Goal: Task Accomplishment & Management: Use online tool/utility

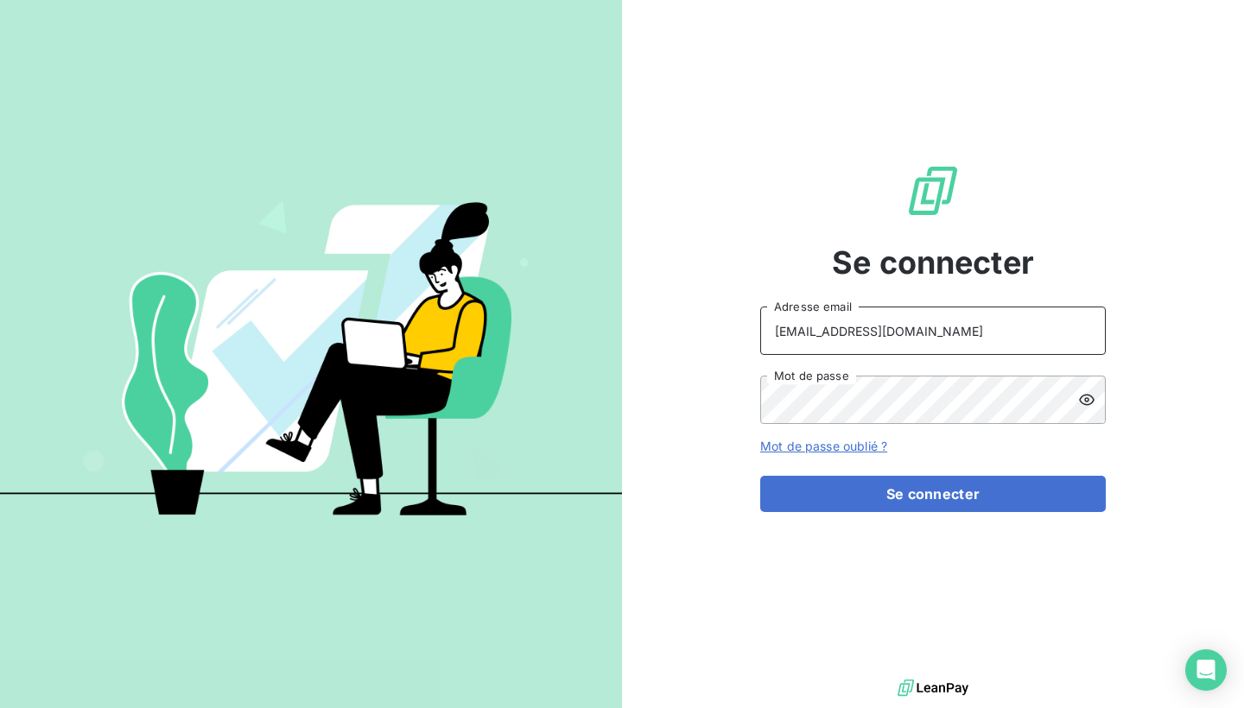
type input "[EMAIL_ADDRESS][DOMAIN_NAME]"
click at [1089, 403] on icon at bounding box center [1086, 399] width 17 height 17
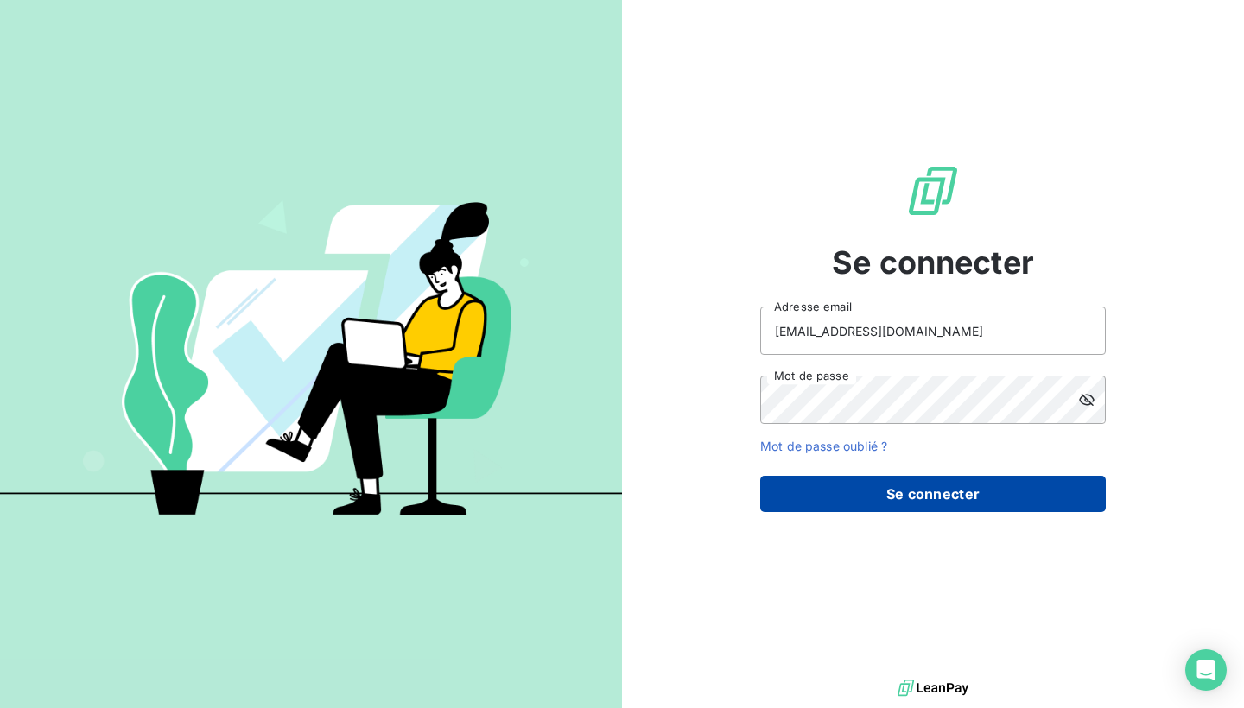
click at [853, 505] on button "Se connecter" at bounding box center [933, 494] width 346 height 36
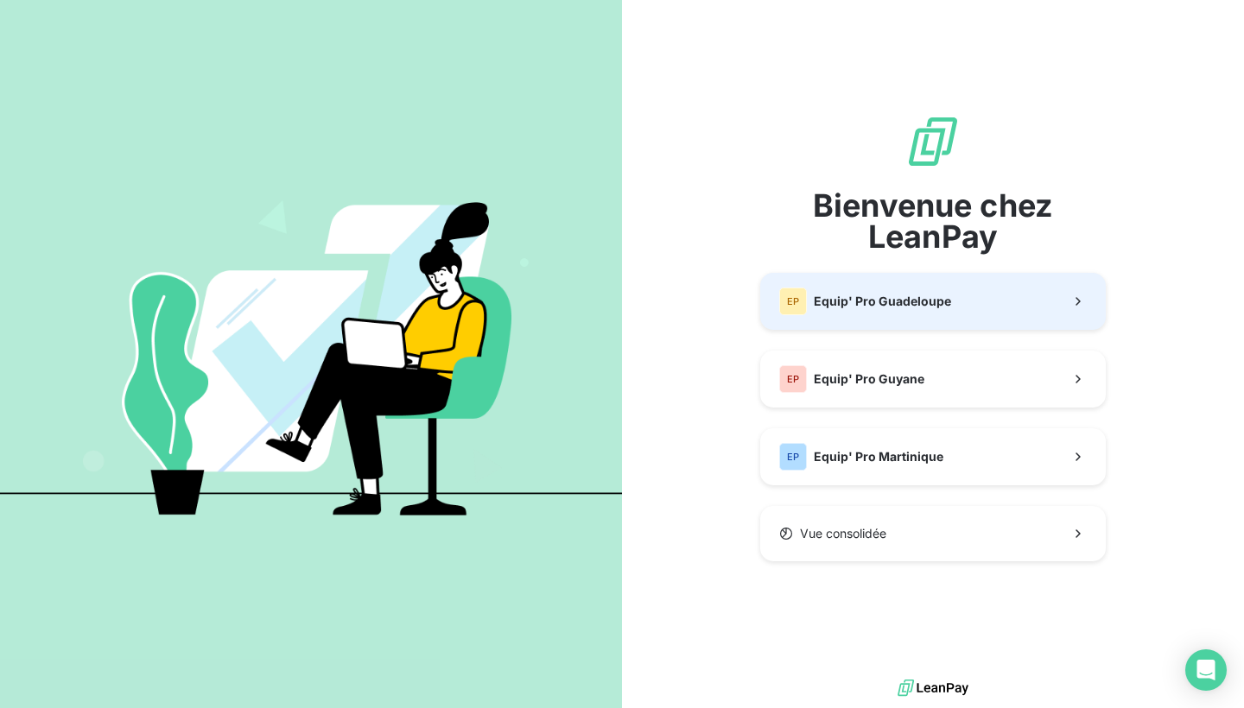
click at [858, 322] on button "EP Equip' Pro Guadeloupe" at bounding box center [933, 301] width 346 height 57
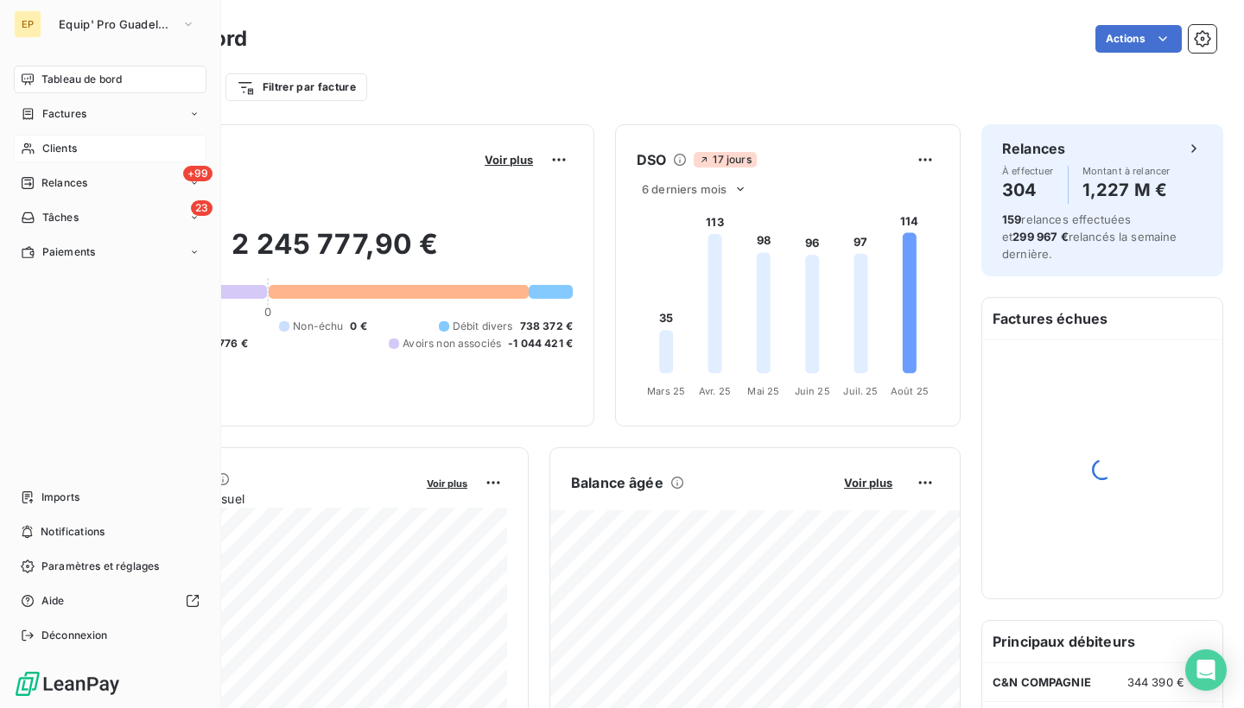
click at [42, 148] on span "Clients" at bounding box center [59, 149] width 35 height 16
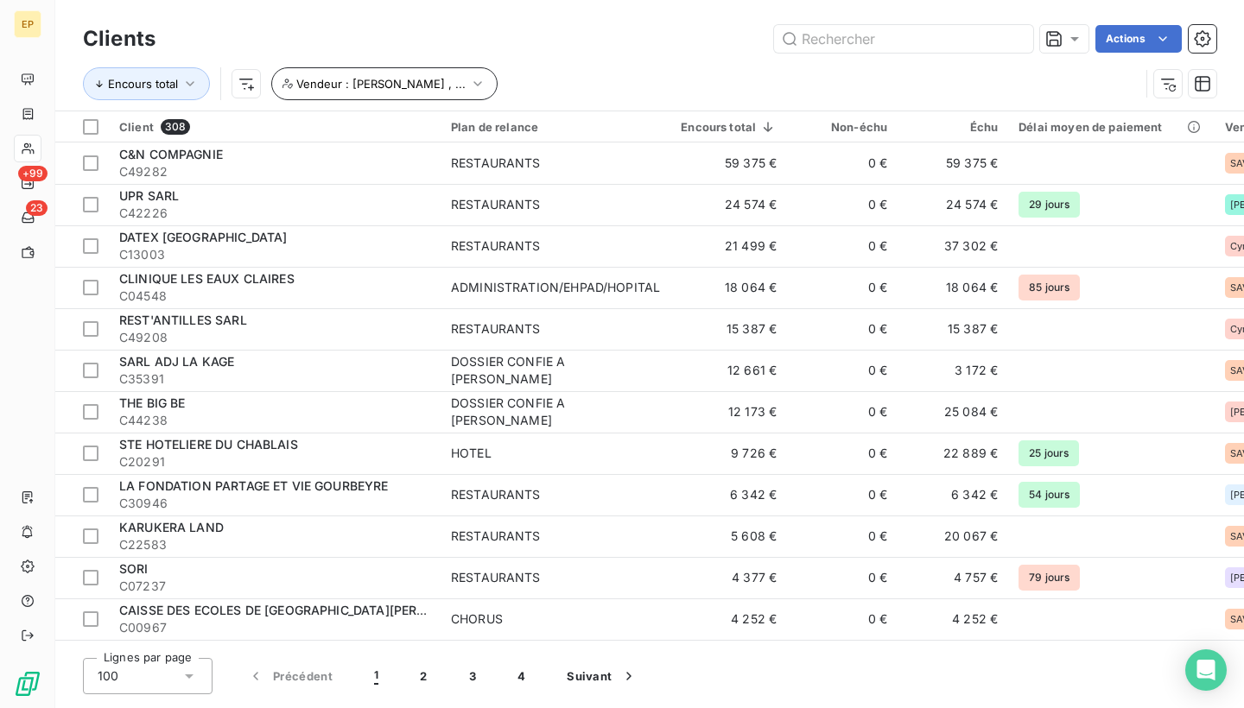
click at [469, 81] on icon "button" at bounding box center [477, 83] width 17 height 17
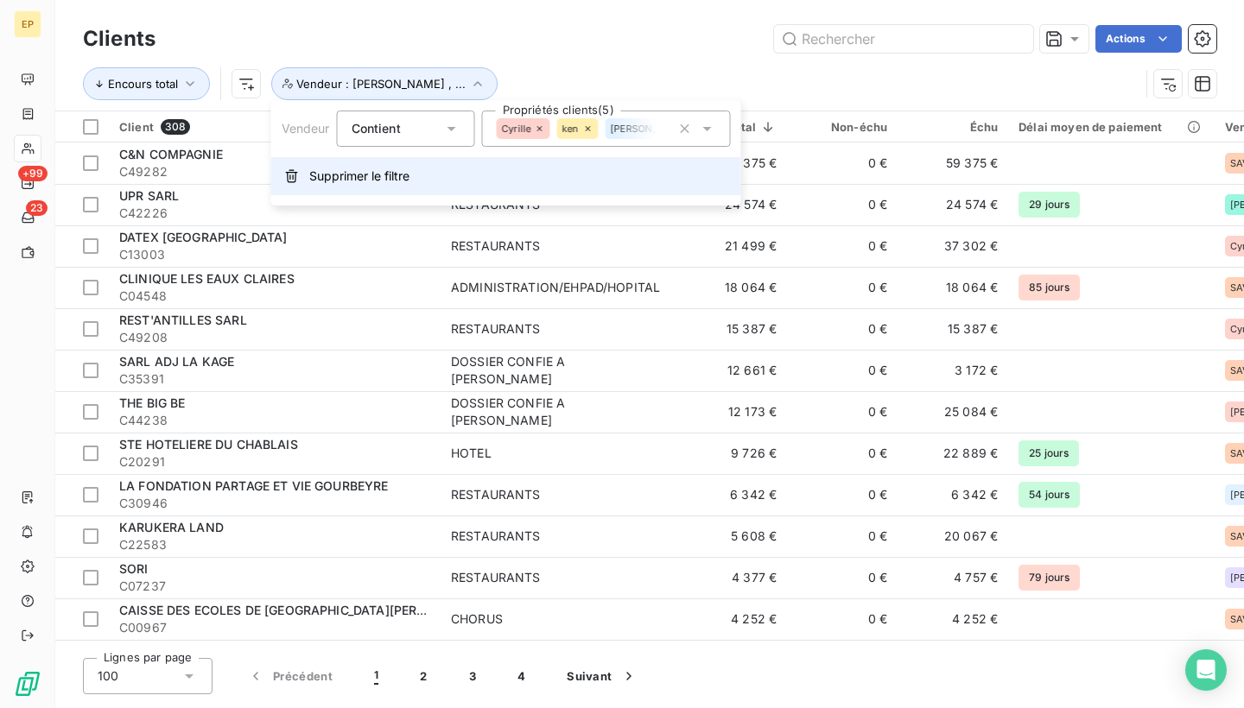
click at [378, 182] on span "Supprimer le filtre" at bounding box center [359, 176] width 100 height 17
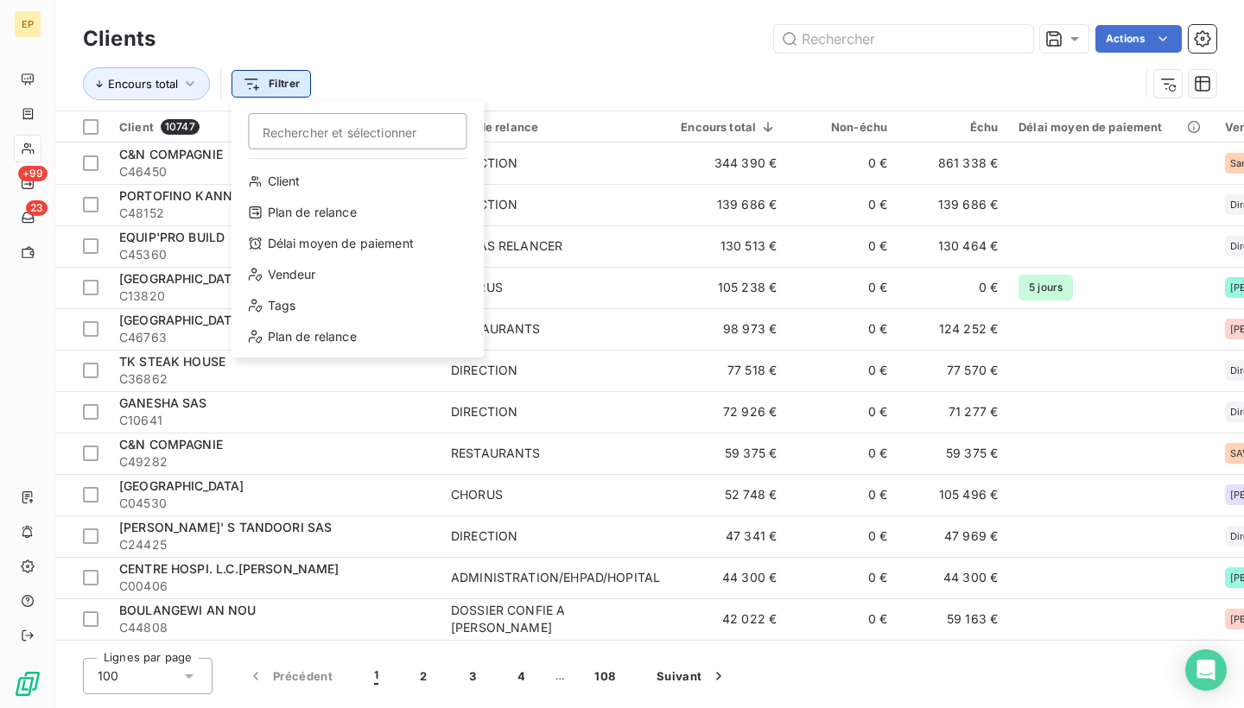
click at [302, 87] on html "EP +99 23 Clients Actions Encours total Filtrer Rechercher et sélectionner Clie…" at bounding box center [622, 354] width 1244 height 708
click at [289, 287] on div "Vendeur" at bounding box center [357, 275] width 239 height 28
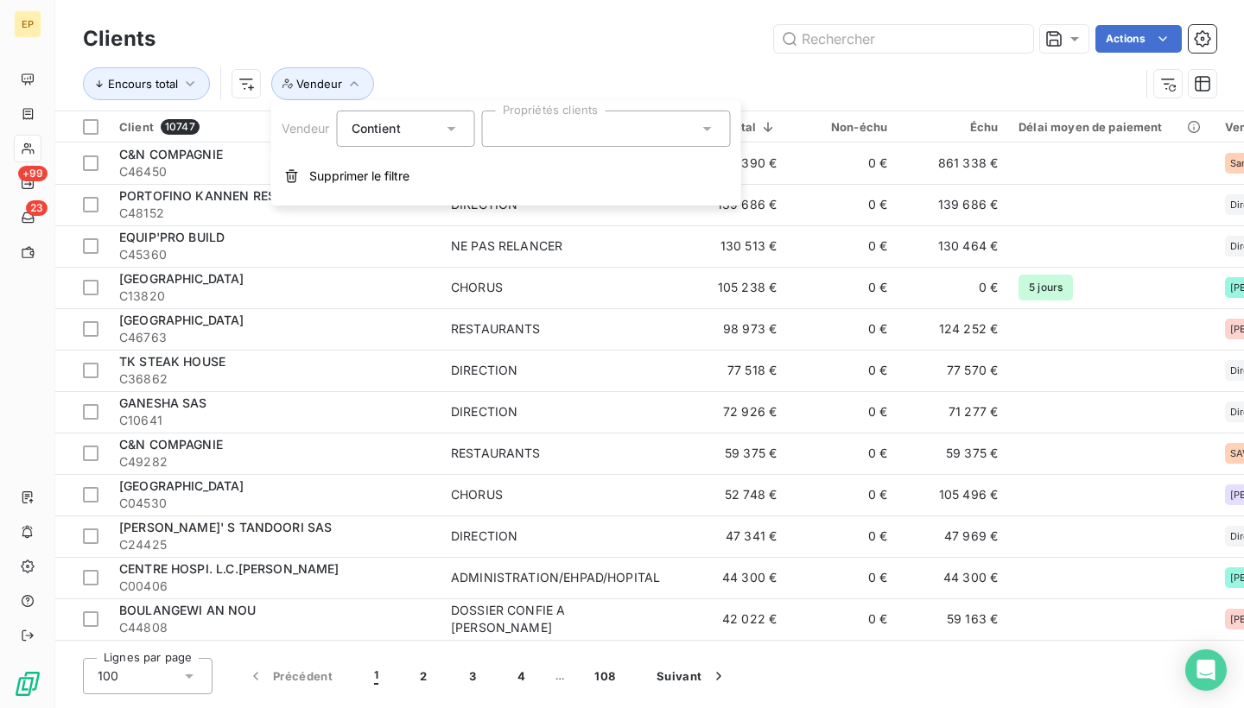
click at [575, 124] on div at bounding box center [606, 129] width 249 height 36
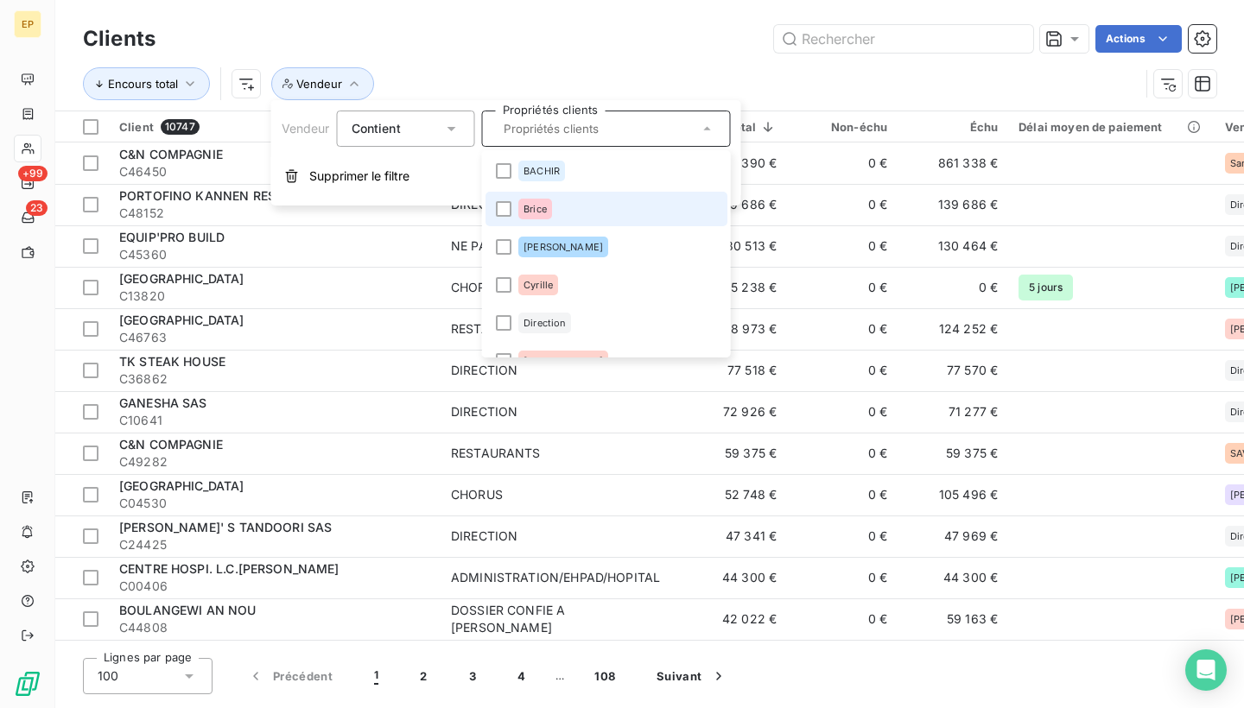
click at [544, 206] on span "Brice" at bounding box center [535, 209] width 23 height 10
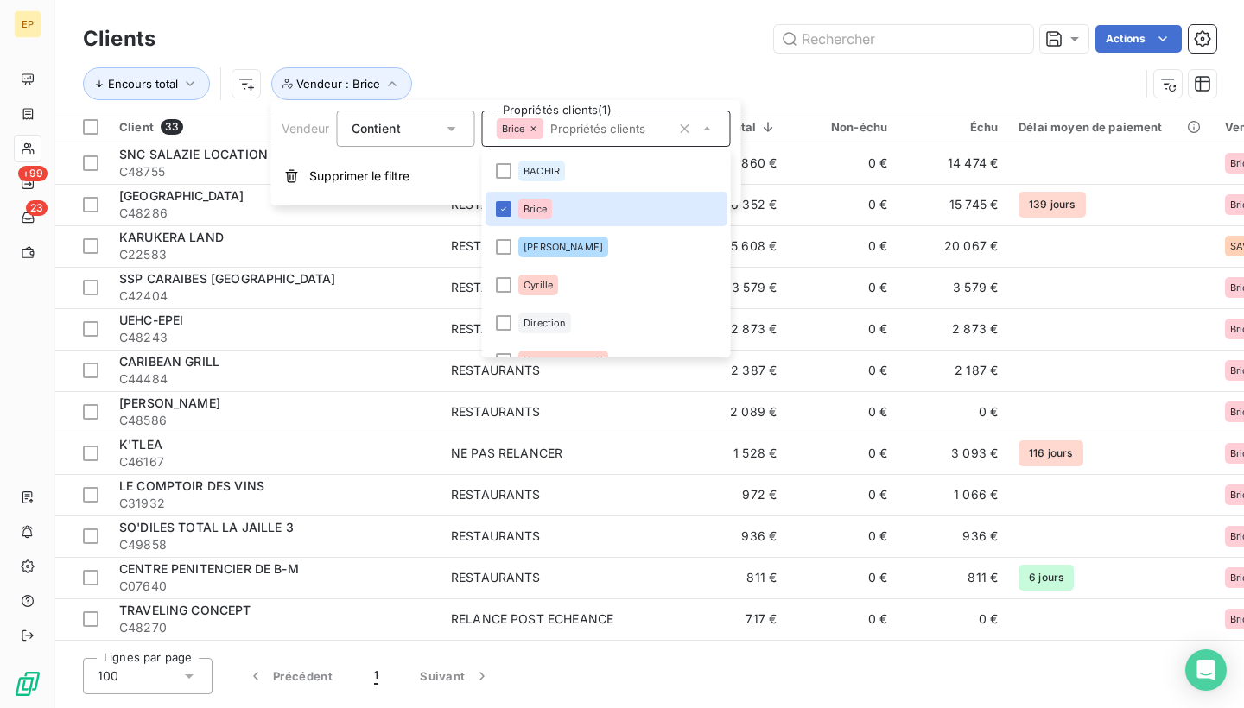
click at [599, 79] on div "Encours total Vendeur : Brice" at bounding box center [611, 83] width 1057 height 33
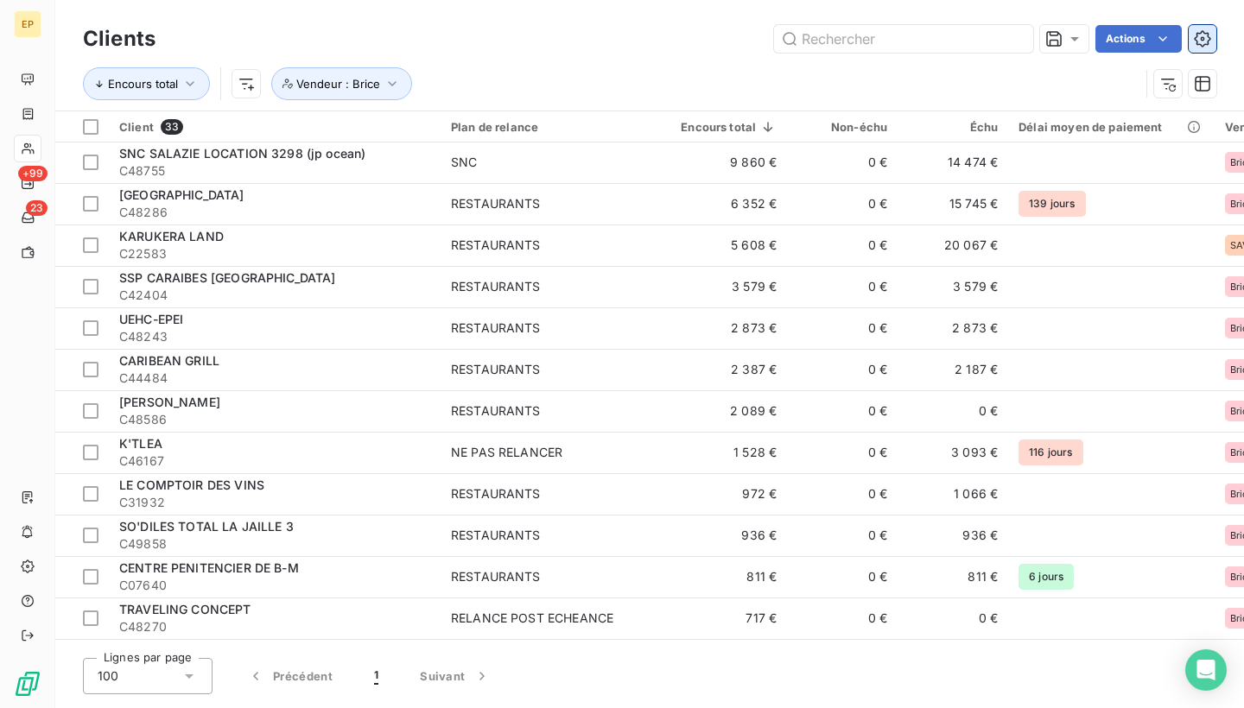
scroll to position [1, 0]
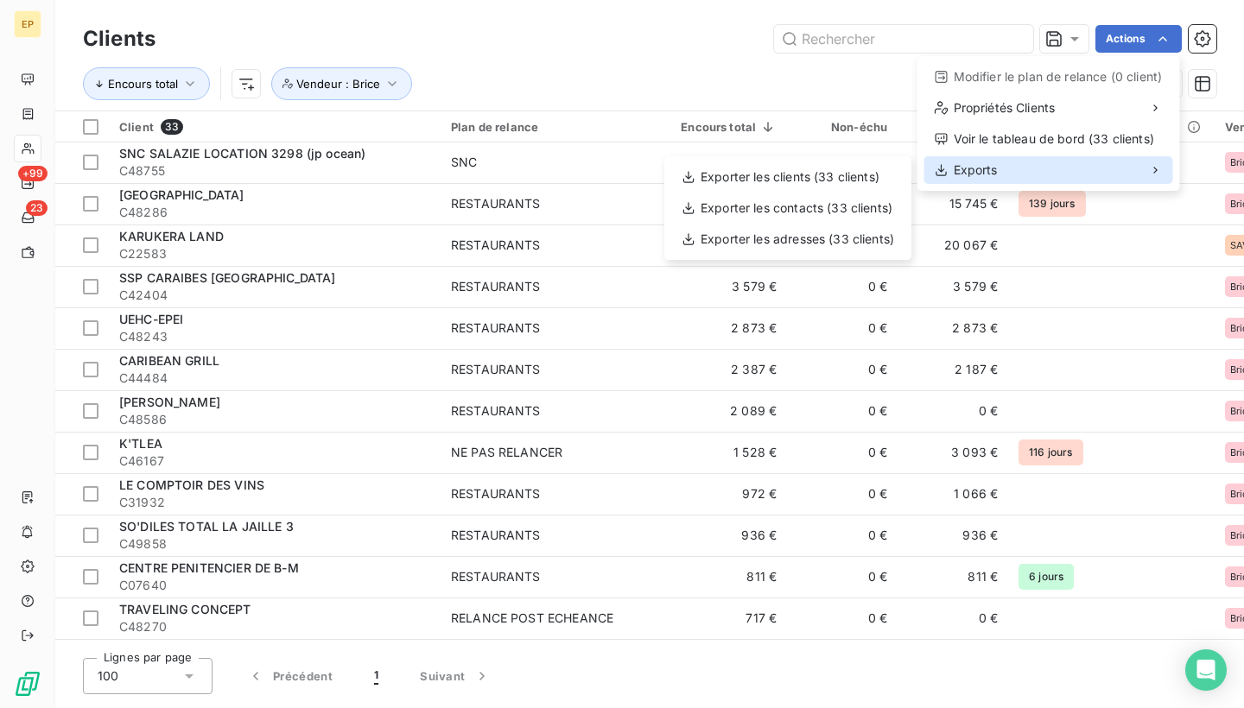
click at [1044, 164] on div "Exports" at bounding box center [1048, 170] width 249 height 28
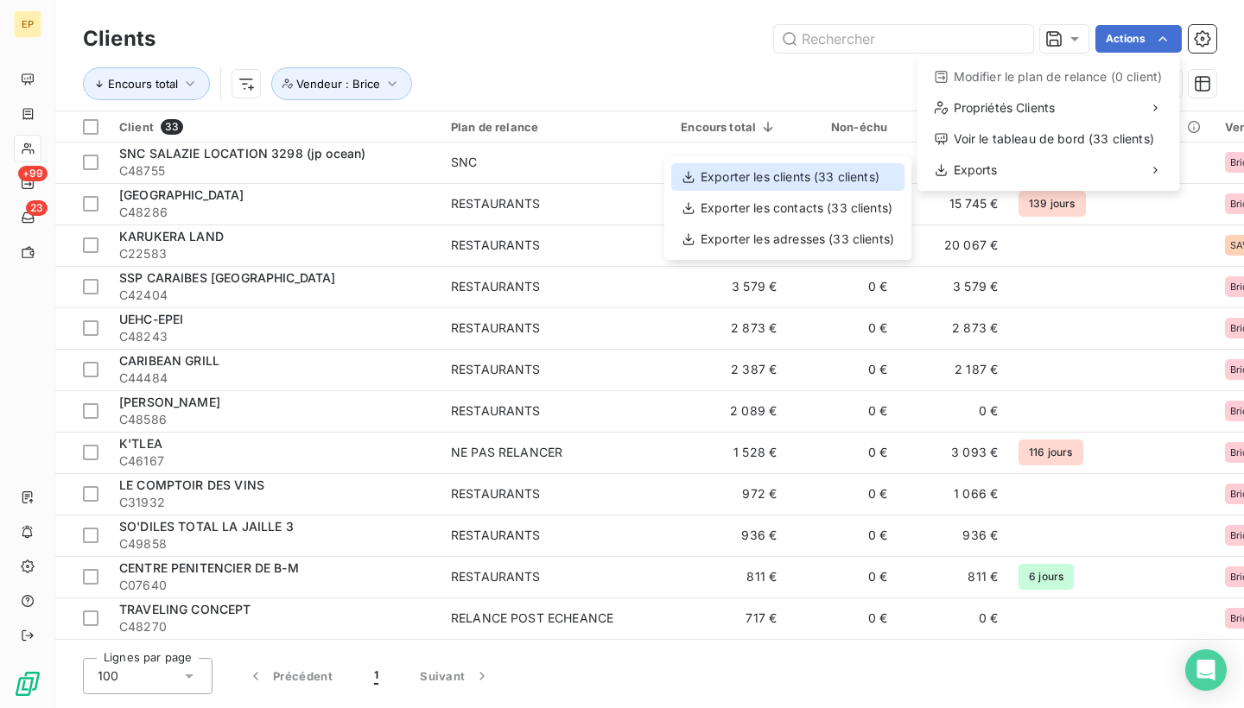
click at [885, 179] on div "Exporter les clients (33 clients)" at bounding box center [787, 177] width 233 height 28
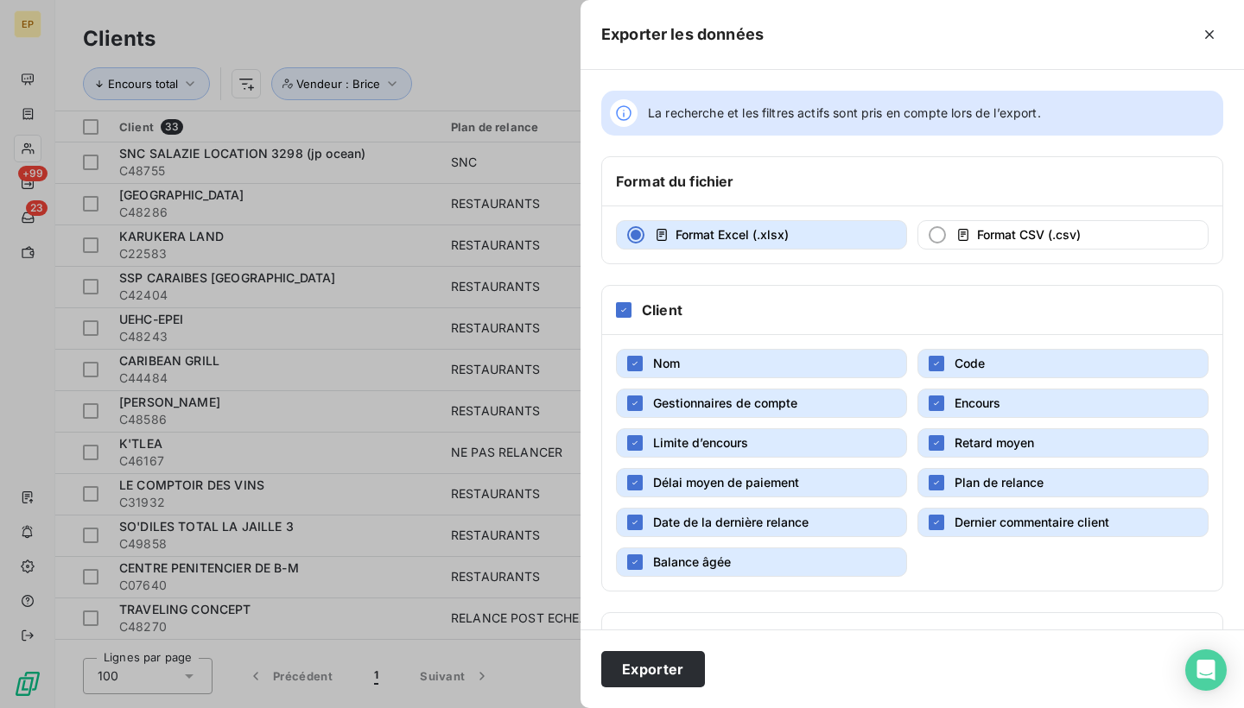
click at [947, 439] on button "Retard moyen" at bounding box center [1062, 443] width 291 height 29
click at [949, 479] on button "Plan de relance" at bounding box center [1062, 482] width 291 height 29
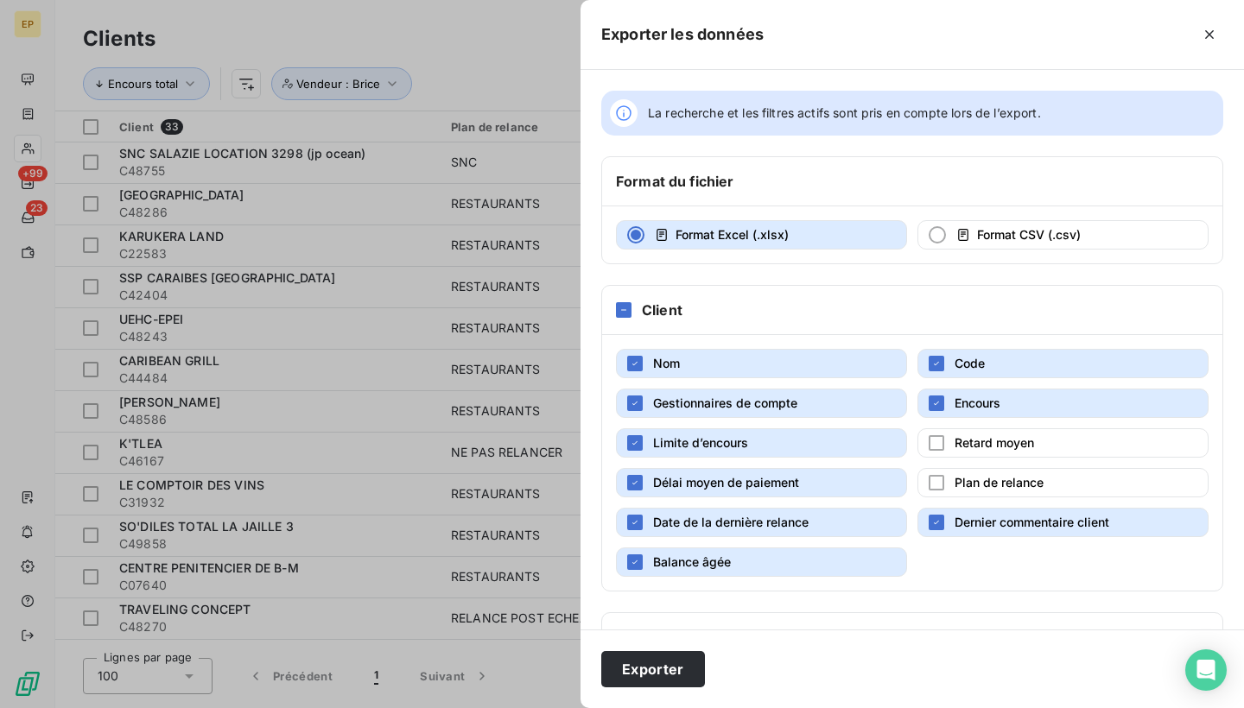
click at [948, 514] on button "Dernier commentaire client" at bounding box center [1062, 522] width 291 height 29
click at [781, 559] on button "Balance âgée" at bounding box center [761, 562] width 291 height 29
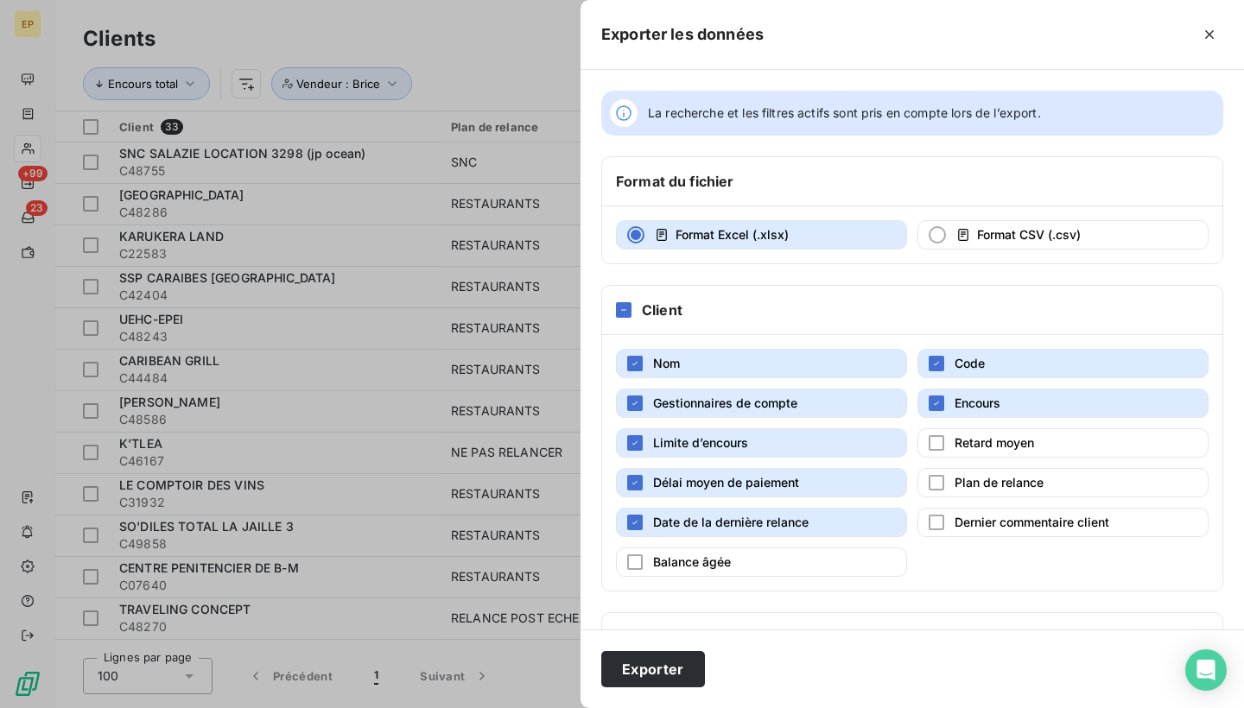
click at [780, 522] on span "Date de la dernière relance" at bounding box center [731, 522] width 156 height 15
click at [761, 486] on span "Délai moyen de paiement" at bounding box center [726, 482] width 146 height 15
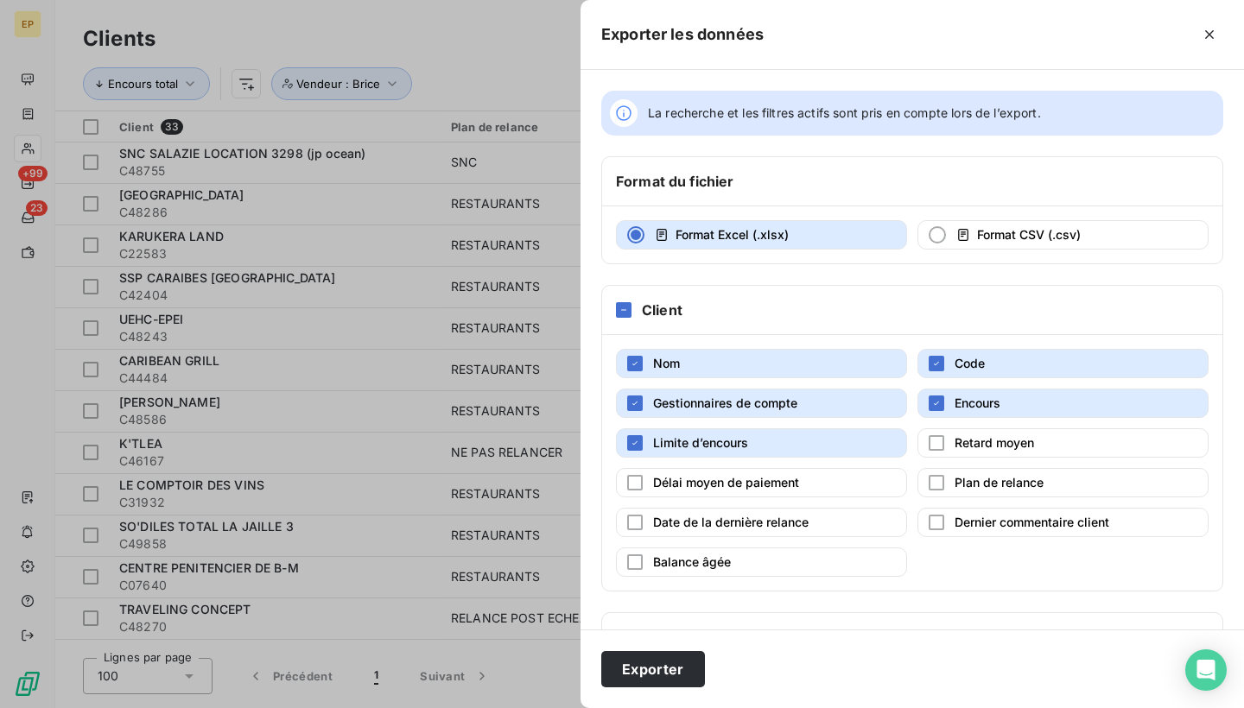
click at [746, 446] on span "Limite d’encours" at bounding box center [700, 442] width 95 height 15
click at [735, 400] on span "Gestionnaires de compte" at bounding box center [725, 403] width 144 height 15
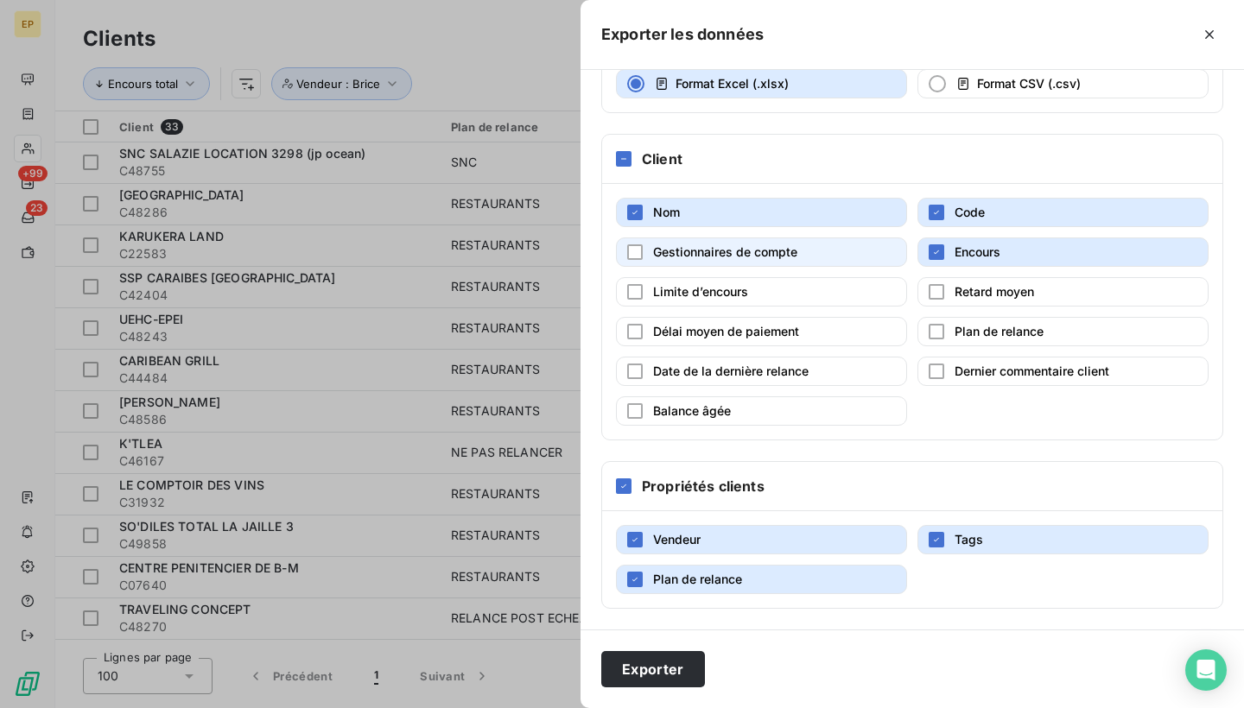
scroll to position [151, 0]
click at [676, 582] on span "Plan de relance" at bounding box center [697, 579] width 89 height 15
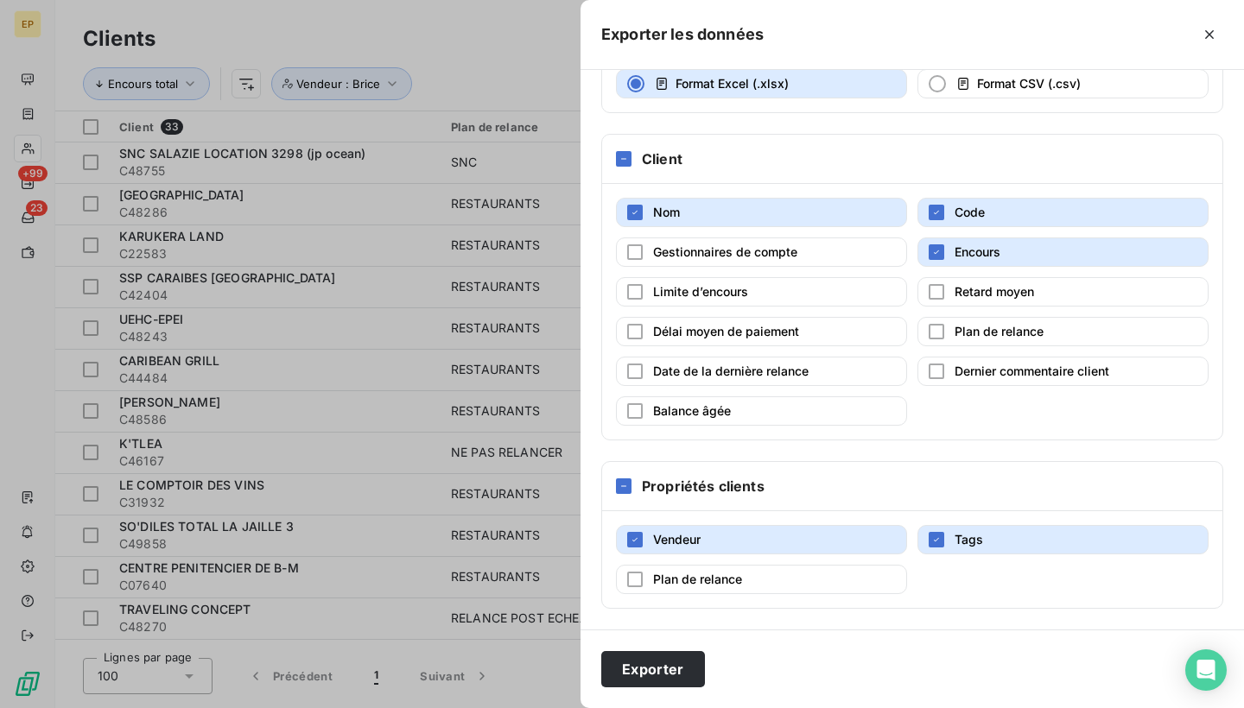
click at [966, 542] on span "Tags" at bounding box center [969, 539] width 29 height 15
click at [653, 674] on button "Exporter" at bounding box center [653, 669] width 104 height 36
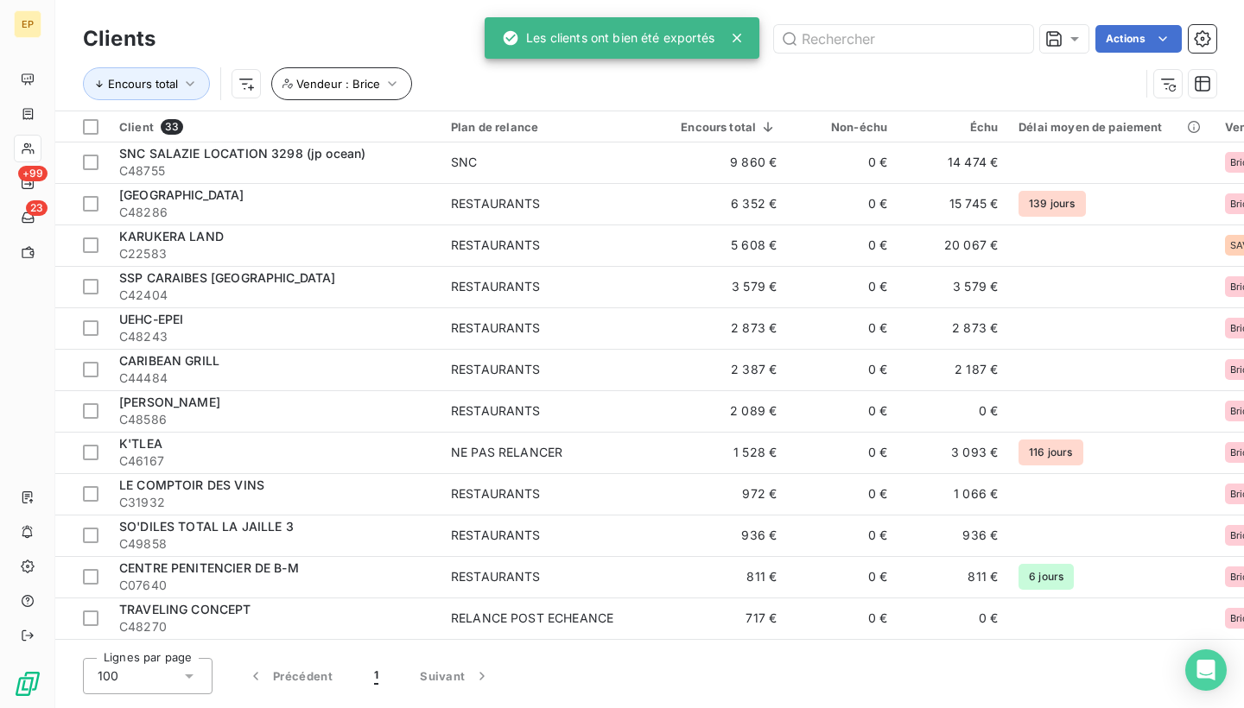
click at [379, 75] on button "Vendeur : Brice" at bounding box center [341, 83] width 141 height 33
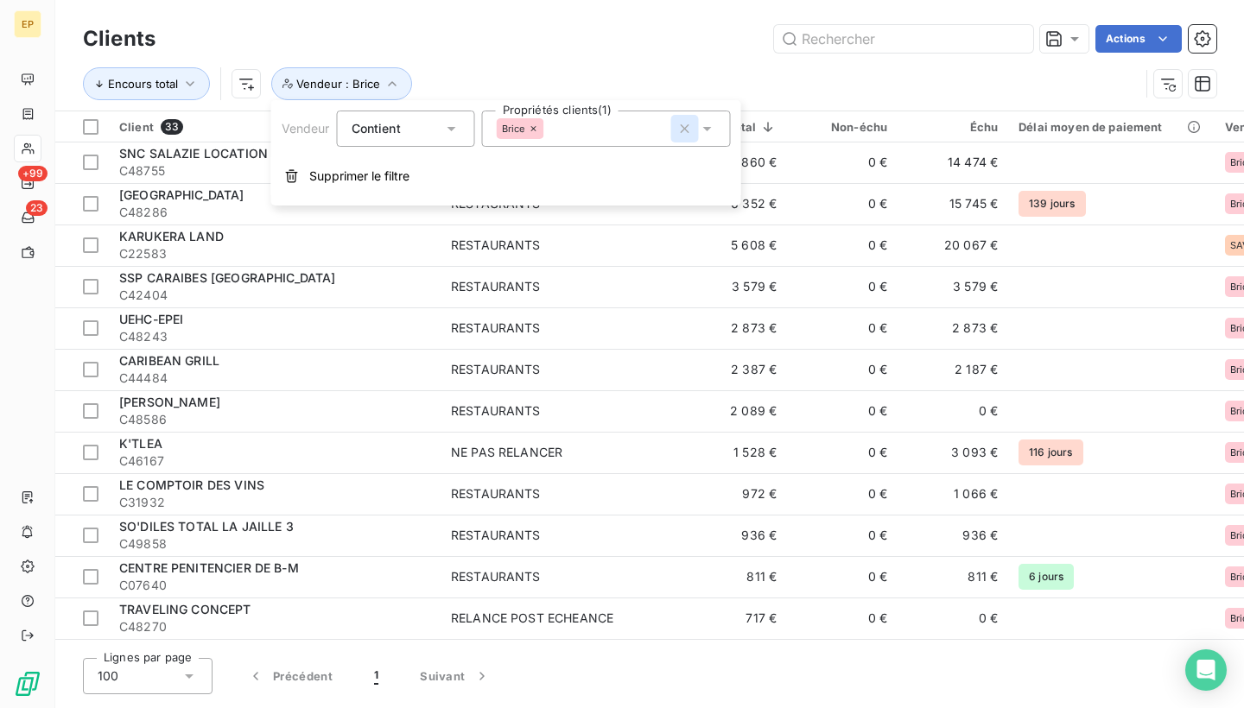
click at [683, 130] on icon "button" at bounding box center [684, 128] width 17 height 17
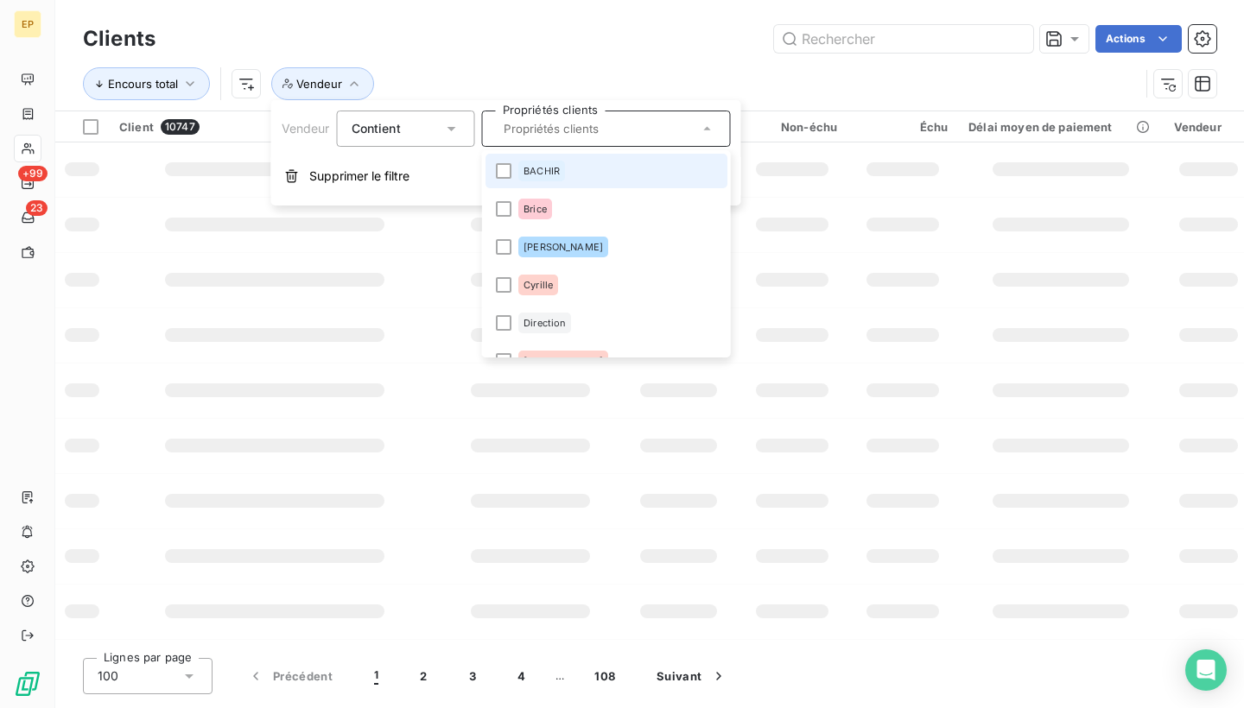
click at [706, 128] on icon at bounding box center [707, 128] width 17 height 17
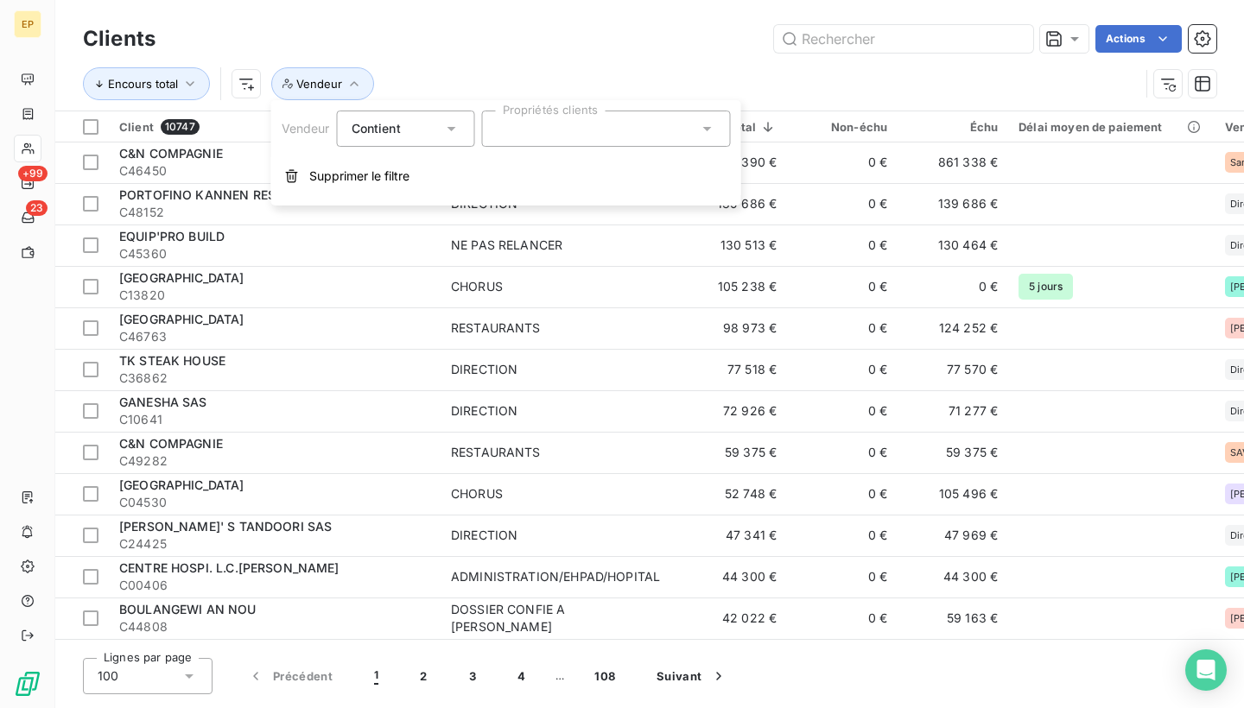
click at [706, 129] on icon at bounding box center [707, 129] width 9 height 4
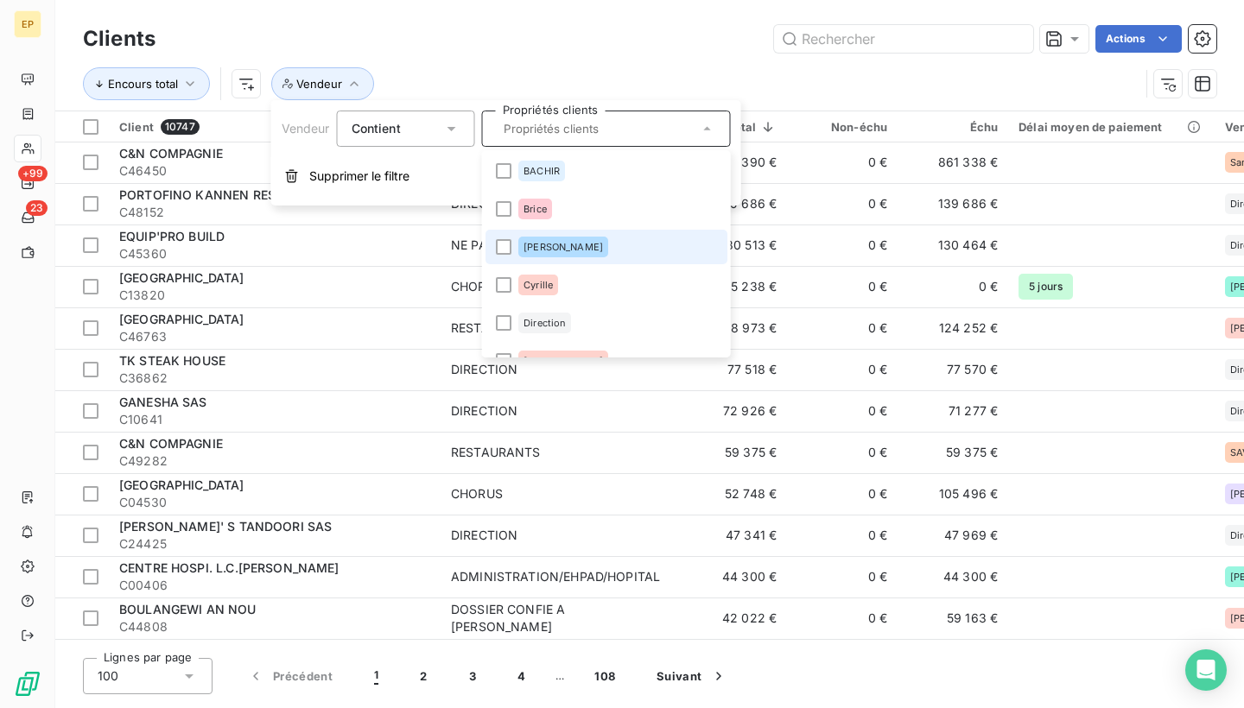
click at [609, 248] on li "Cynthia" at bounding box center [607, 247] width 242 height 35
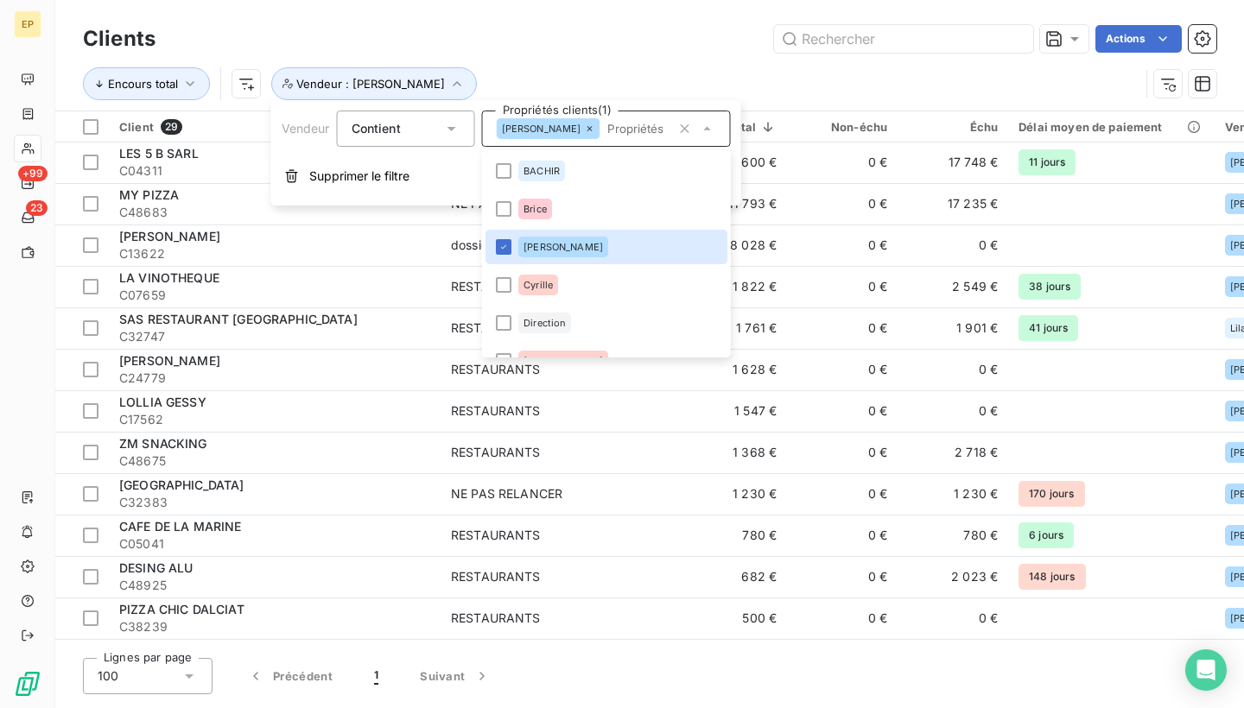
scroll to position [0, 0]
click at [625, 86] on div "Encours total Vendeur : Cynthia" at bounding box center [611, 83] width 1057 height 33
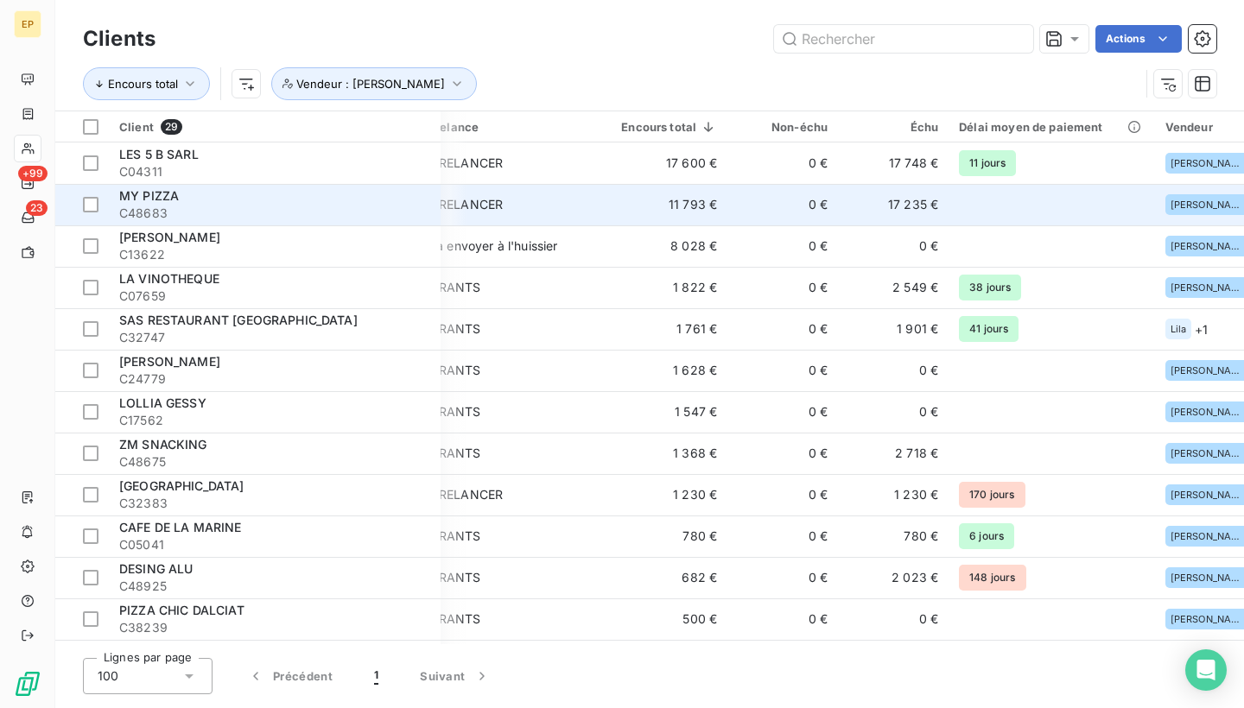
scroll to position [0, 60]
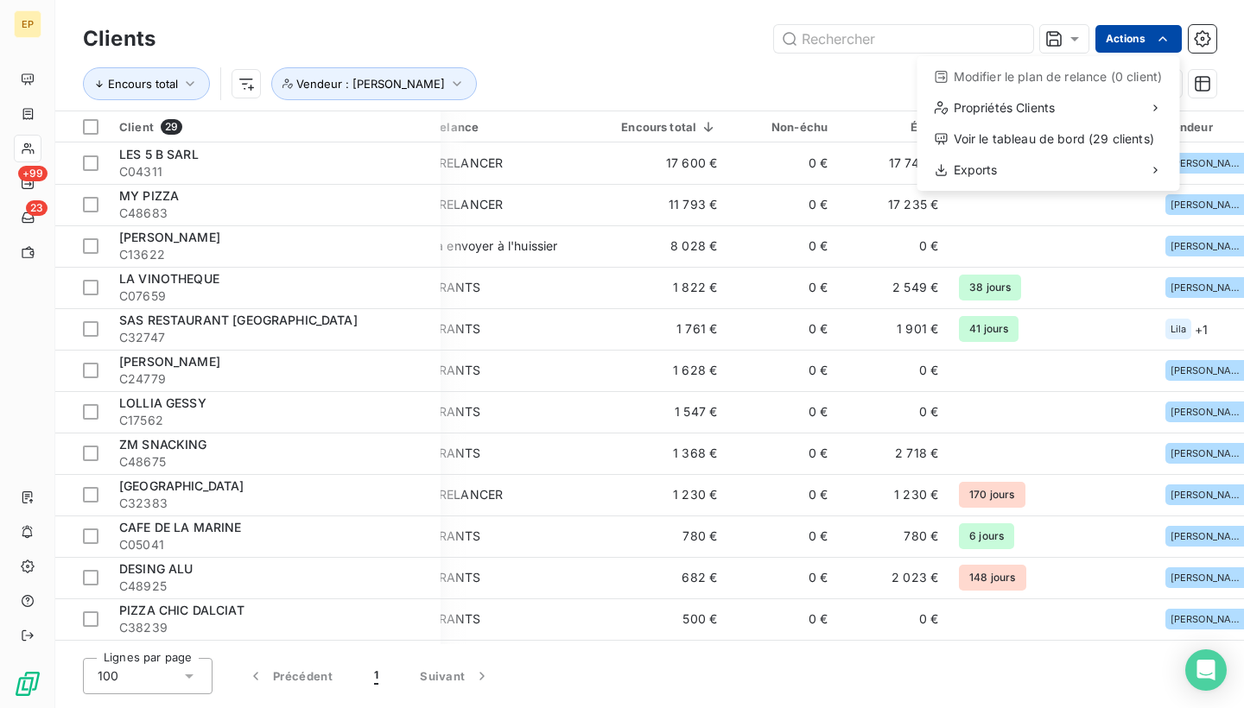
click at [1156, 51] on html "EP +99 23 Clients Actions Modifier le plan de relance (0 client) Propriétés Cli…" at bounding box center [622, 354] width 1244 height 708
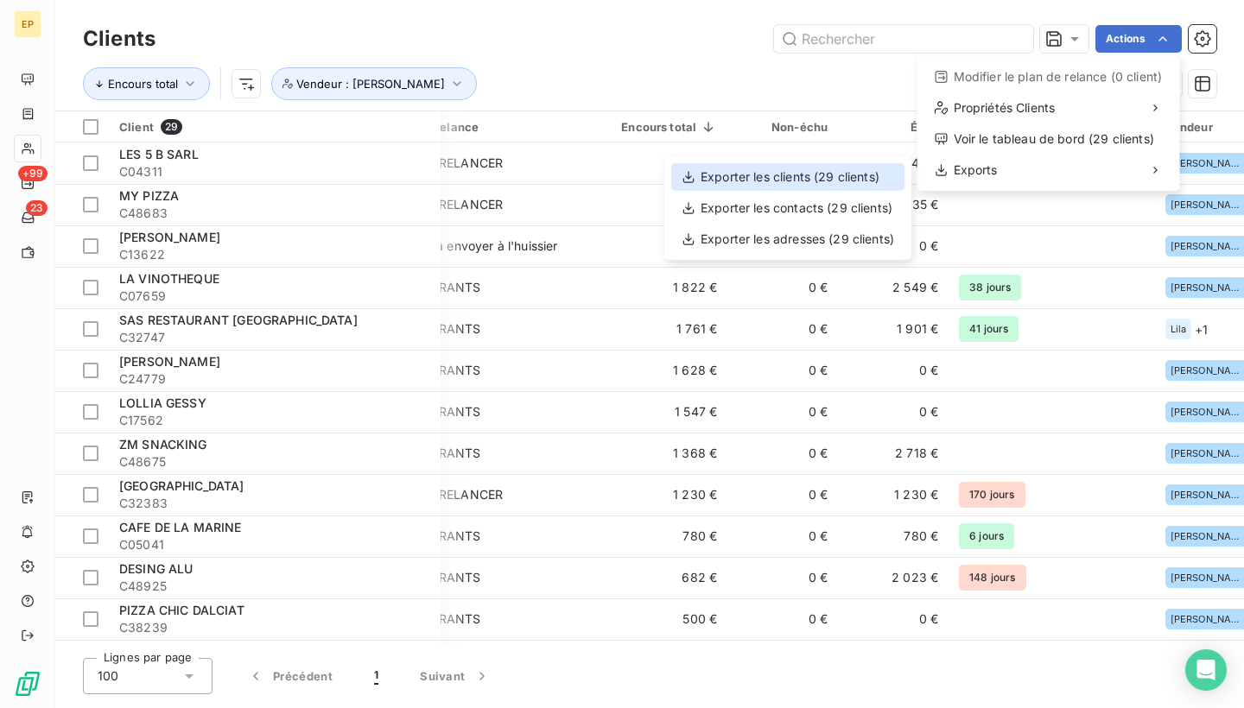
click at [886, 179] on div "Exporter les clients (29 clients)" at bounding box center [787, 177] width 233 height 28
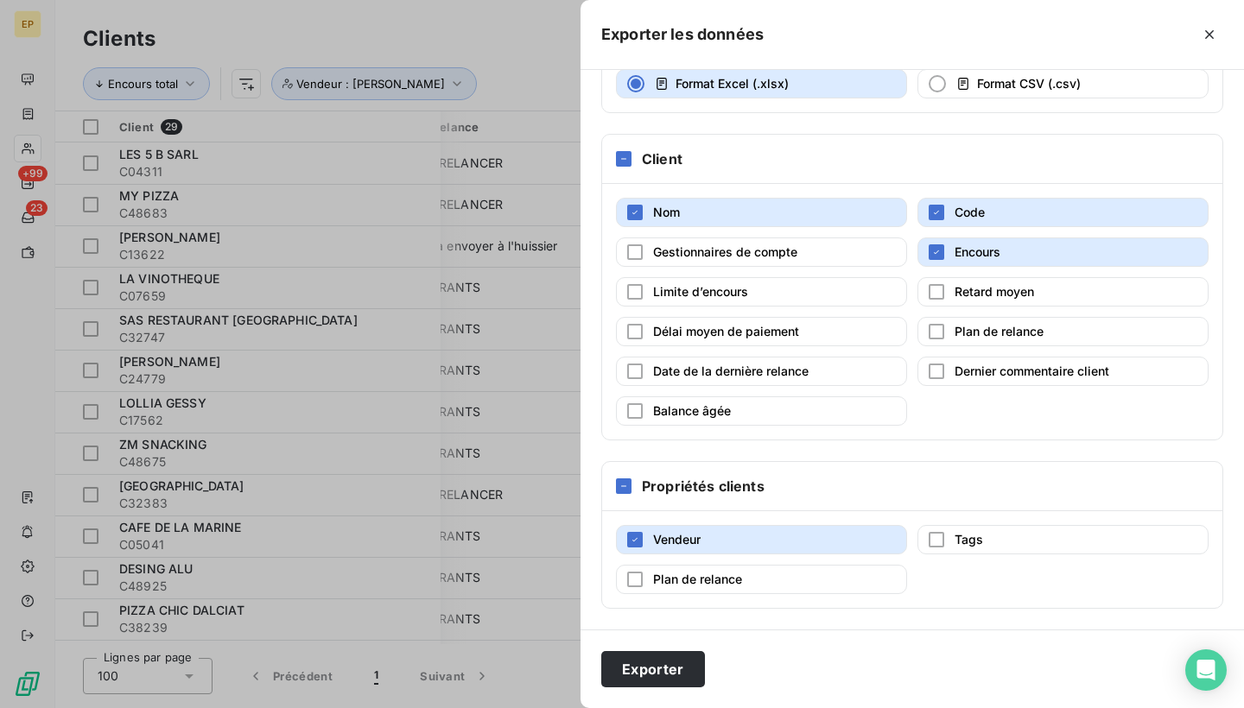
scroll to position [151, 0]
click at [650, 661] on button "Exporter" at bounding box center [653, 669] width 104 height 36
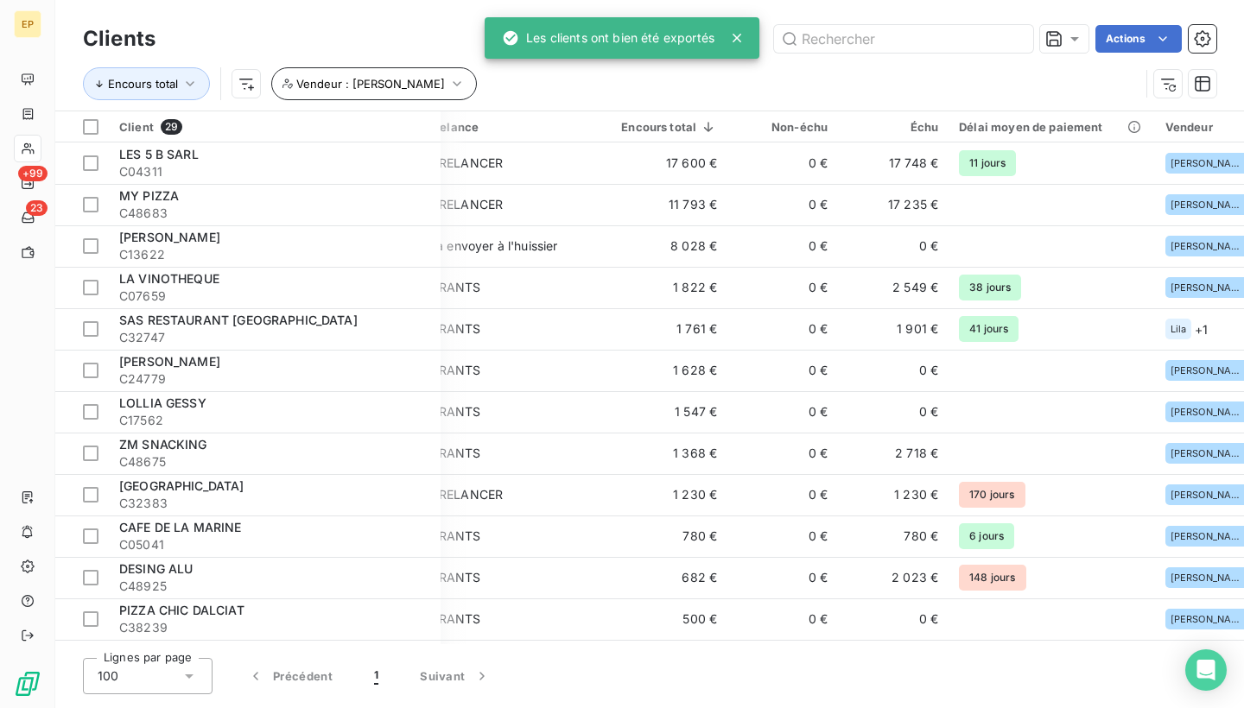
click at [448, 79] on icon "button" at bounding box center [456, 83] width 17 height 17
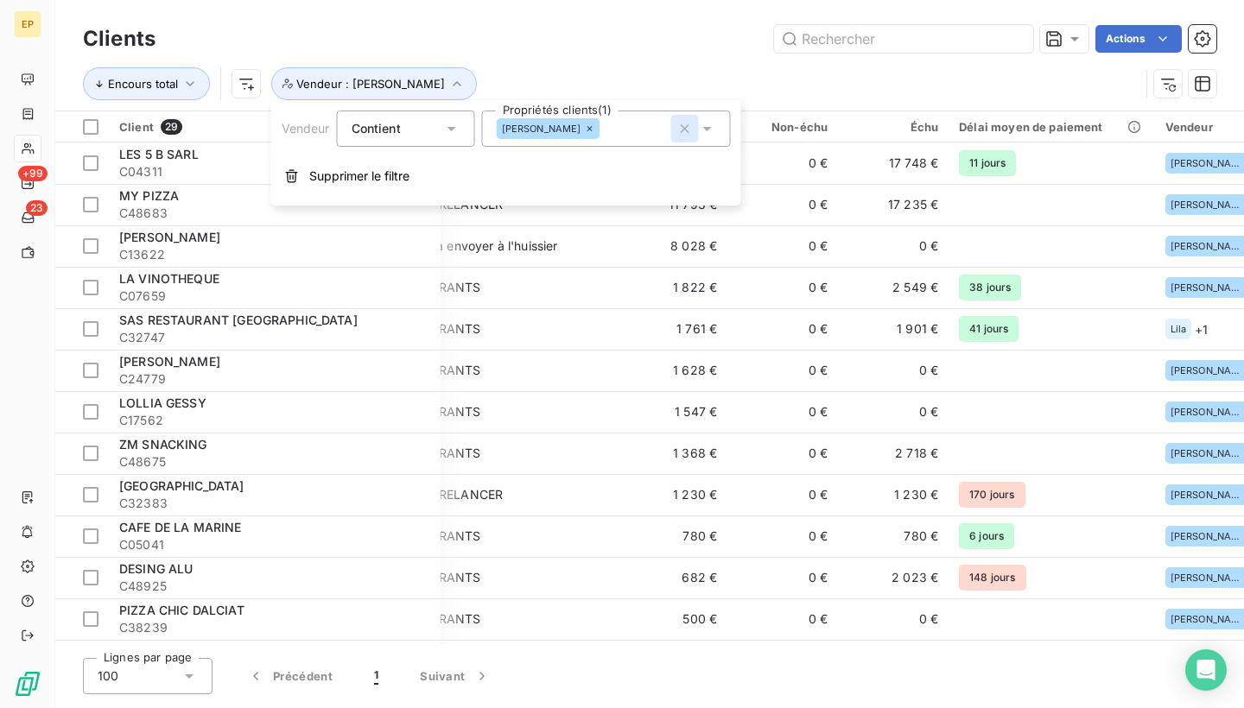
click at [688, 131] on icon "button" at bounding box center [685, 128] width 9 height 9
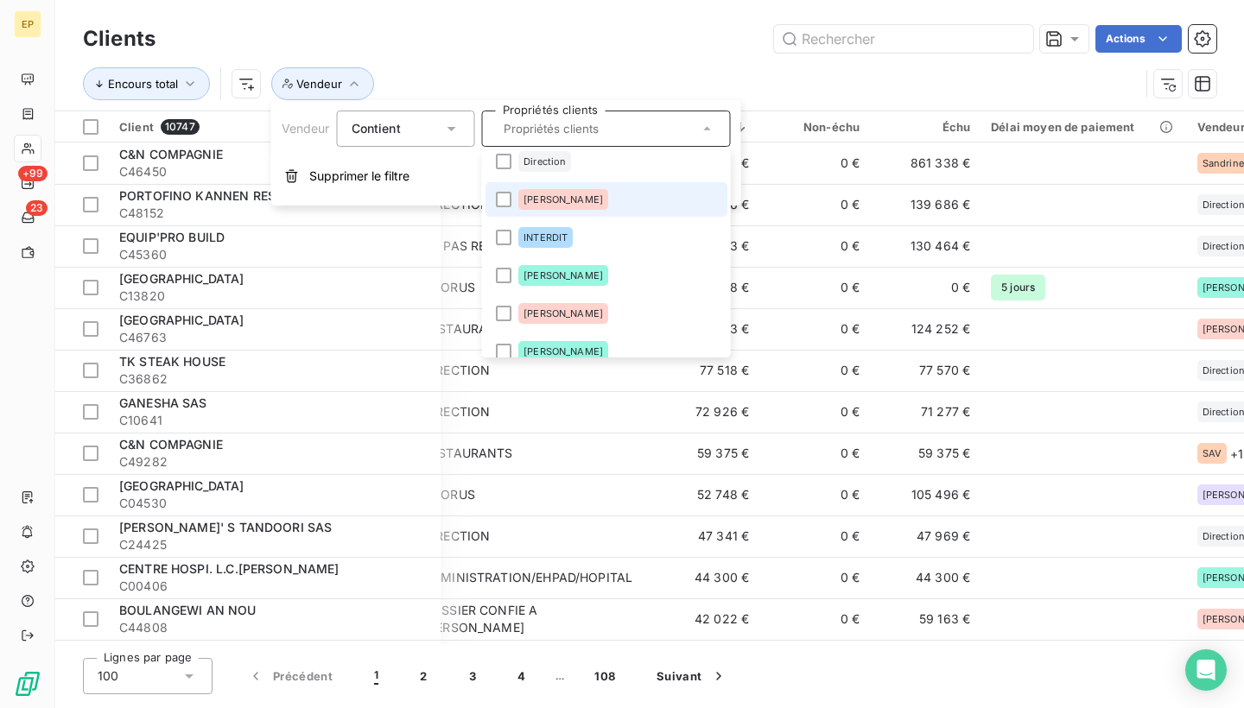
scroll to position [164, 0]
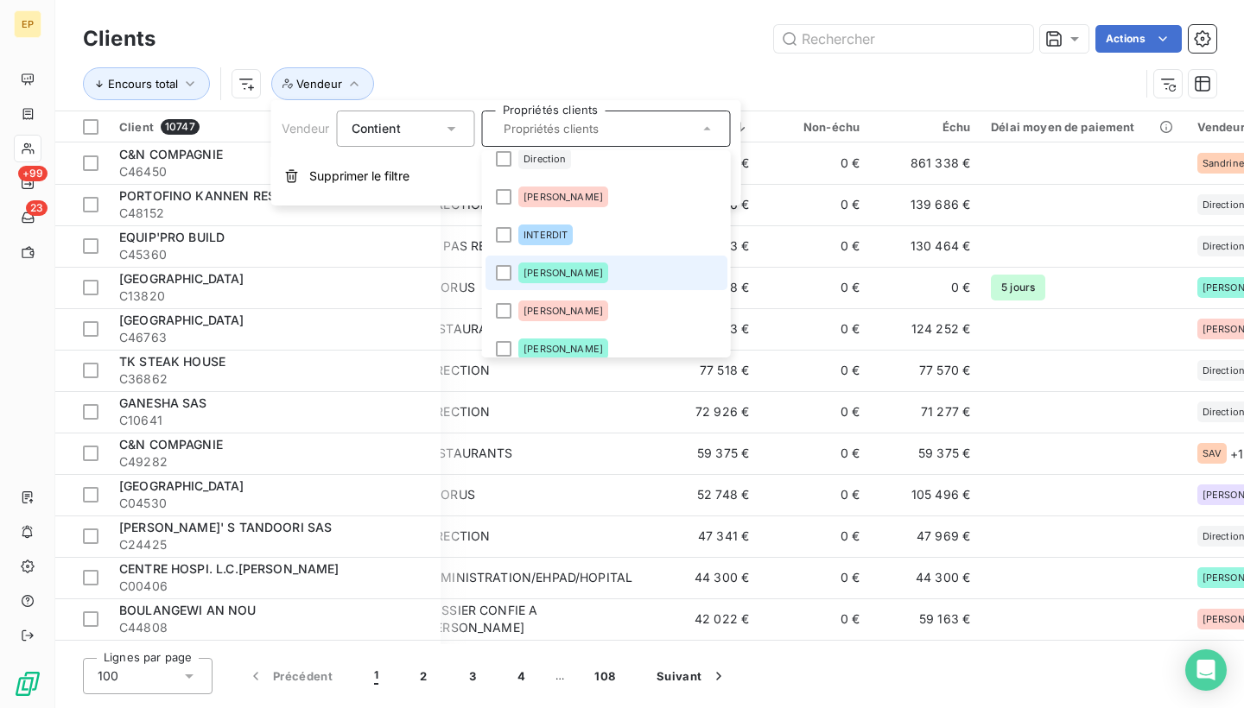
click at [593, 274] on li "Jean Marc" at bounding box center [607, 273] width 242 height 35
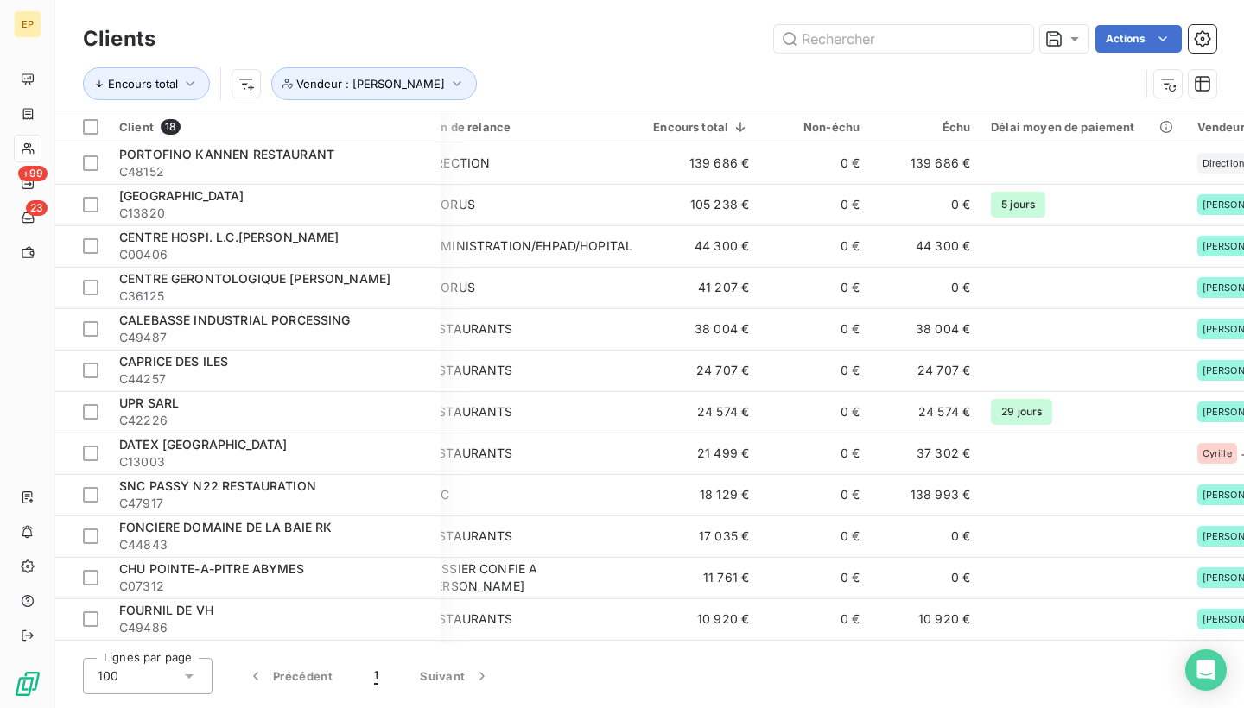
click at [583, 67] on div "Encours total Vendeur : Jean Marc" at bounding box center [649, 84] width 1133 height 54
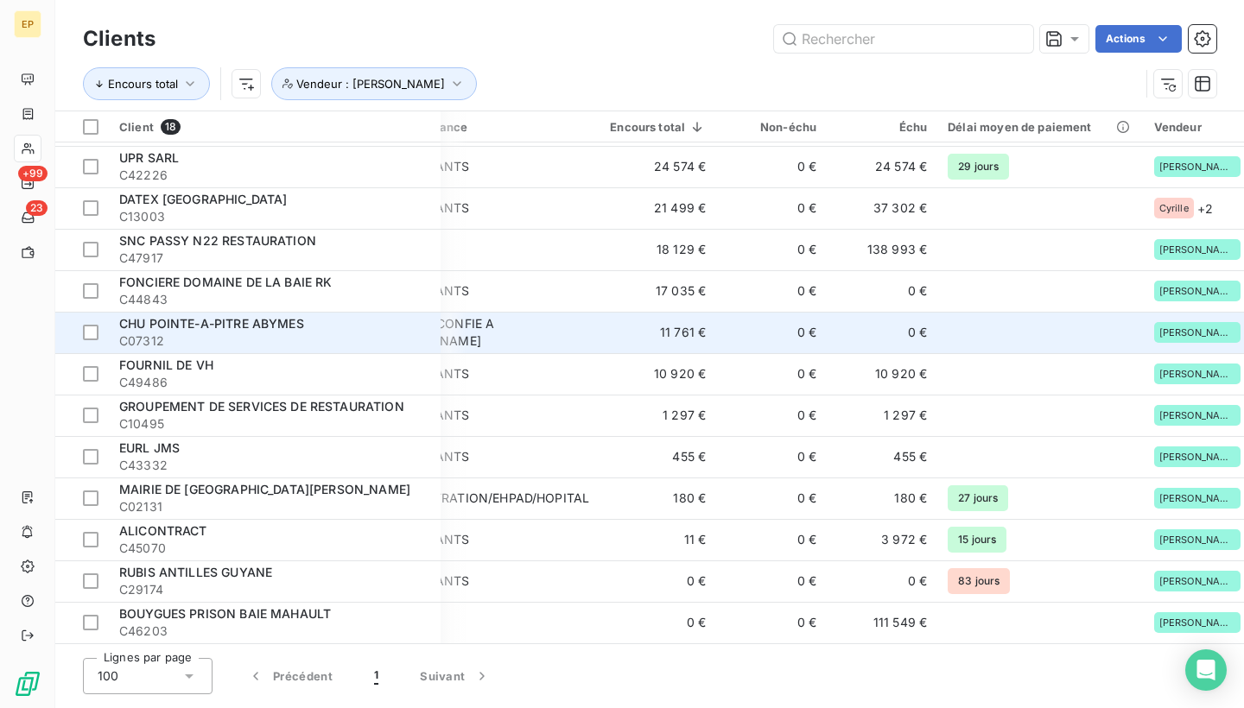
scroll to position [250, 70]
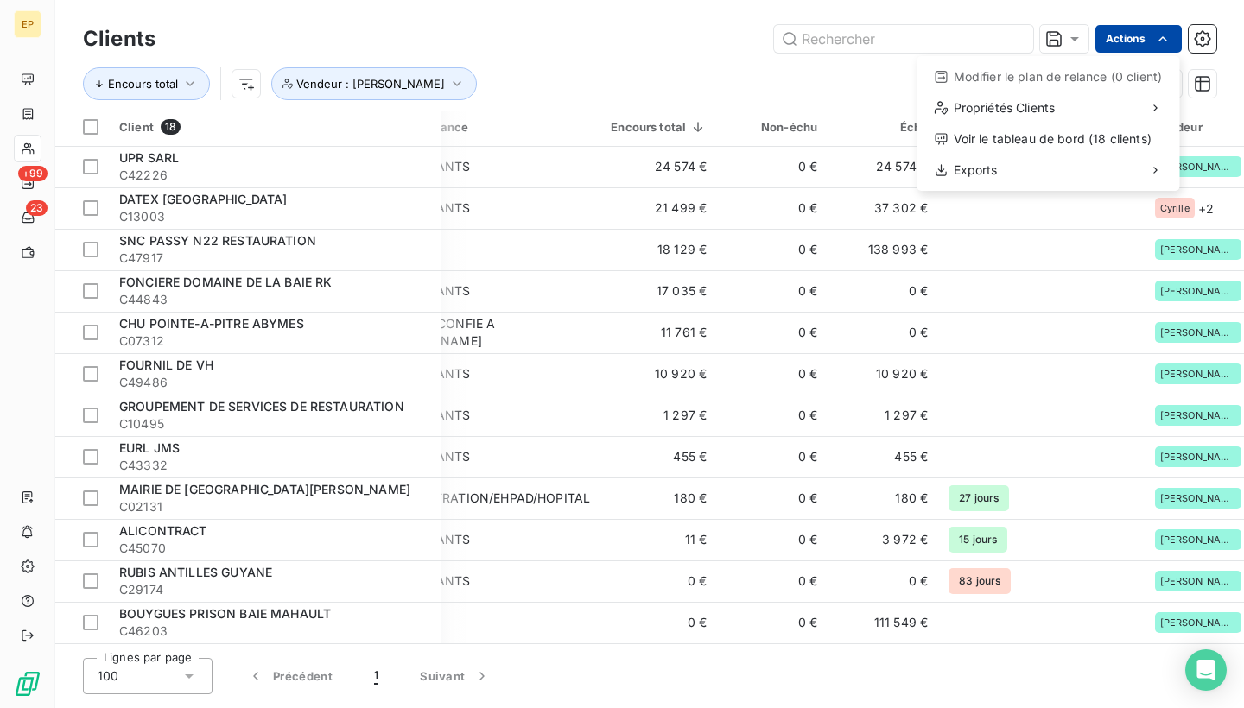
click at [1152, 39] on html "EP +99 23 Clients Actions Modifier le plan de relance (0 client) Propriétés Cli…" at bounding box center [622, 354] width 1244 height 708
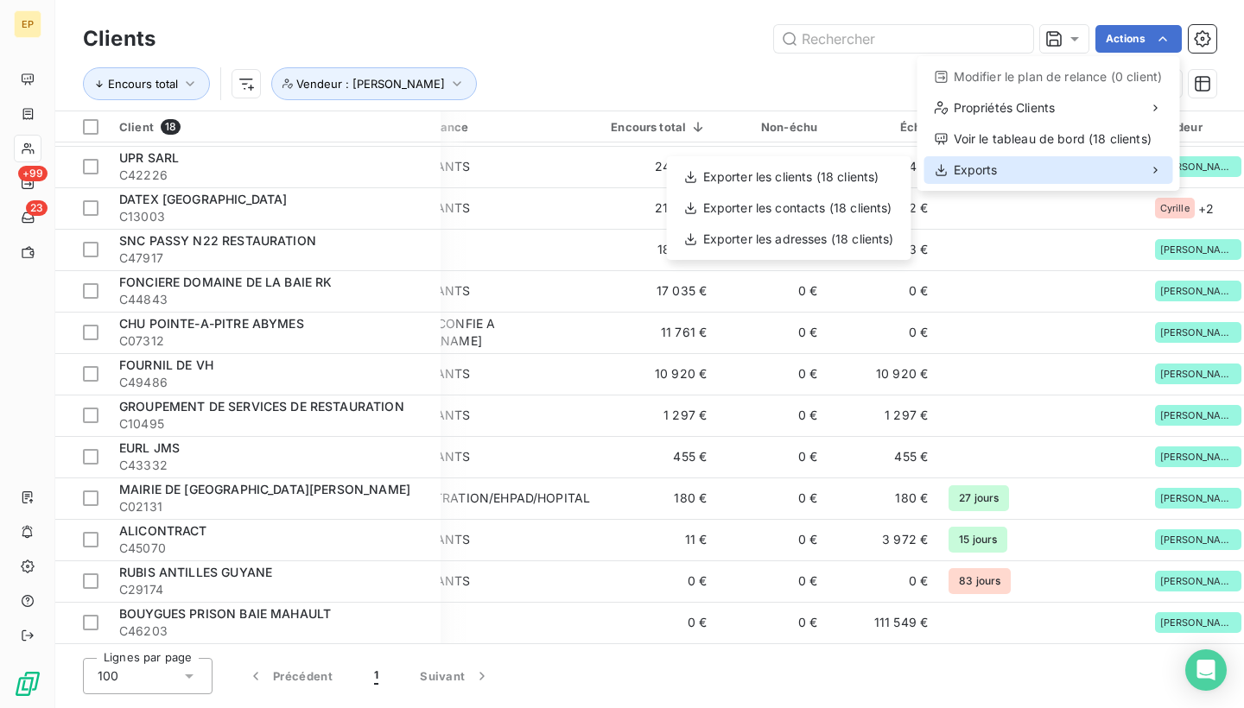
click at [1010, 165] on div "Exports" at bounding box center [1048, 170] width 249 height 28
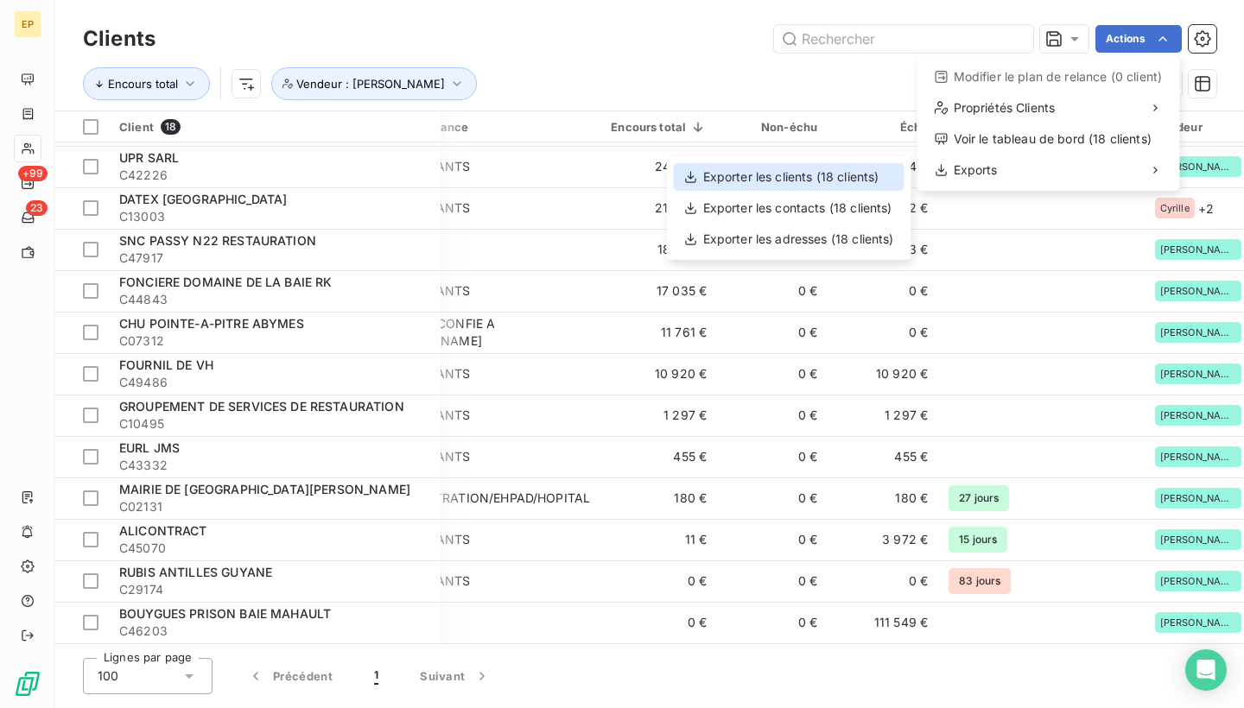
click at [880, 173] on div "Exporter les clients (18 clients)" at bounding box center [789, 177] width 231 height 28
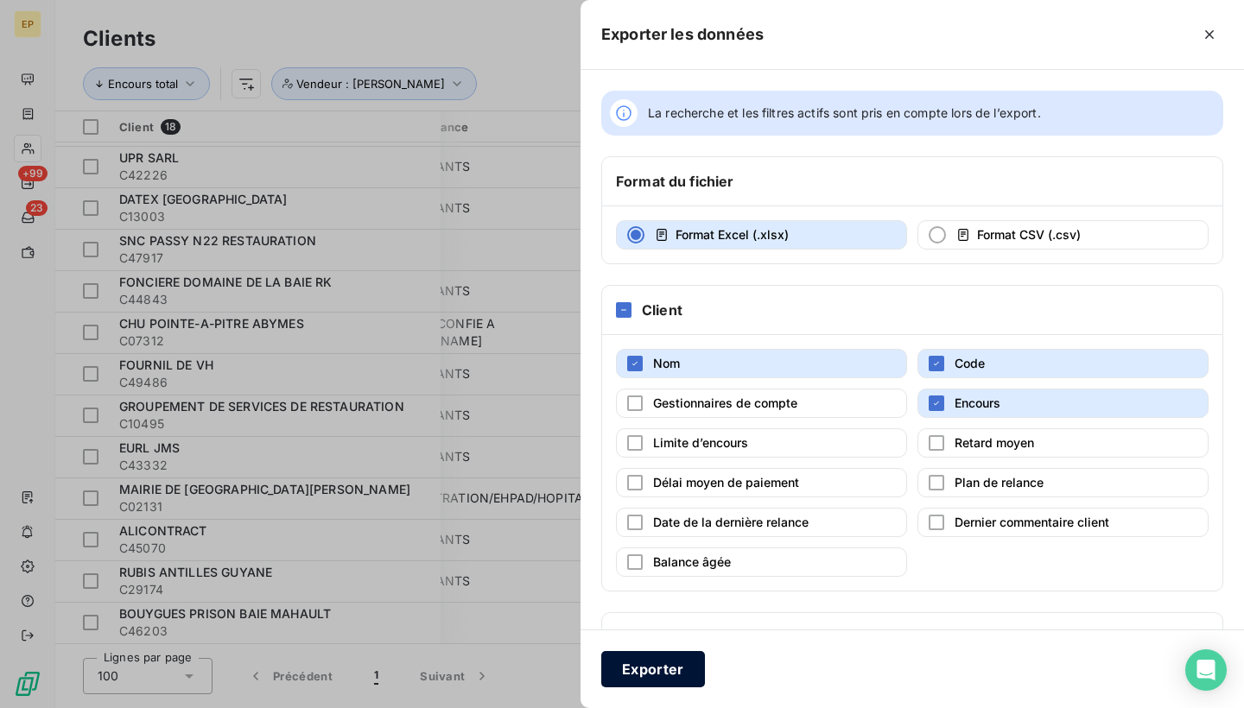
click at [656, 668] on button "Exporter" at bounding box center [653, 669] width 104 height 36
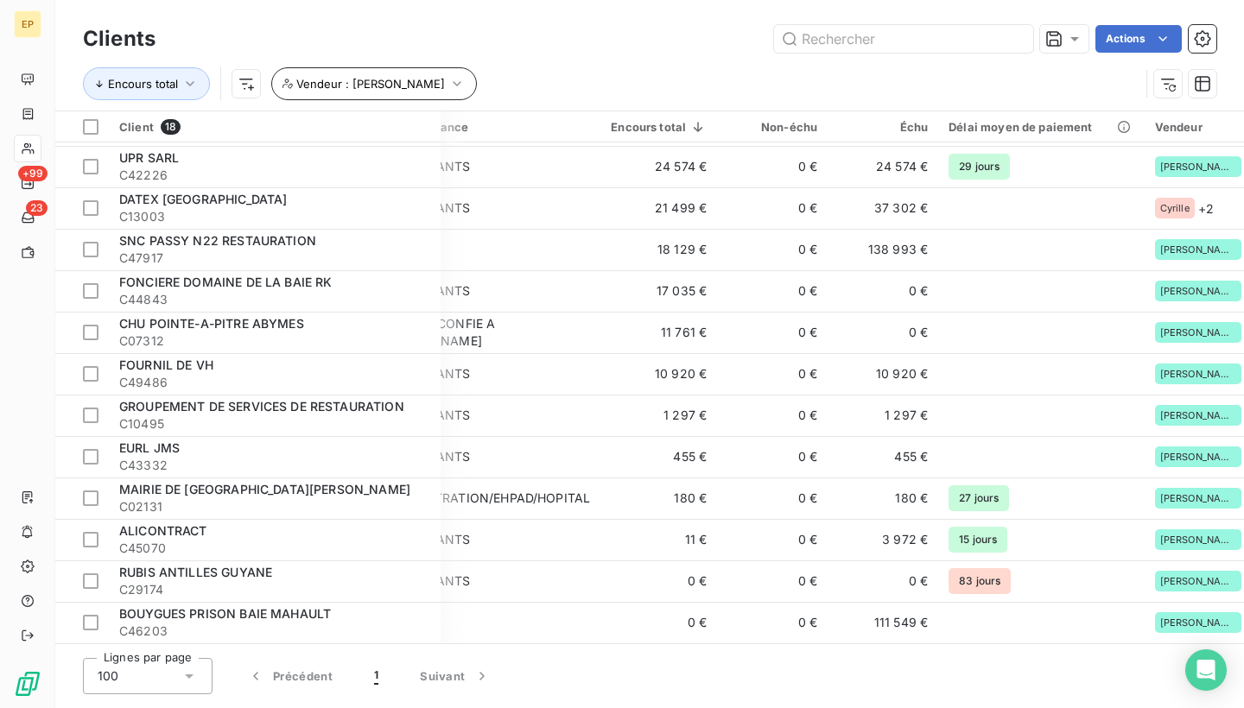
click at [412, 94] on button "Vendeur : Jean Marc" at bounding box center [374, 83] width 206 height 33
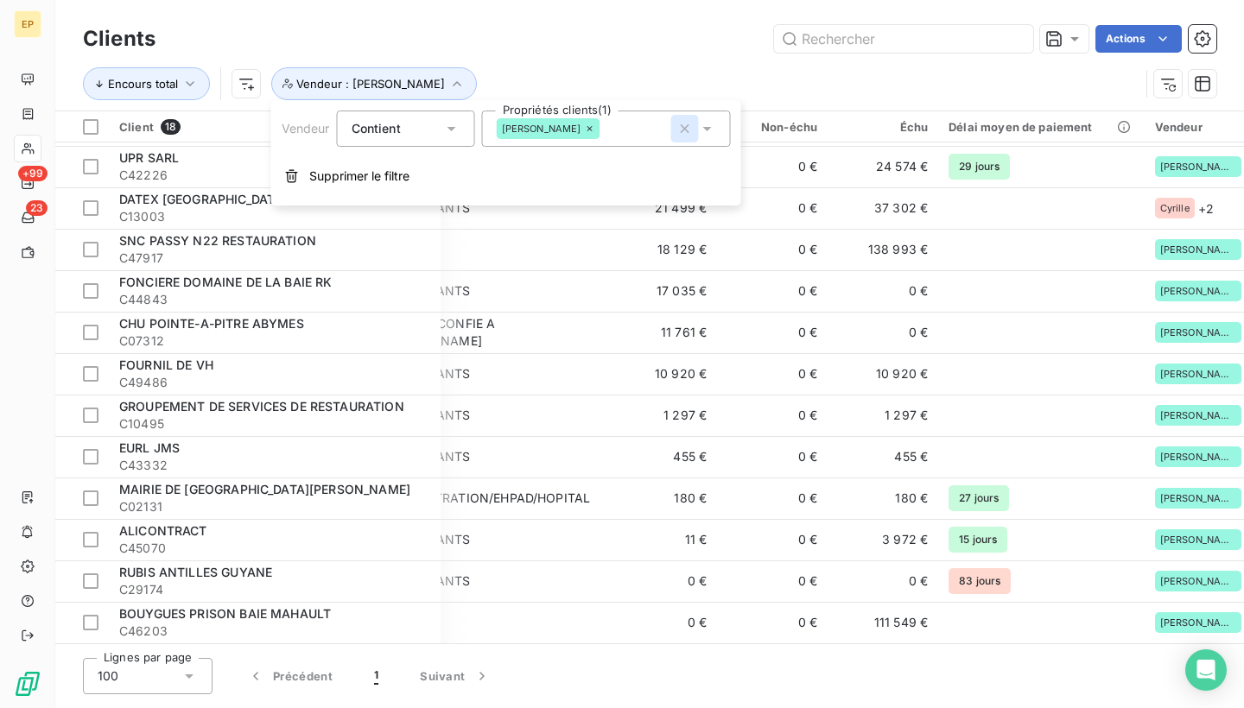
click at [682, 121] on icon "button" at bounding box center [684, 128] width 17 height 17
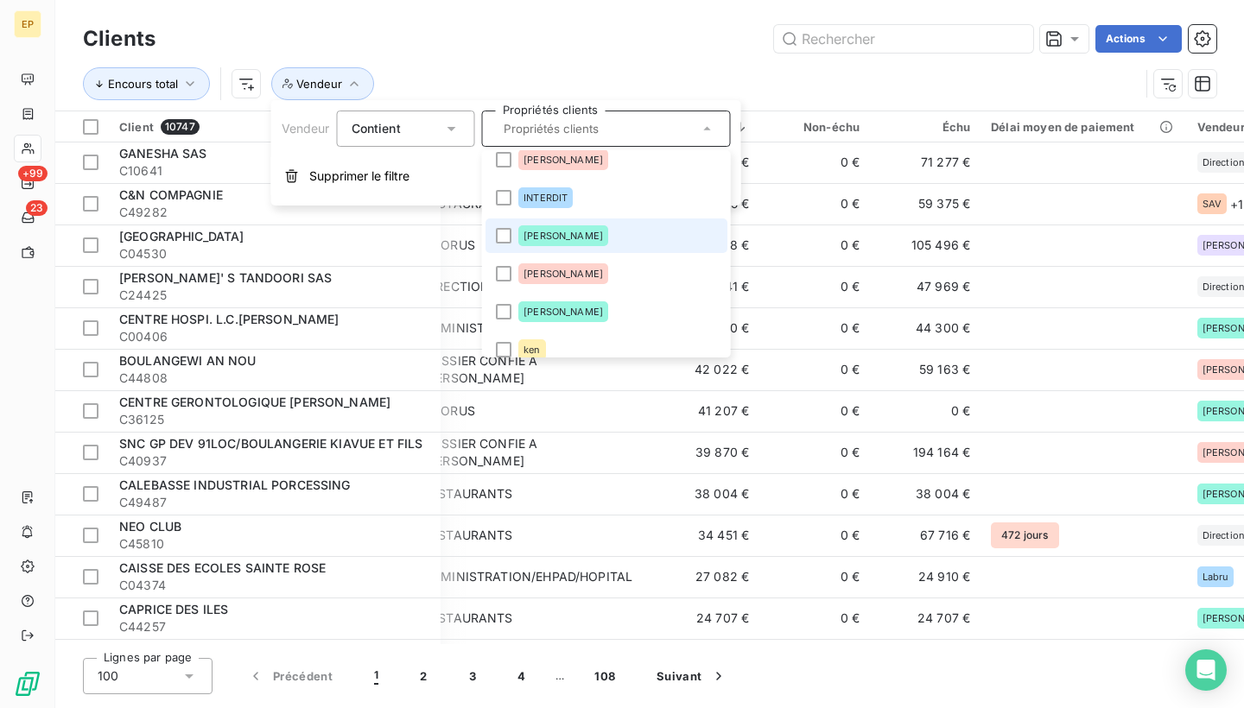
scroll to position [247, 0]
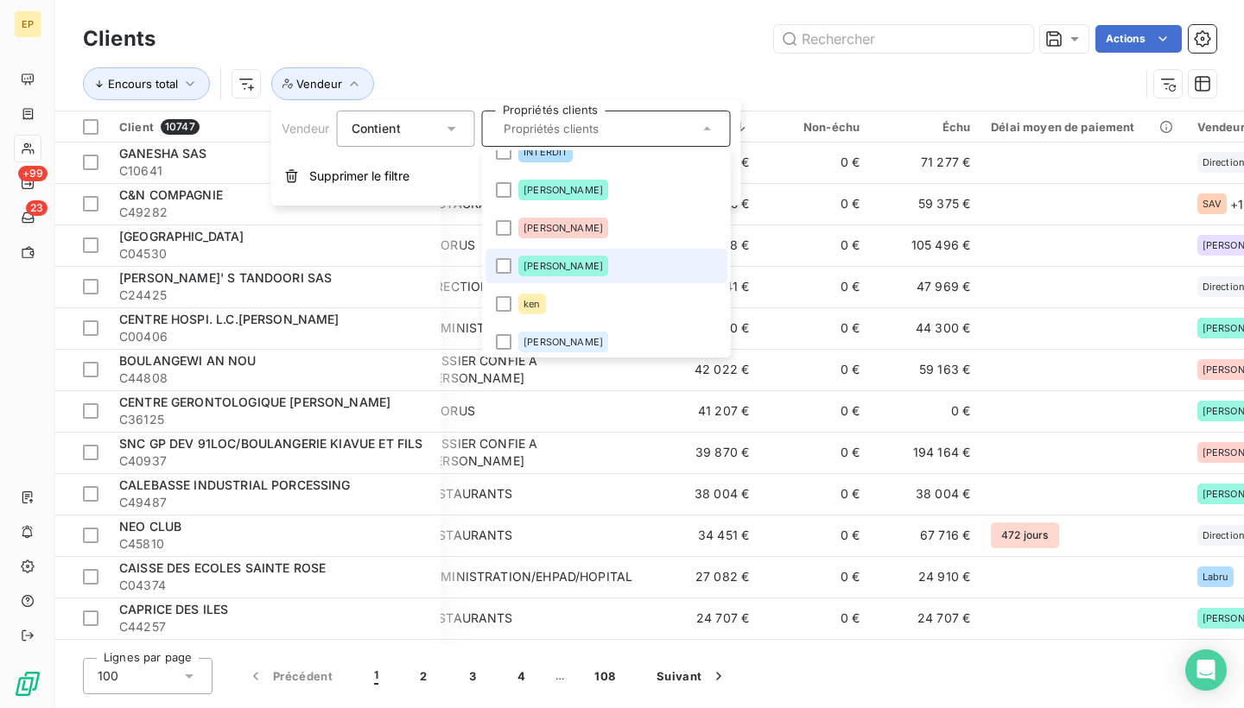
click at [570, 272] on li "Julien" at bounding box center [607, 266] width 242 height 35
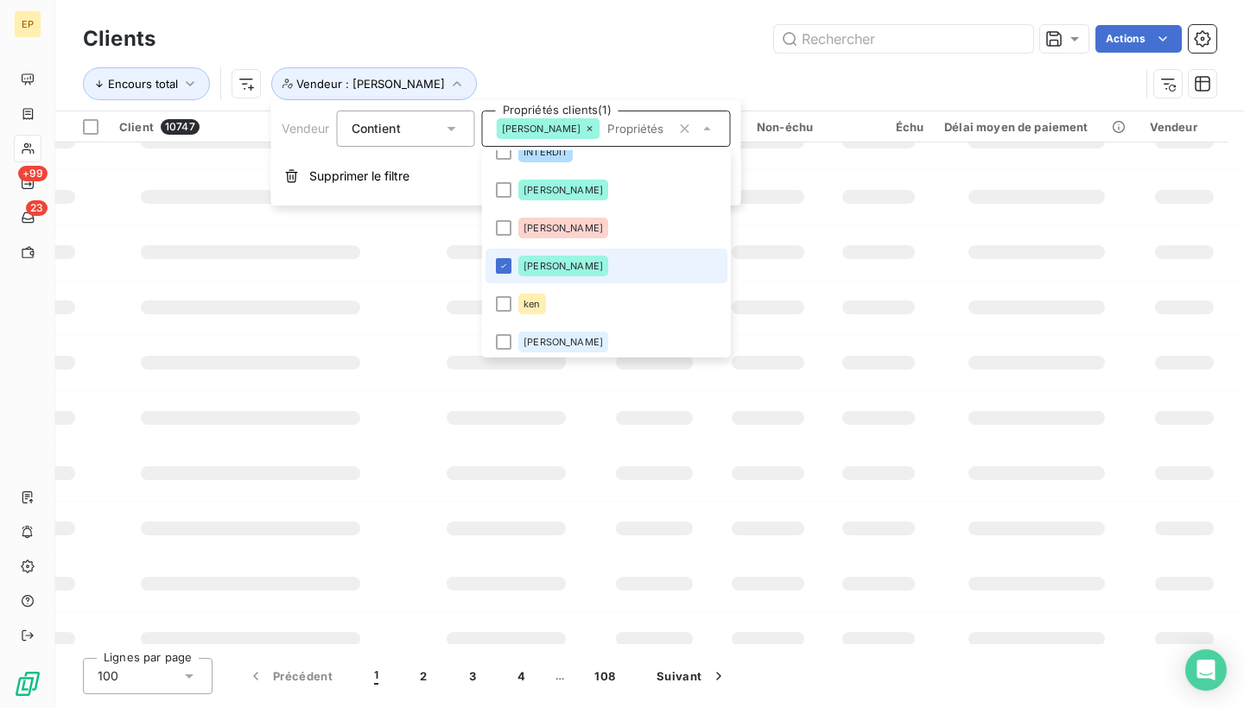
scroll to position [0, 5]
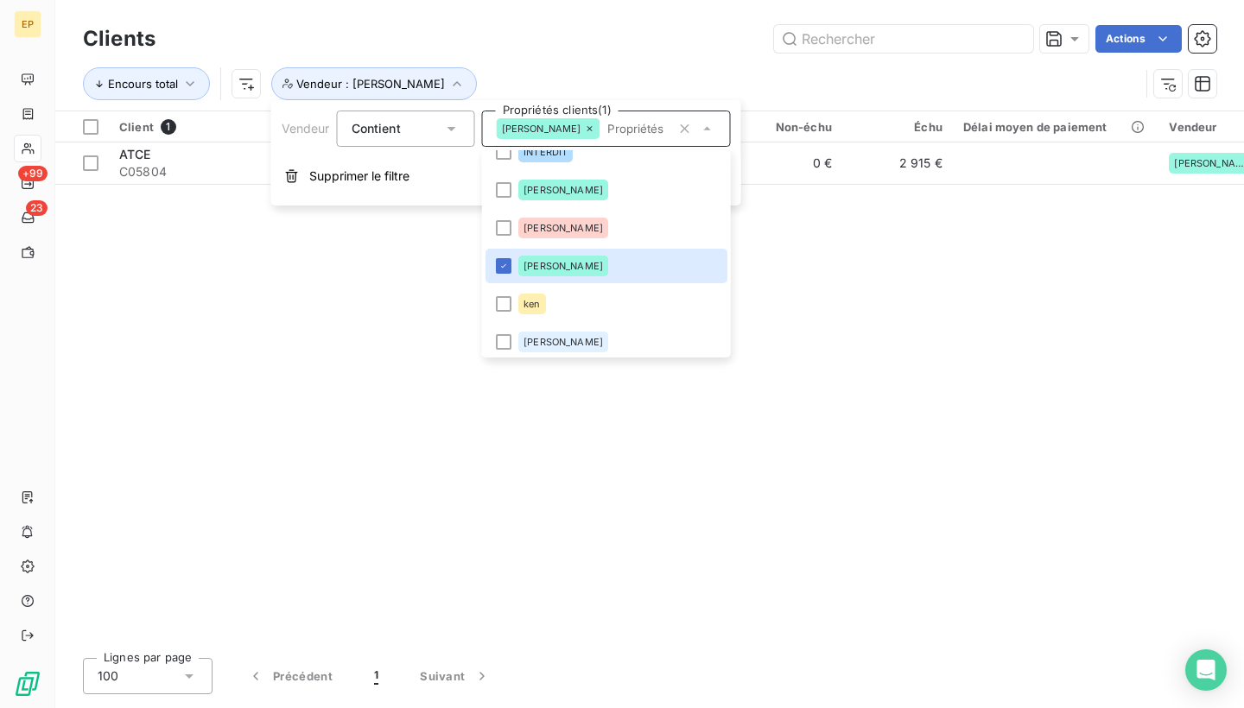
click at [585, 127] on icon at bounding box center [590, 129] width 10 height 10
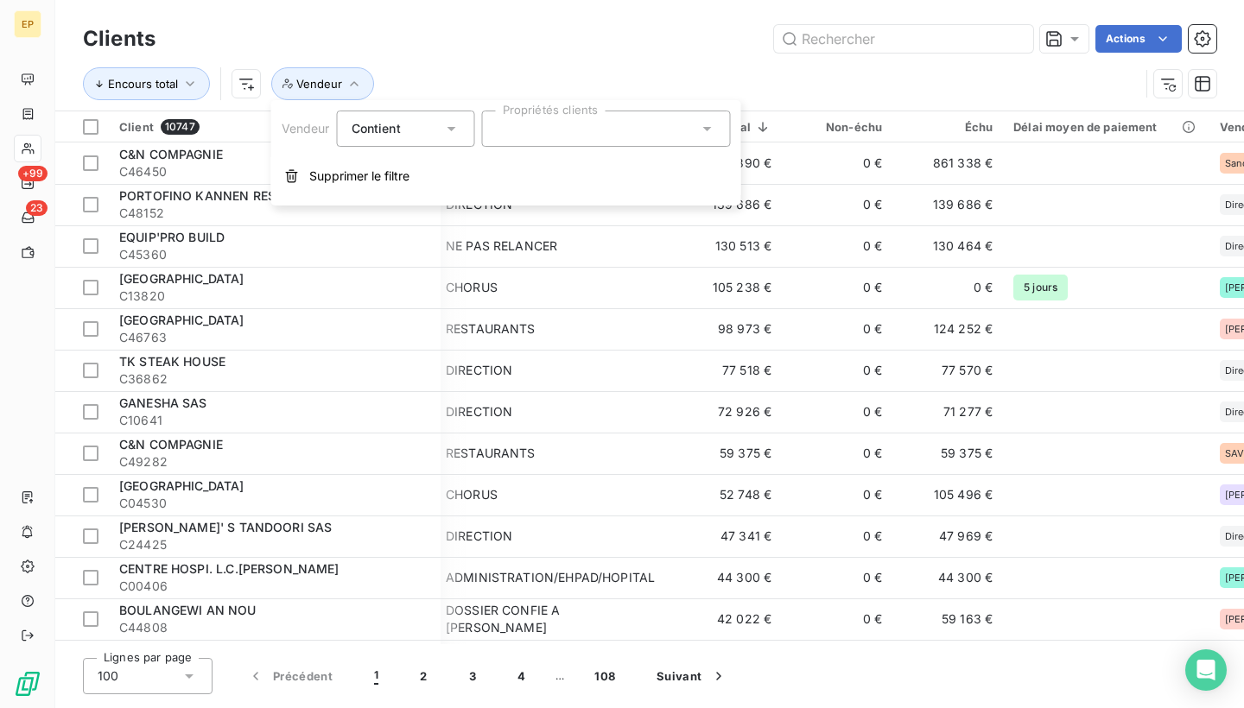
click at [697, 123] on div at bounding box center [606, 129] width 249 height 36
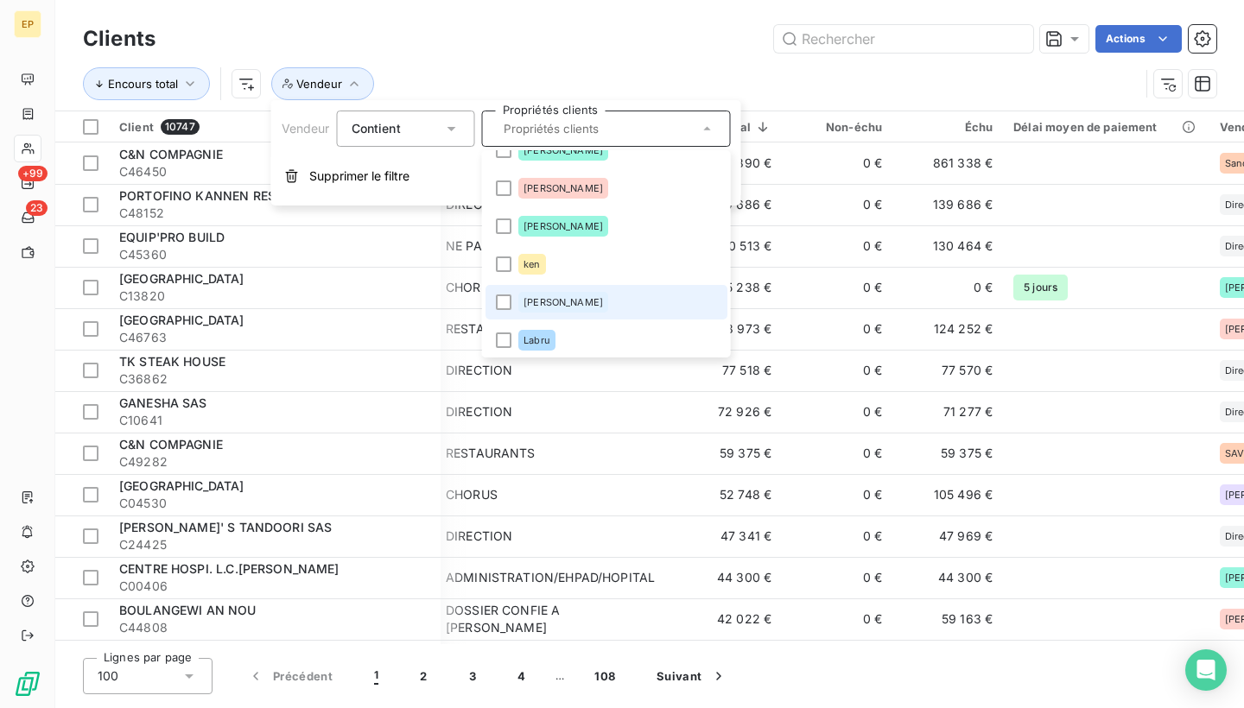
scroll to position [356, 0]
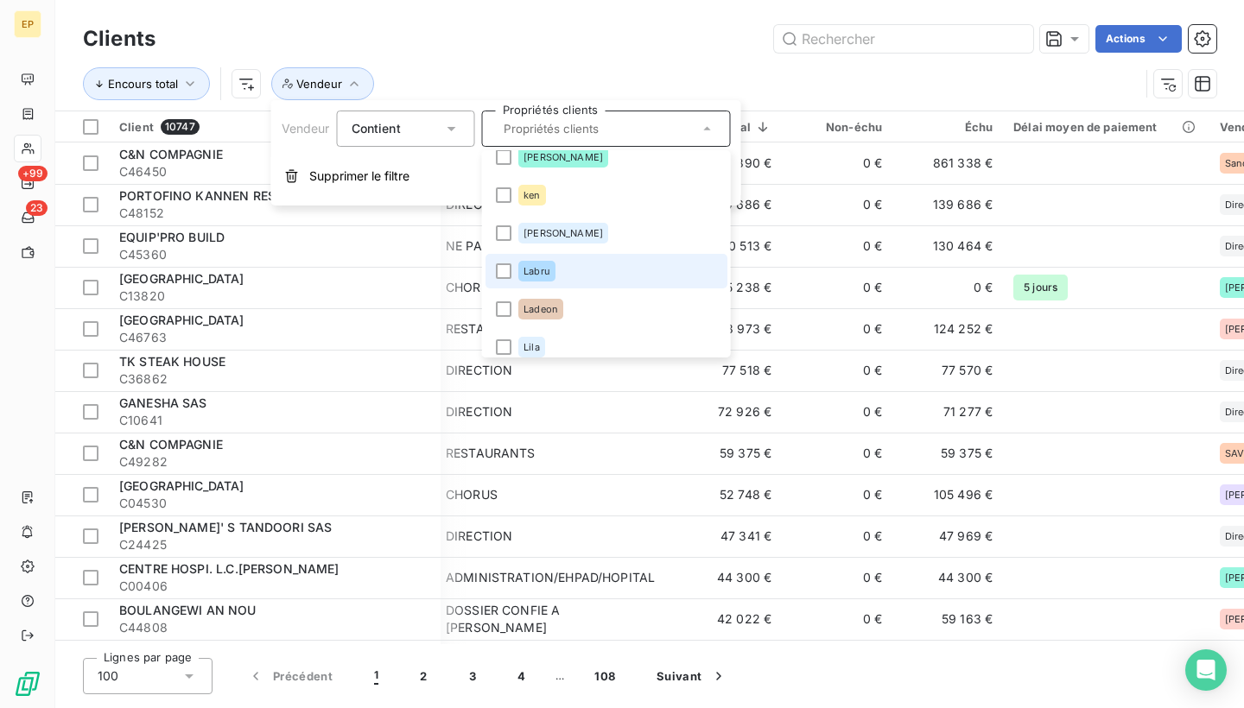
click at [597, 272] on li "Labru" at bounding box center [607, 271] width 242 height 35
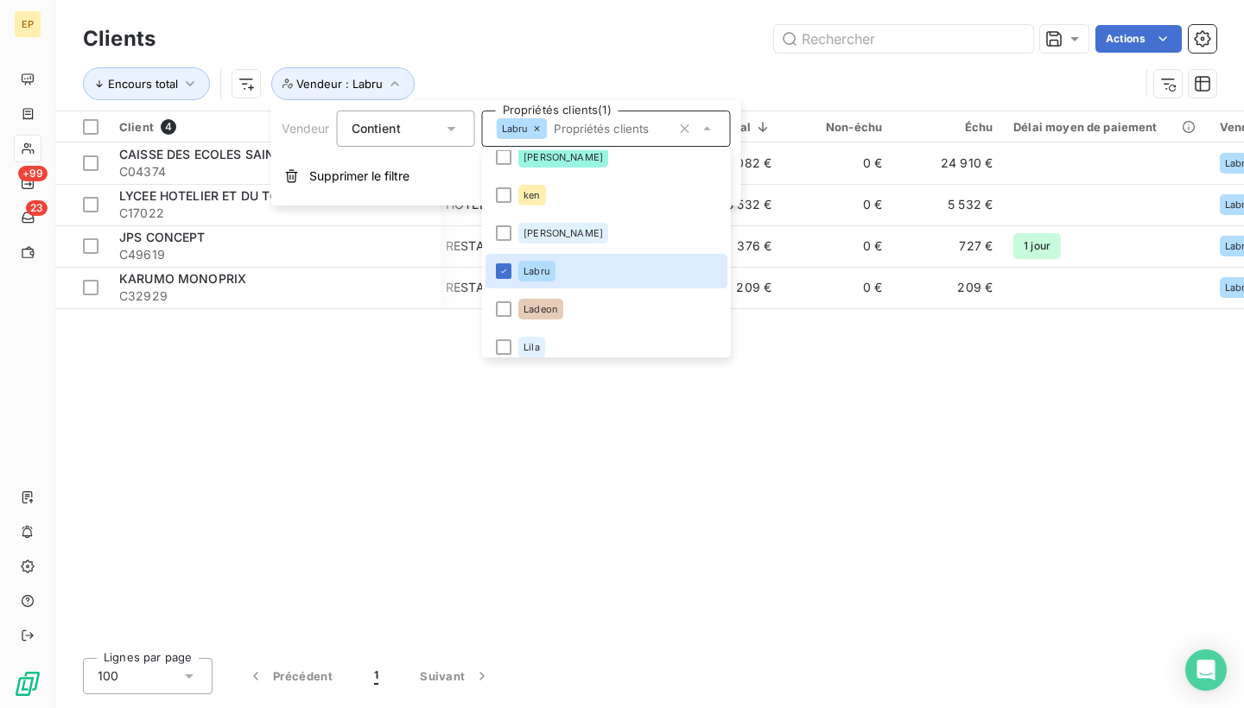
click at [788, 380] on div "Client 4 Plan de relance Encours total Non-échu Échu Délai moyen de paiement Ve…" at bounding box center [649, 377] width 1189 height 533
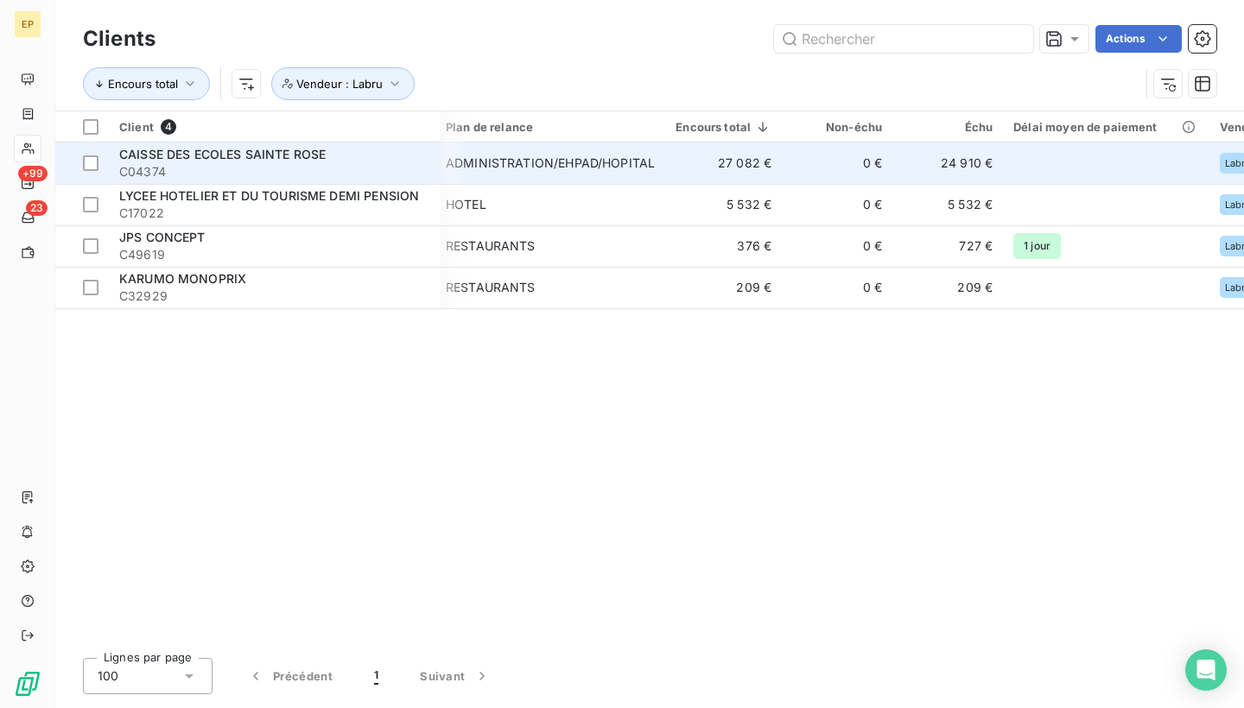
click at [359, 155] on div "CAISSE DES ECOLES SAINTE ROSE" at bounding box center [274, 154] width 311 height 17
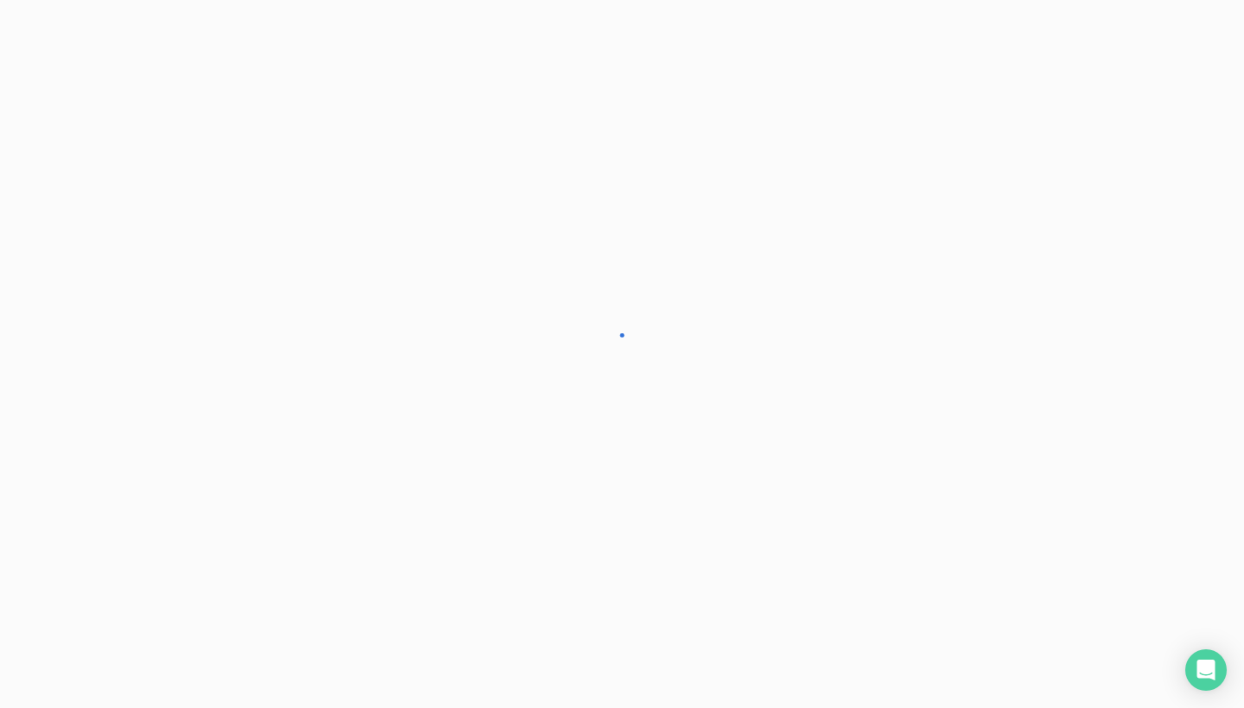
click at [359, 155] on div at bounding box center [622, 354] width 1244 height 708
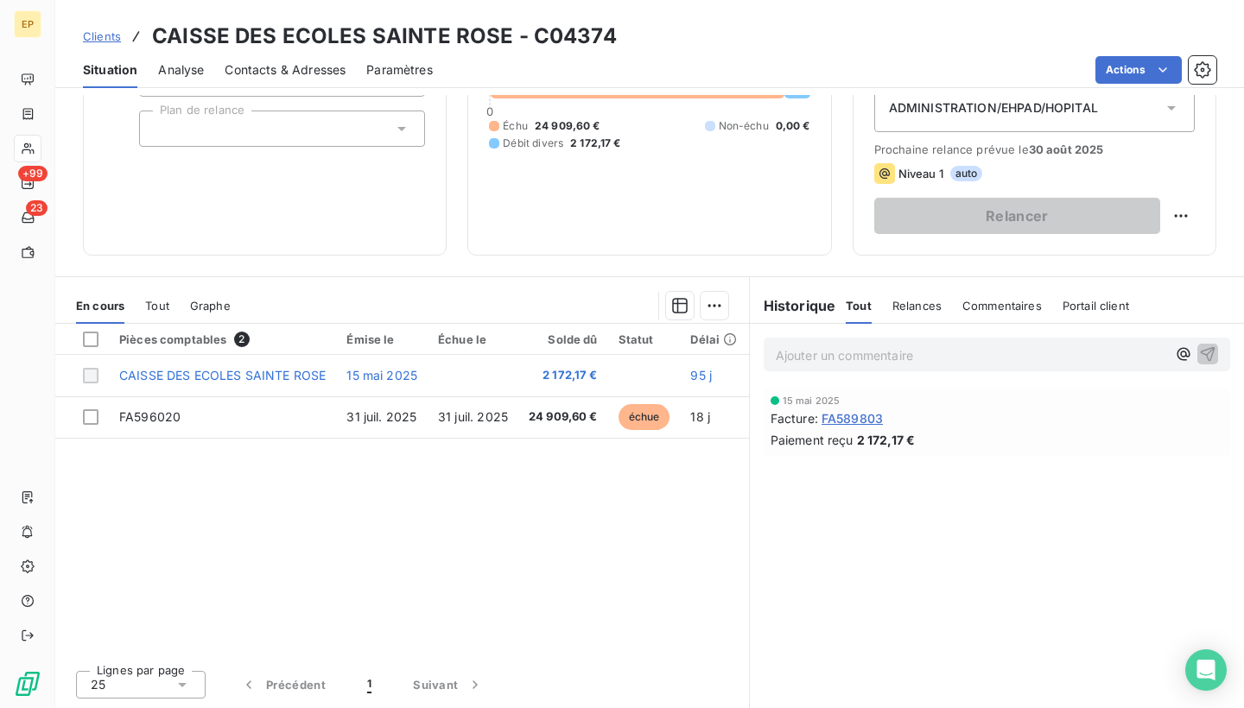
scroll to position [204, 0]
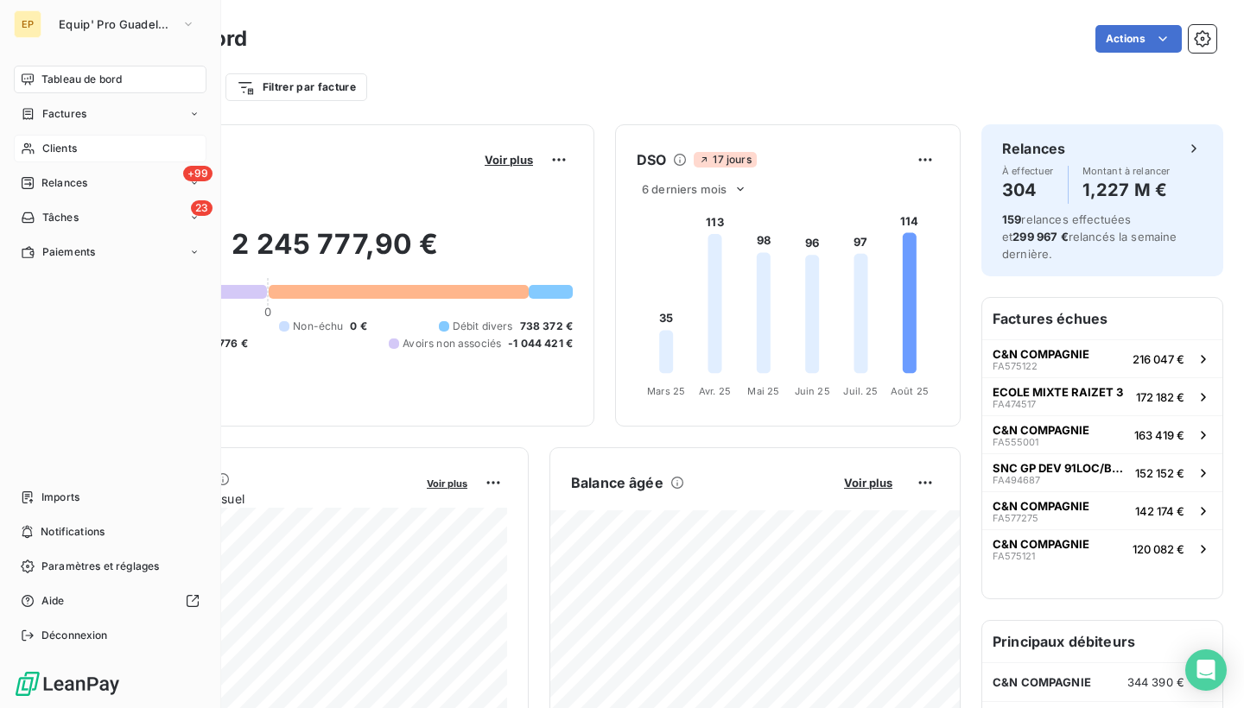
click at [32, 149] on icon at bounding box center [28, 148] width 12 height 11
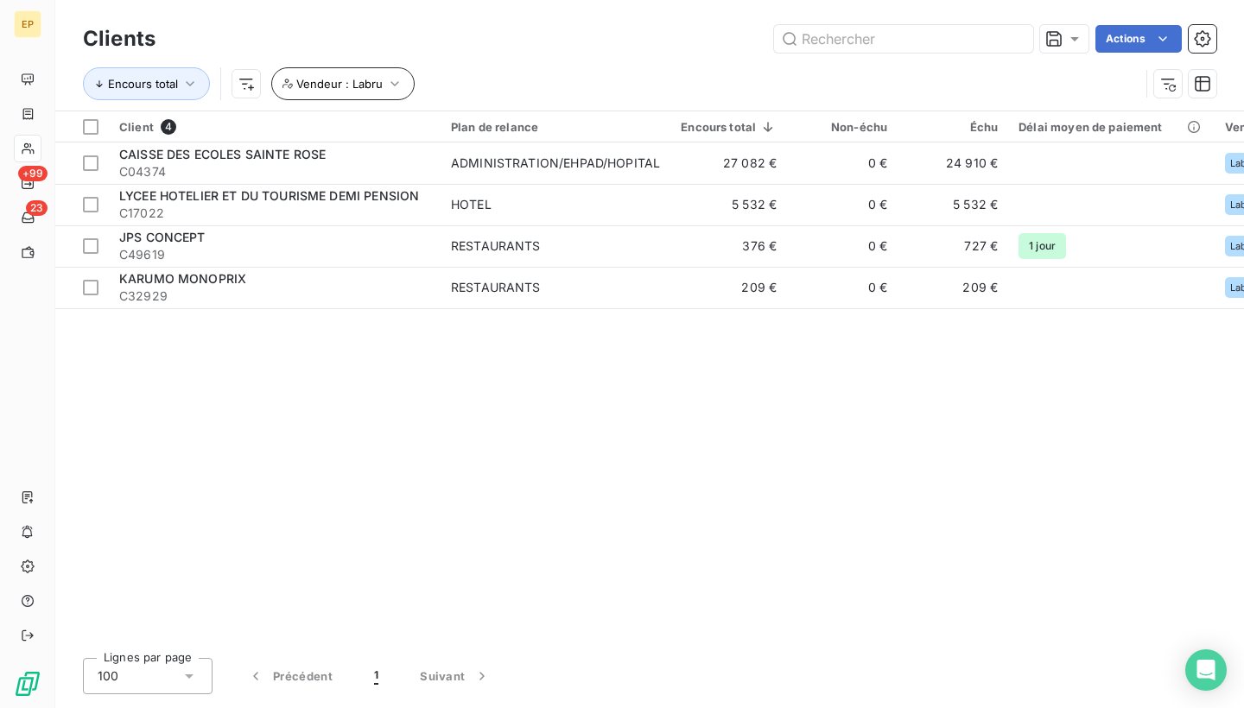
click at [383, 86] on button "Vendeur : Labru" at bounding box center [342, 83] width 143 height 33
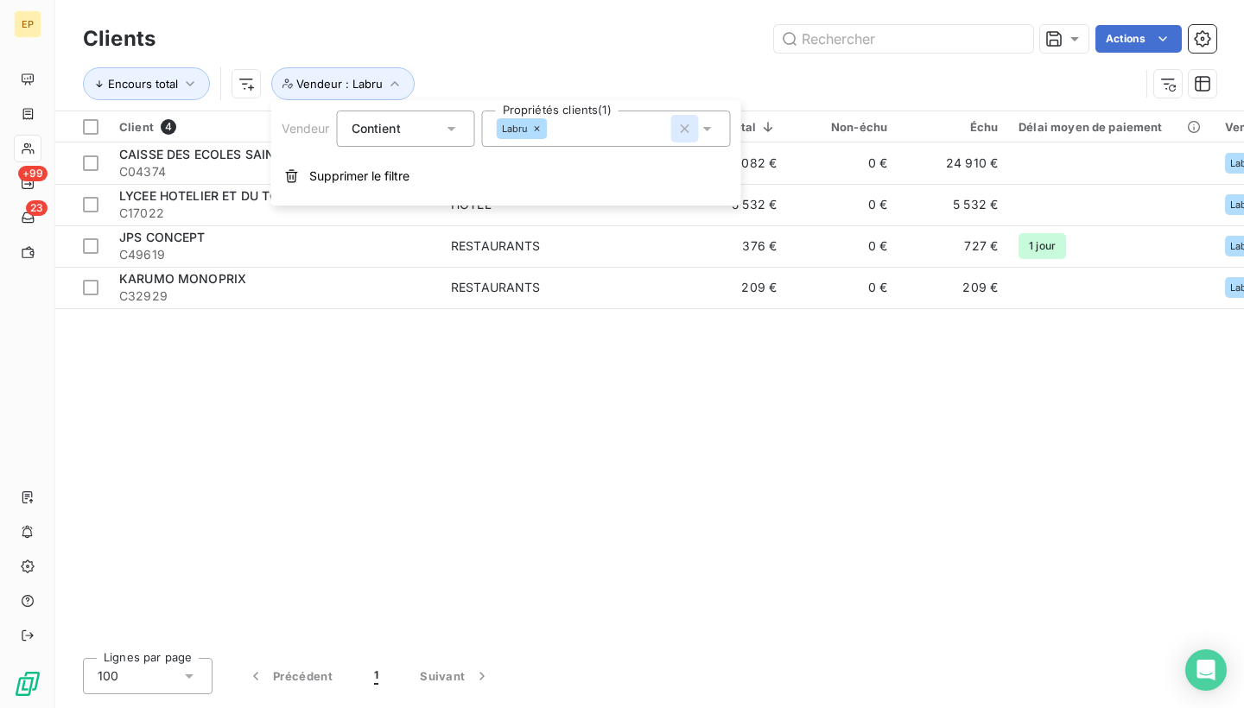
click at [684, 127] on icon "button" at bounding box center [685, 128] width 9 height 9
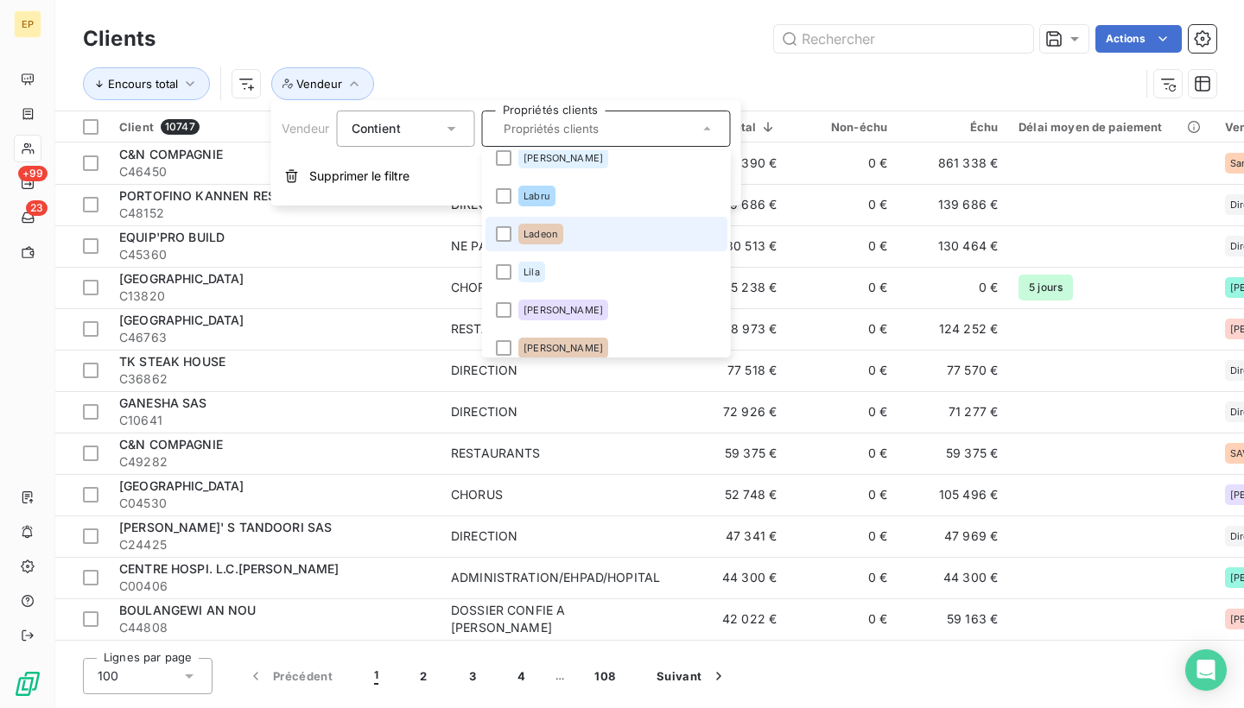
scroll to position [437, 0]
click at [632, 235] on li "Ladeon" at bounding box center [607, 228] width 242 height 35
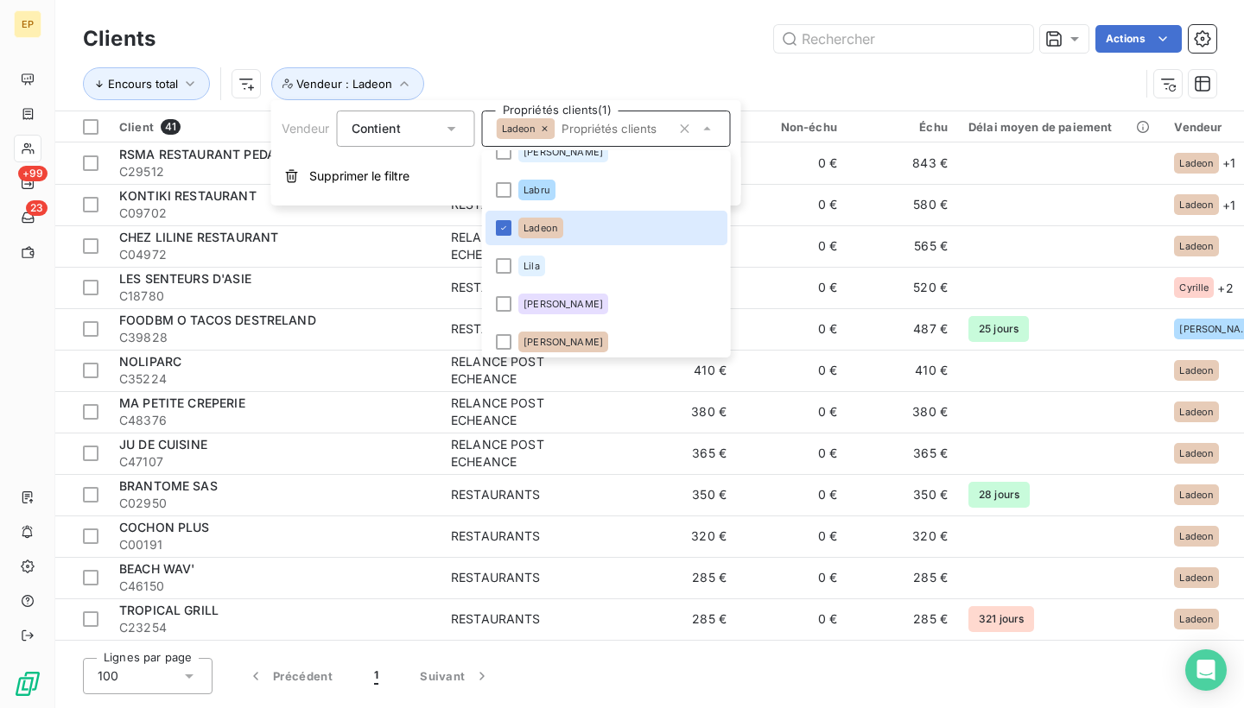
click at [600, 37] on div "Actions" at bounding box center [696, 39] width 1040 height 28
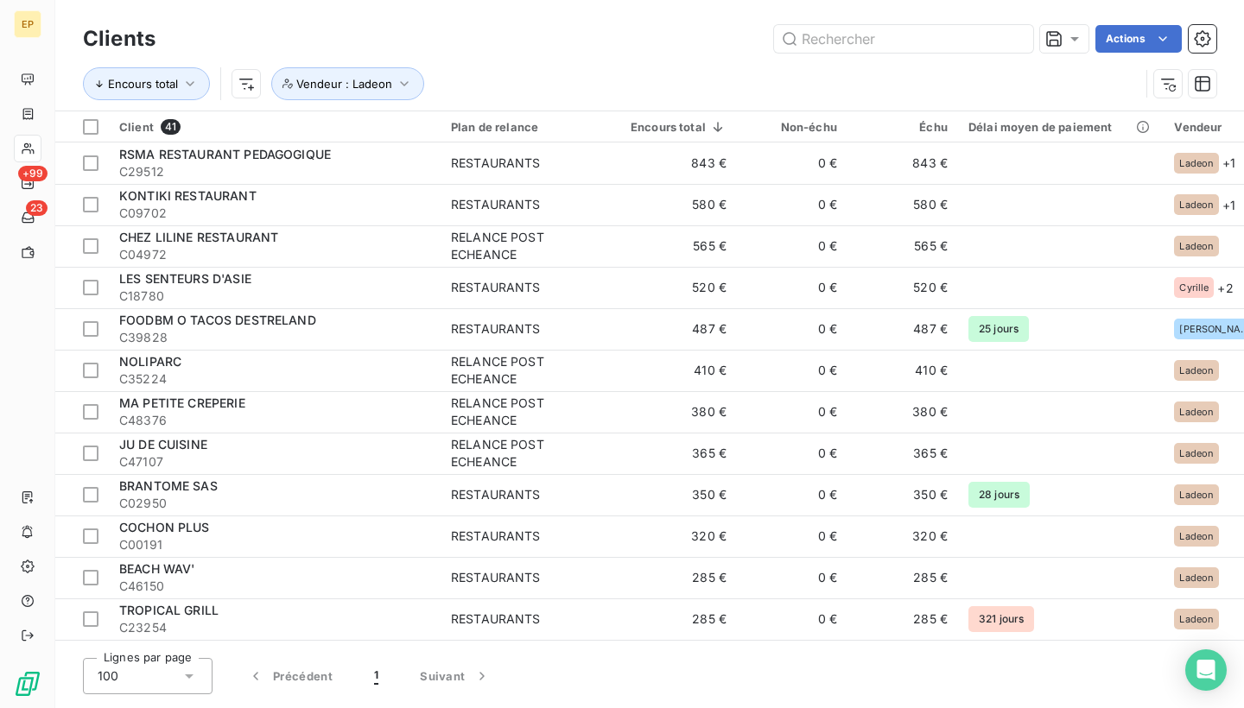
scroll to position [0, 0]
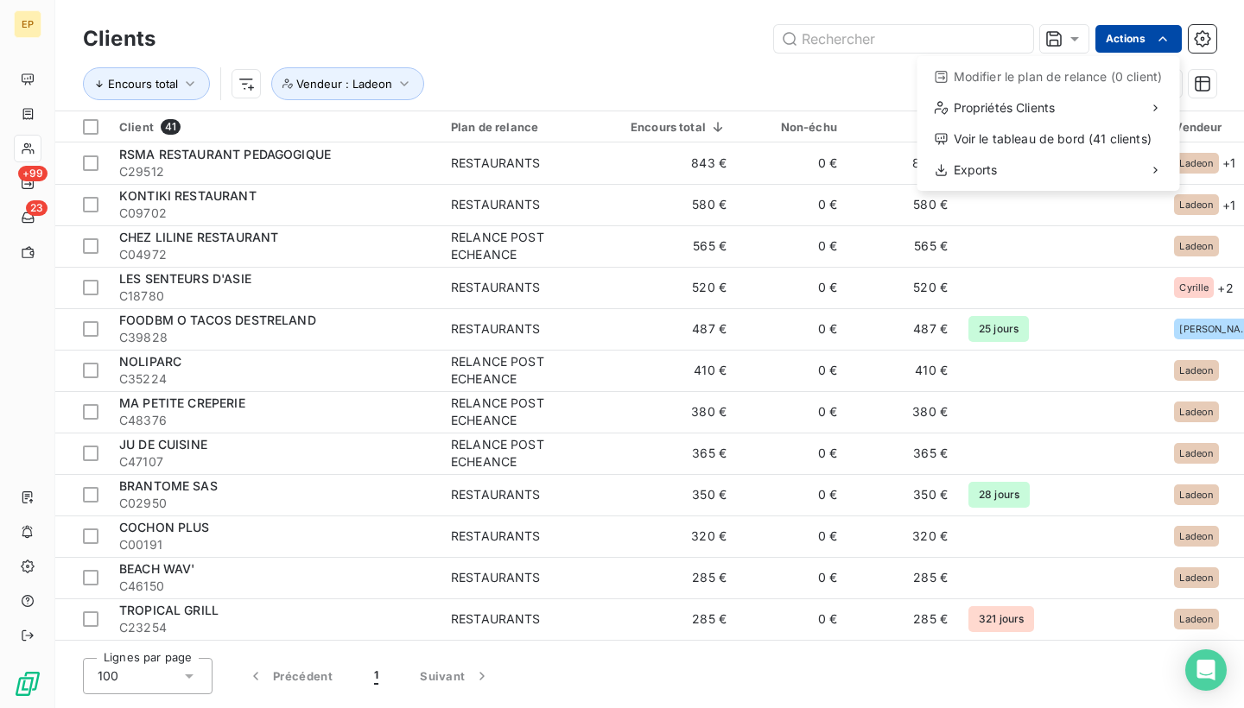
click at [1150, 43] on html "EP +99 23 Clients Actions Modifier le plan de relance (0 client) Propriétés Cli…" at bounding box center [622, 354] width 1244 height 708
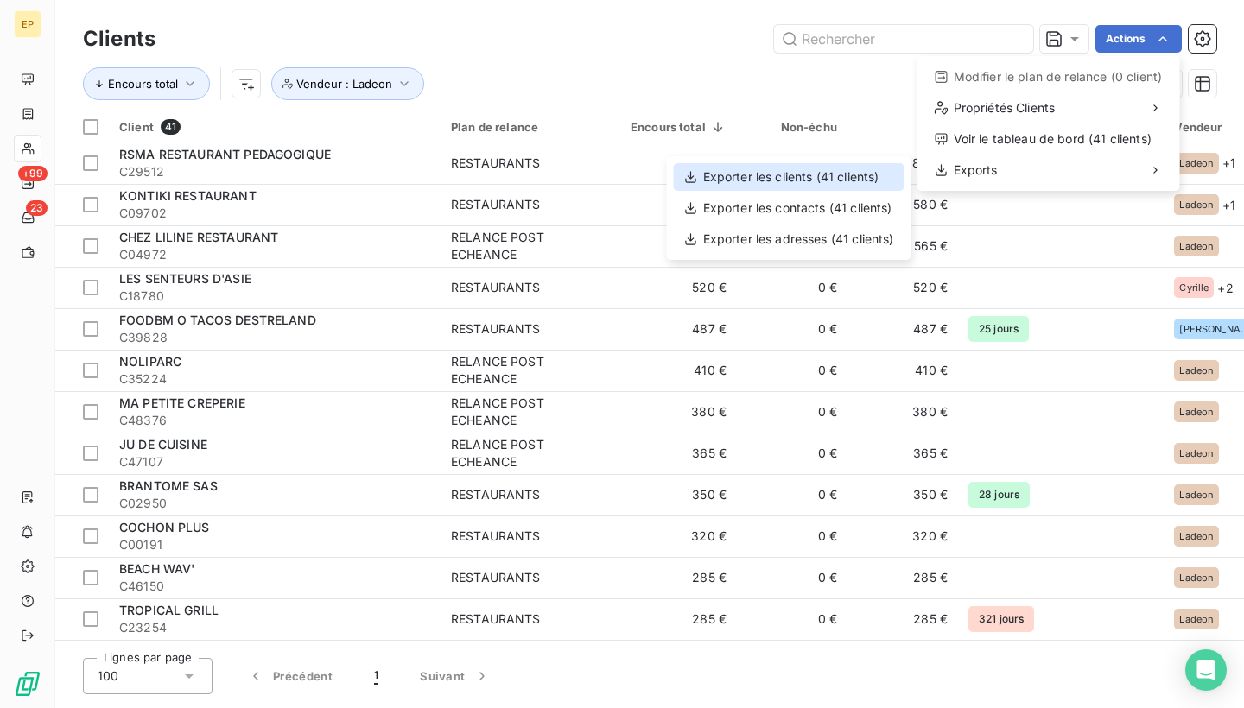
click at [879, 178] on div "Exporter les clients (41 clients)" at bounding box center [789, 177] width 231 height 28
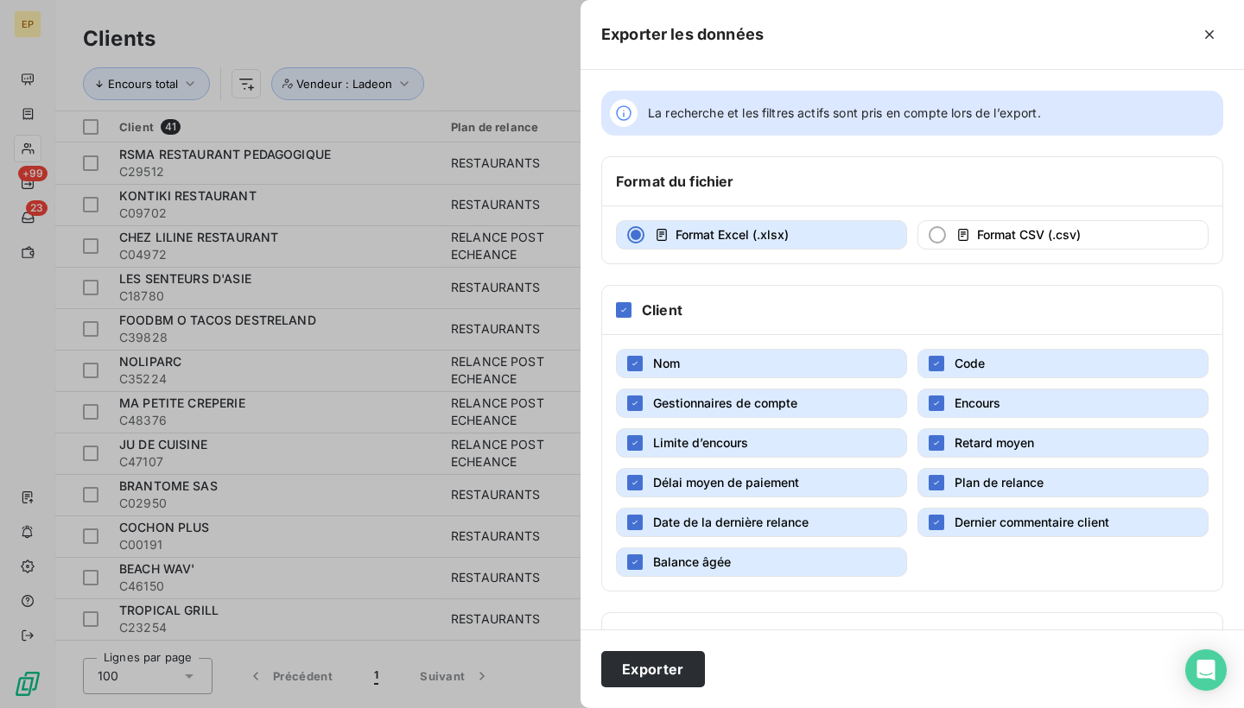
scroll to position [65, 0]
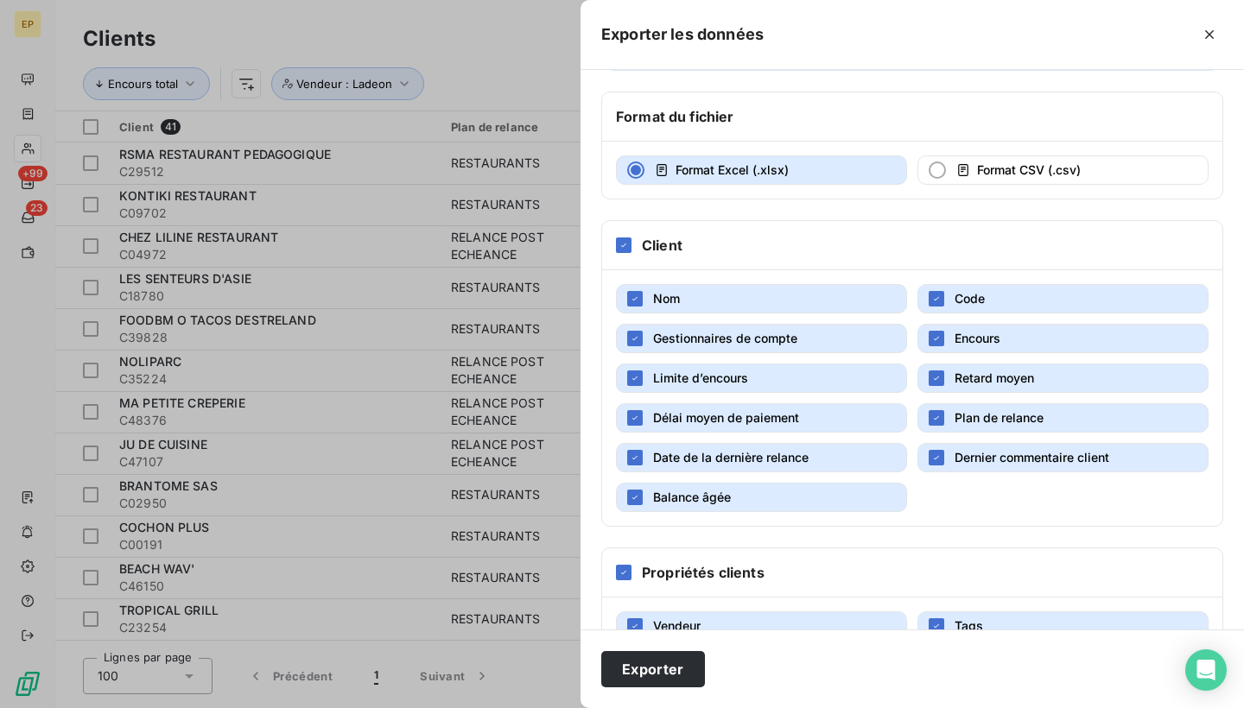
click at [973, 371] on span "Retard moyen" at bounding box center [994, 378] width 79 height 15
click at [972, 404] on button "Plan de relance" at bounding box center [1062, 417] width 291 height 29
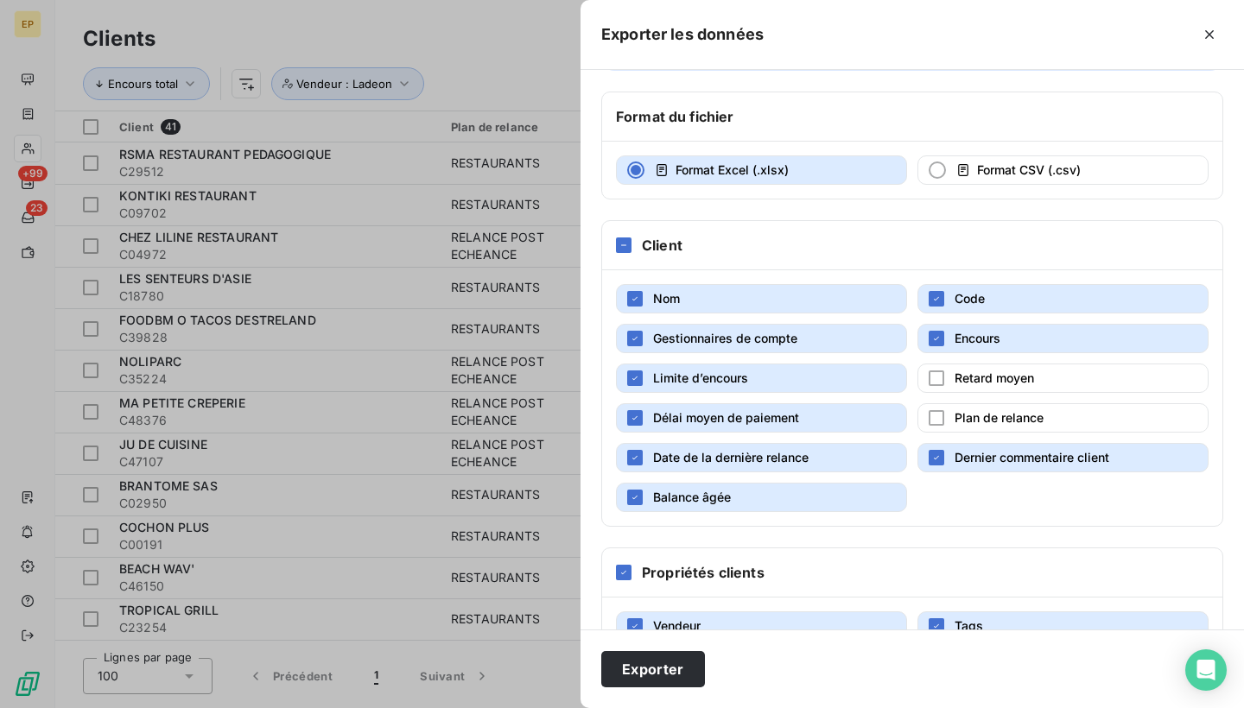
click at [964, 458] on span "Dernier commentaire client" at bounding box center [1032, 457] width 155 height 15
click at [779, 505] on button "Balance âgée" at bounding box center [761, 497] width 291 height 29
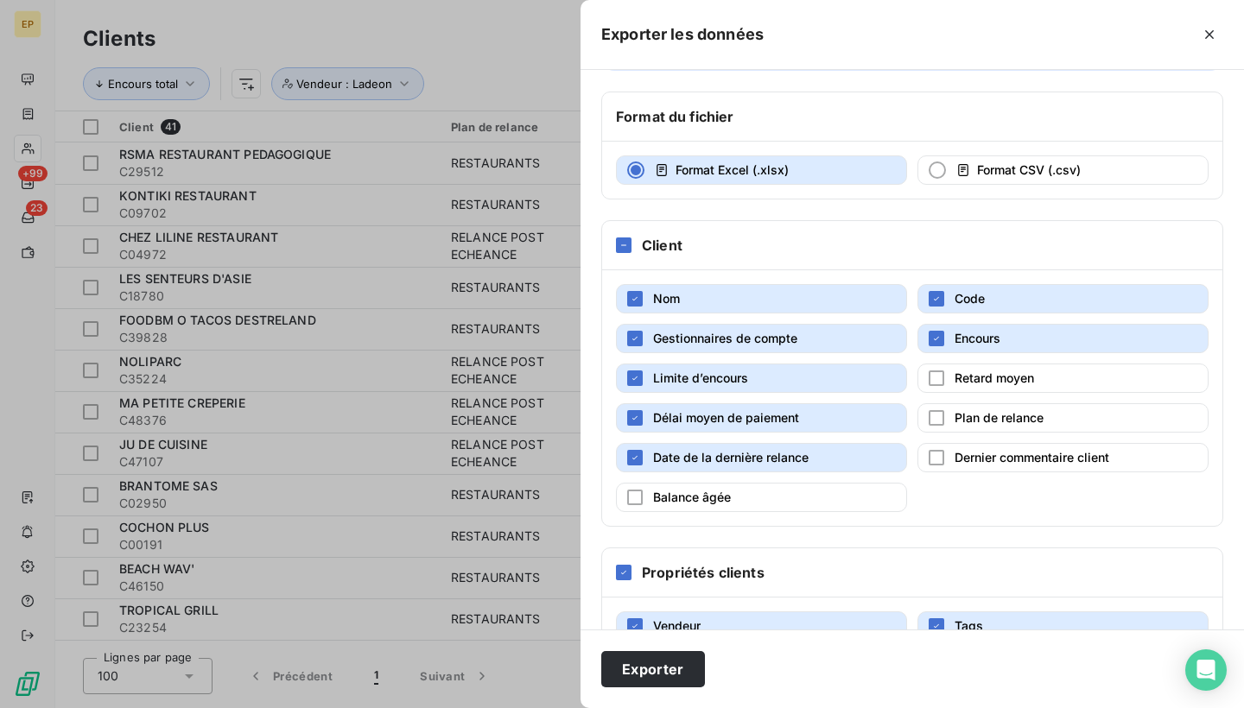
click at [767, 461] on span "Date de la dernière relance" at bounding box center [731, 457] width 156 height 15
click at [768, 408] on button "Délai moyen de paiement" at bounding box center [761, 417] width 291 height 29
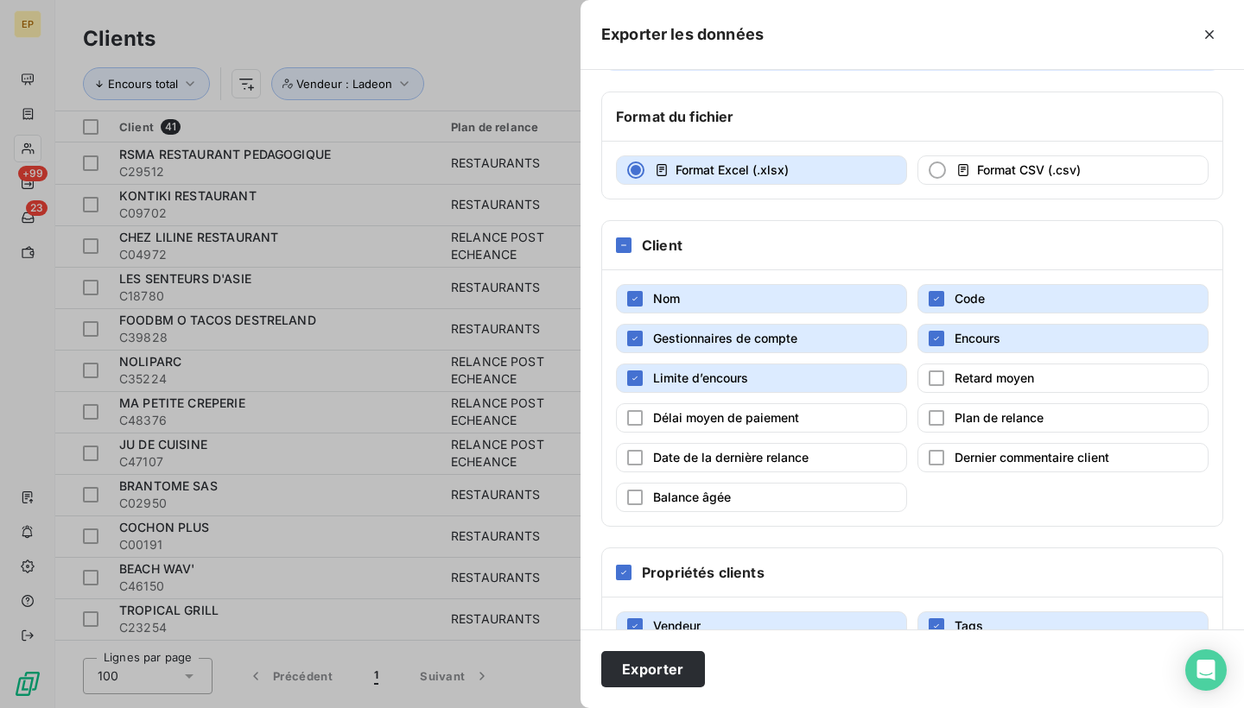
click at [764, 370] on button "Limite d’encours" at bounding box center [761, 378] width 291 height 29
click at [762, 341] on span "Gestionnaires de compte" at bounding box center [725, 338] width 144 height 15
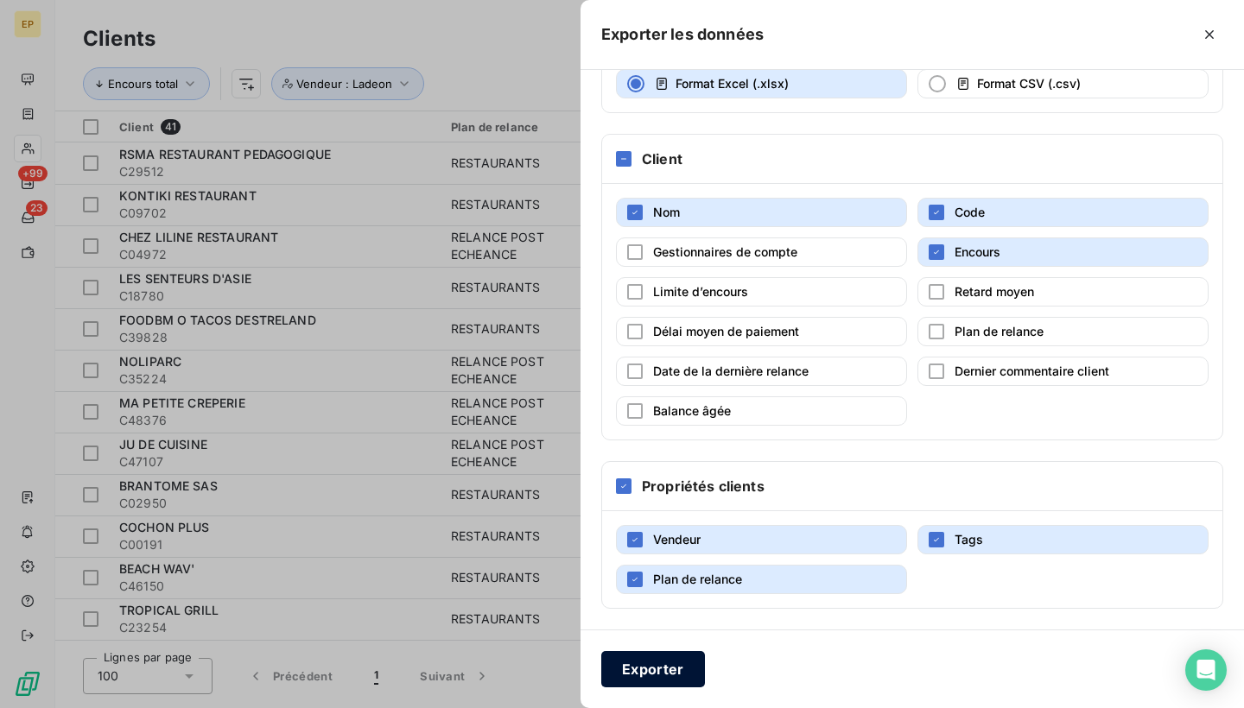
scroll to position [151, 0]
click at [706, 587] on span "Plan de relance" at bounding box center [697, 579] width 89 height 17
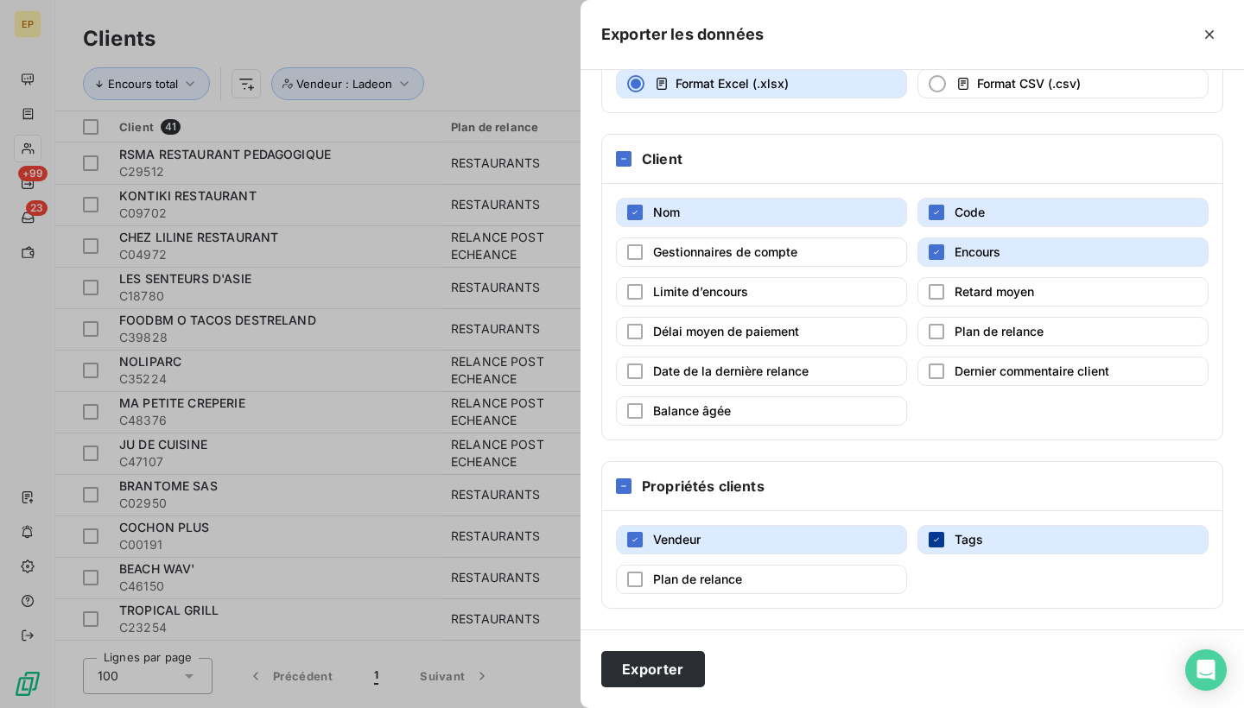
click at [943, 545] on div "button" at bounding box center [937, 540] width 16 height 16
click at [674, 675] on button "Exporter" at bounding box center [653, 669] width 104 height 36
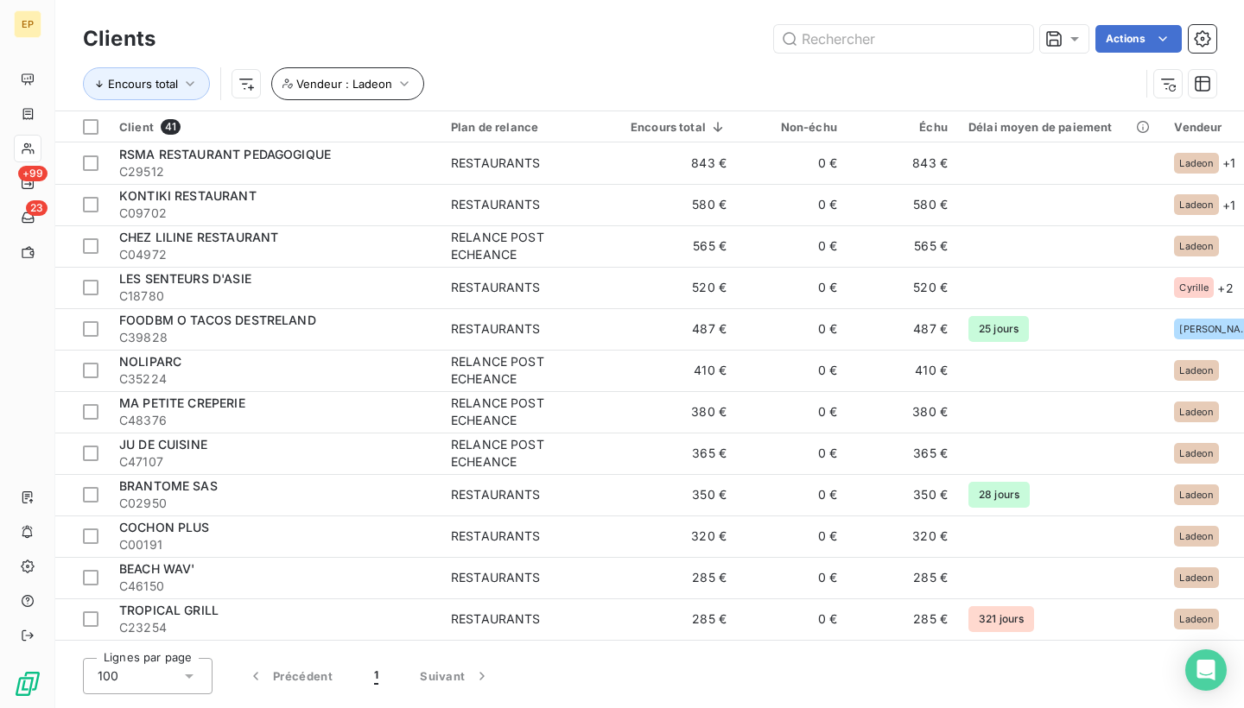
click at [396, 91] on icon "button" at bounding box center [404, 83] width 17 height 17
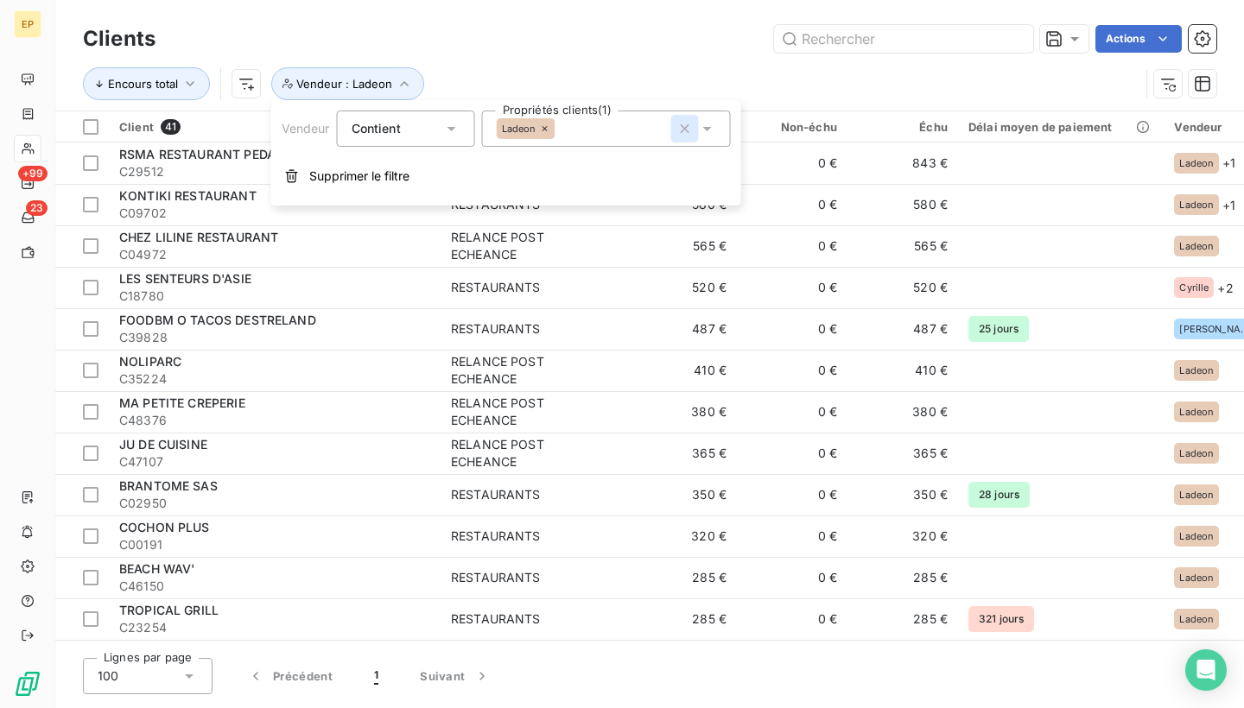
click at [685, 128] on icon "button" at bounding box center [685, 128] width 9 height 9
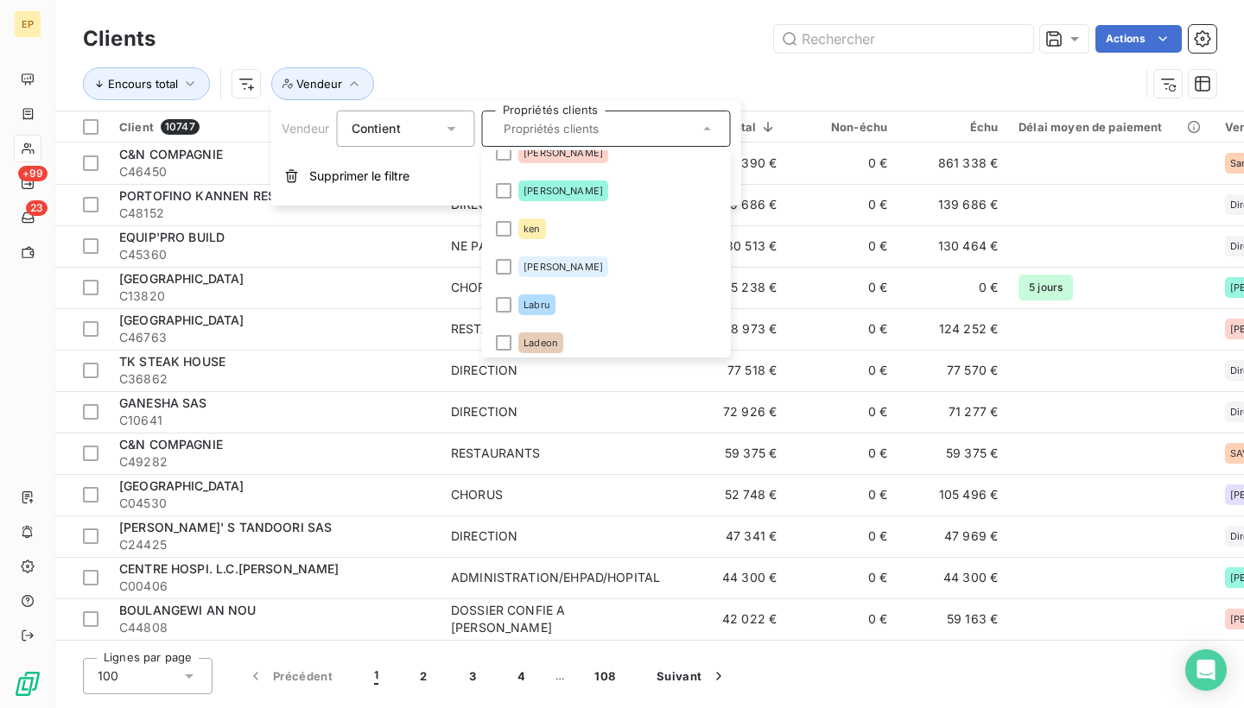
scroll to position [453, 0]
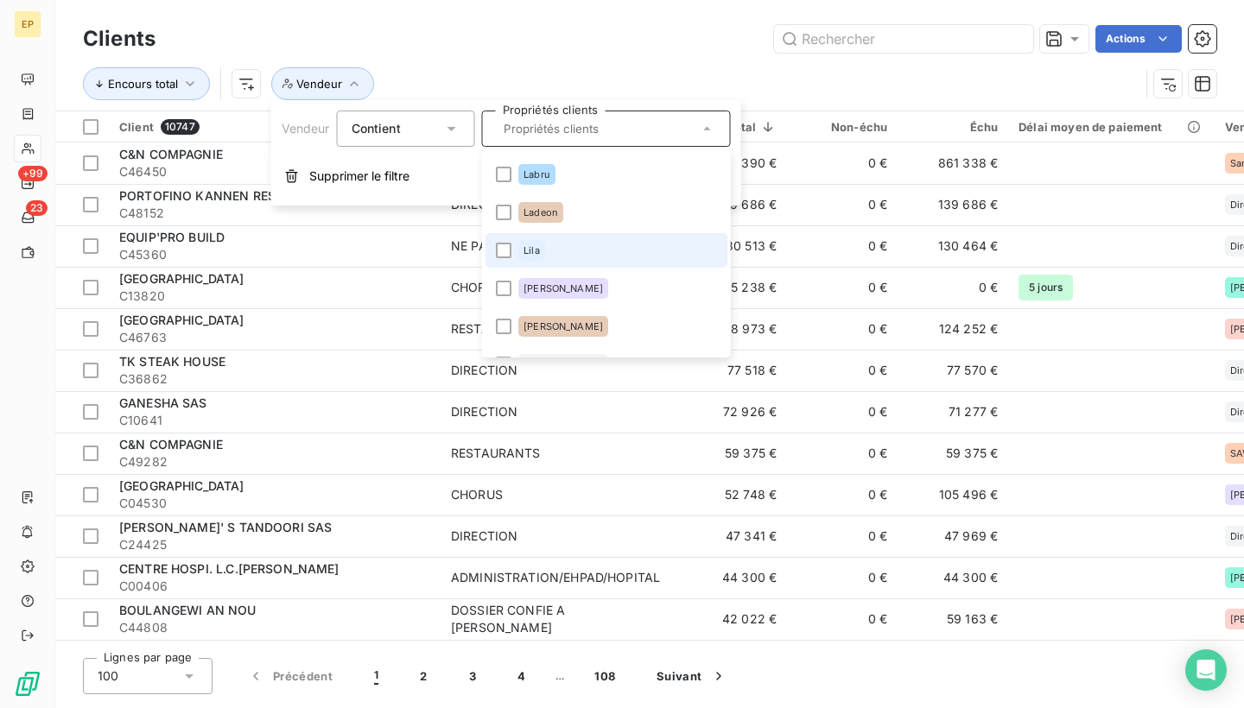
click at [570, 244] on li "Lila" at bounding box center [607, 250] width 242 height 35
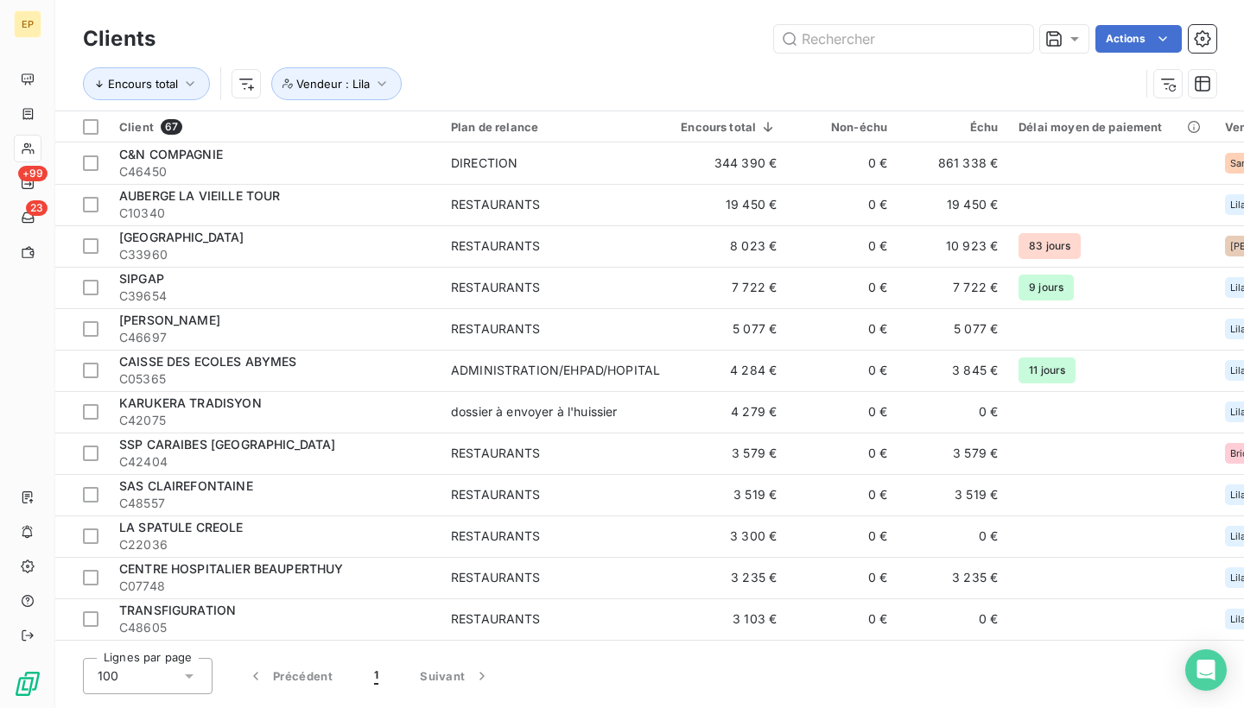
click at [631, 54] on div "Clients Actions" at bounding box center [649, 39] width 1133 height 36
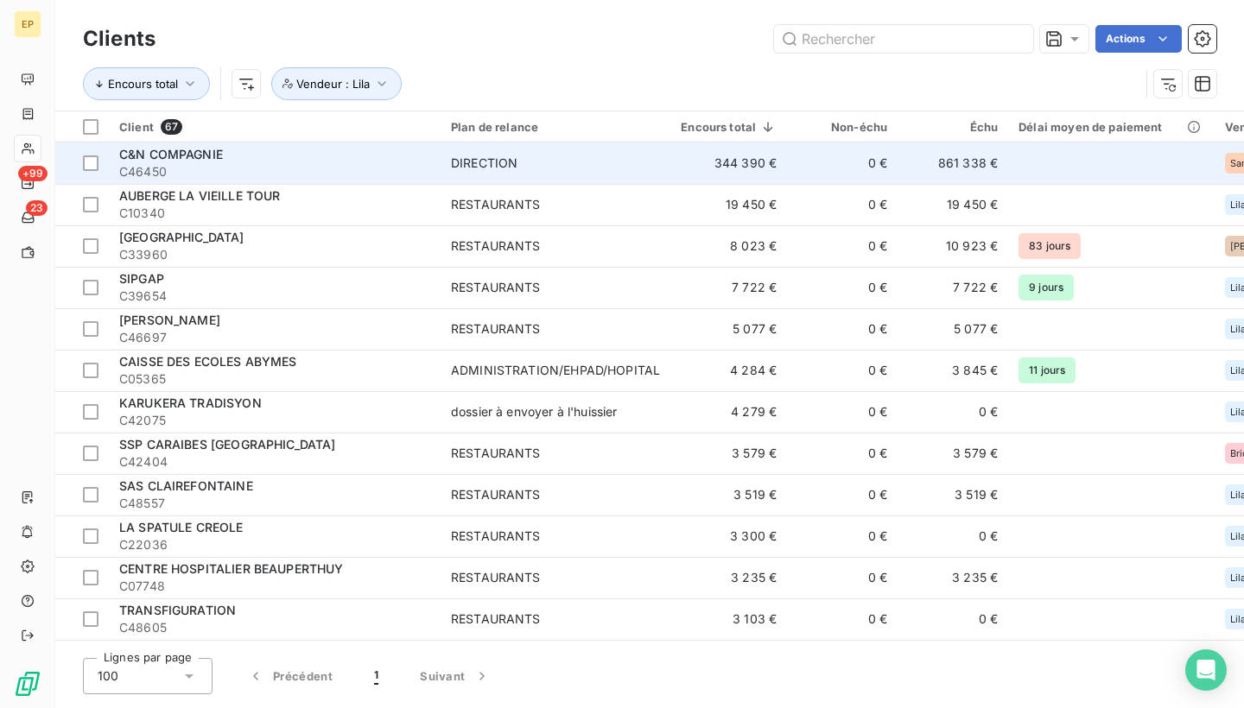
scroll to position [0, 0]
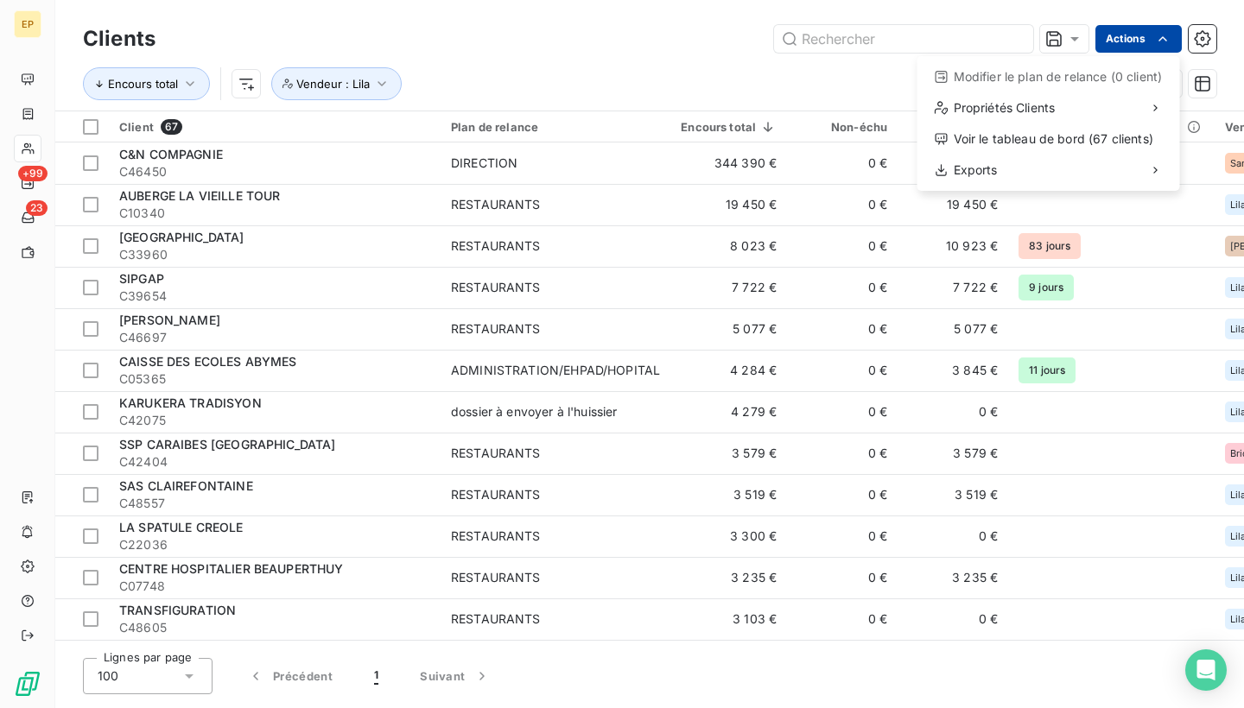
click at [1128, 35] on html "EP +99 23 Clients Actions Modifier le plan de relance (0 client) Propriétés Cli…" at bounding box center [622, 354] width 1244 height 708
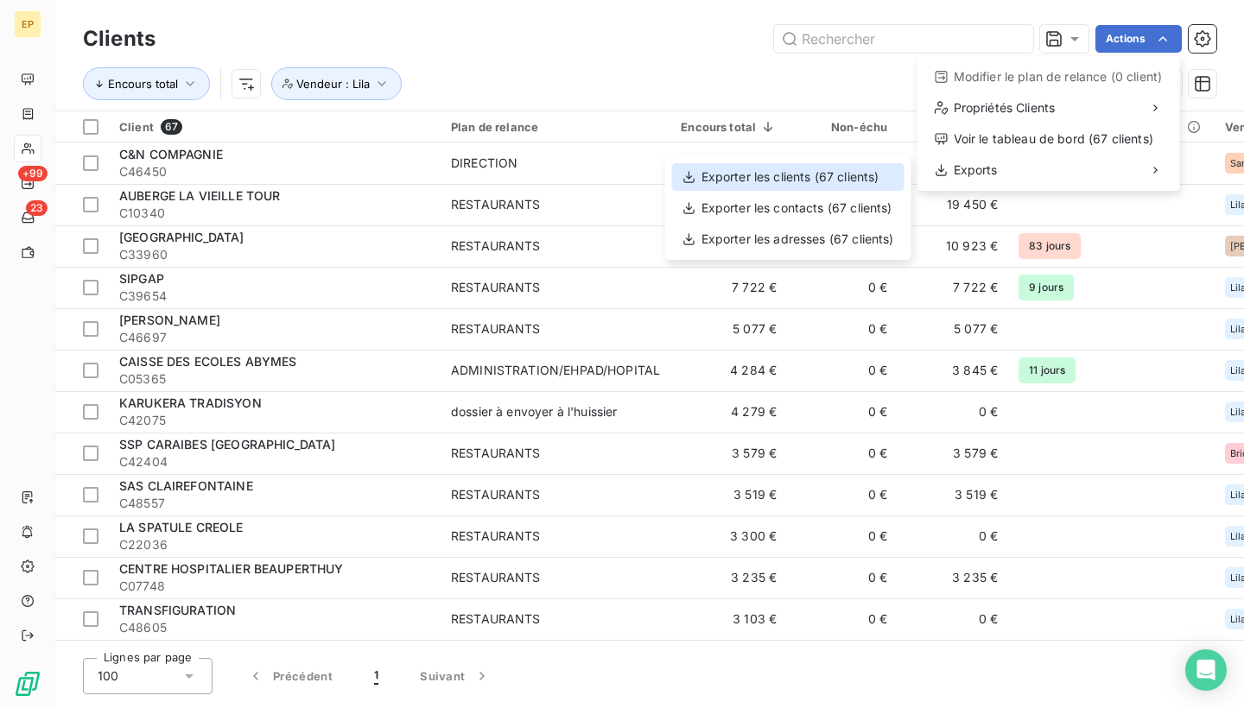
click at [873, 174] on div "Exporter les clients (67 clients)" at bounding box center [788, 177] width 232 height 28
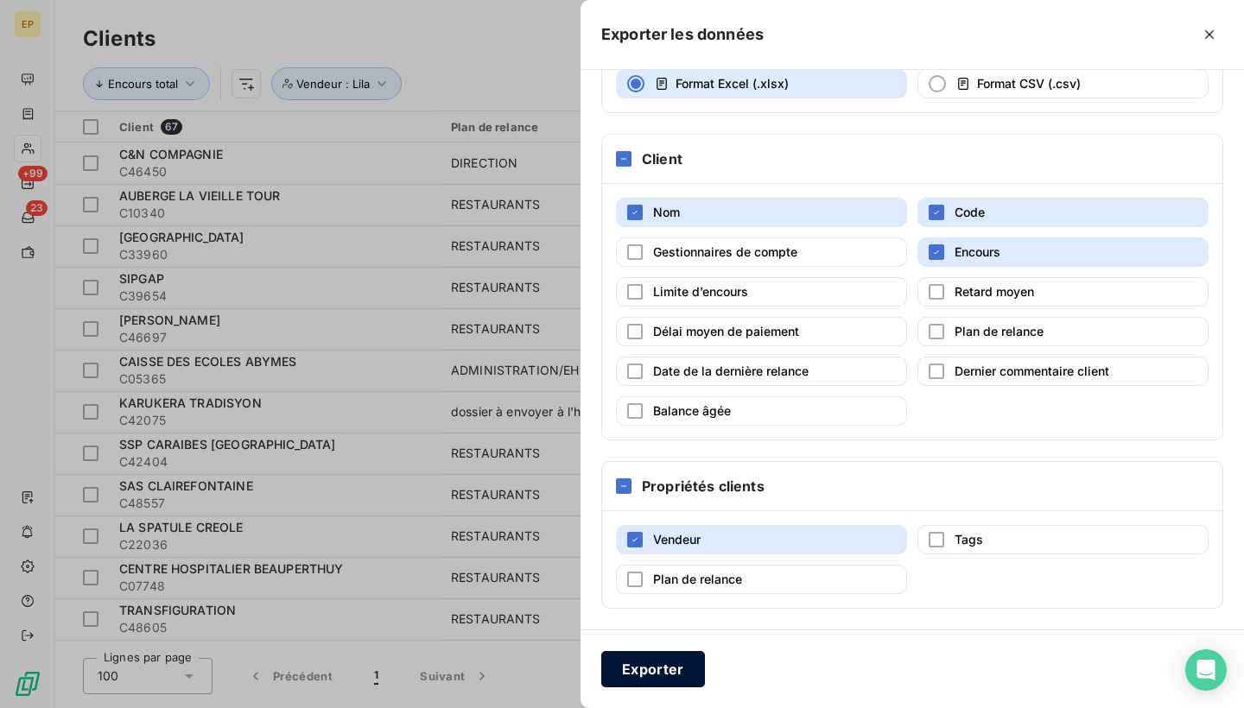
scroll to position [151, 0]
click at [637, 678] on button "Exporter" at bounding box center [653, 669] width 104 height 36
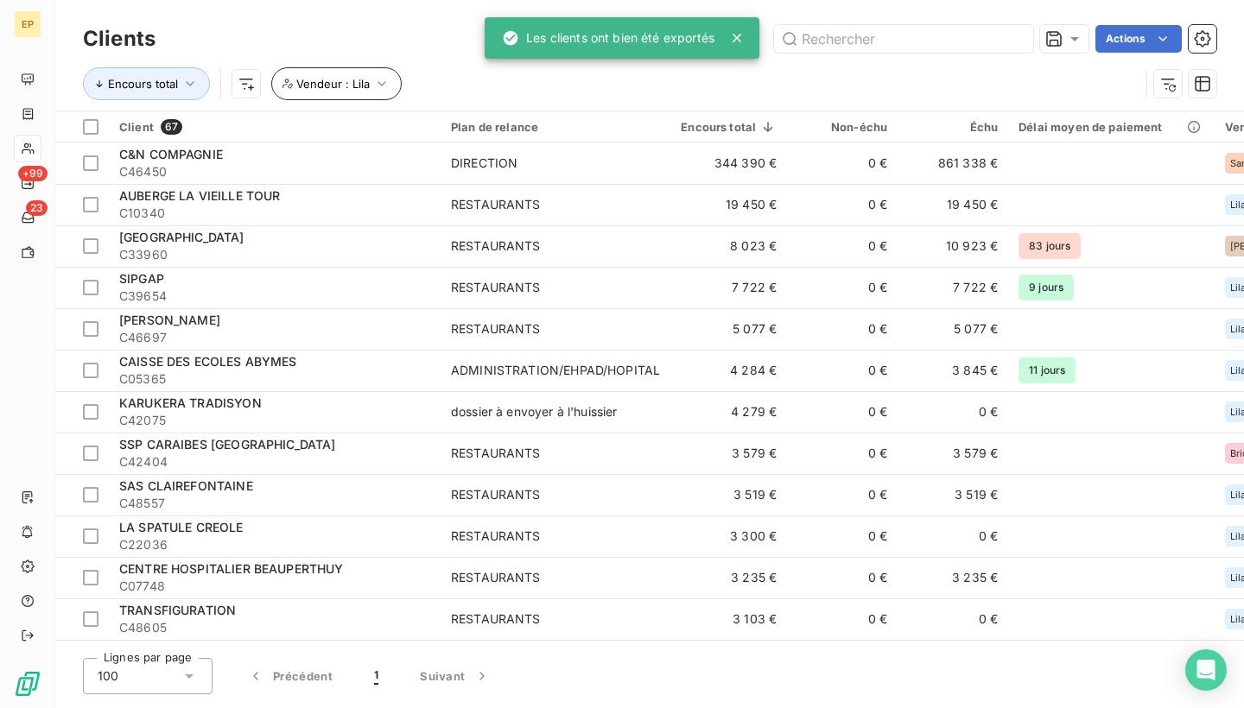
click at [386, 89] on icon "button" at bounding box center [381, 83] width 17 height 17
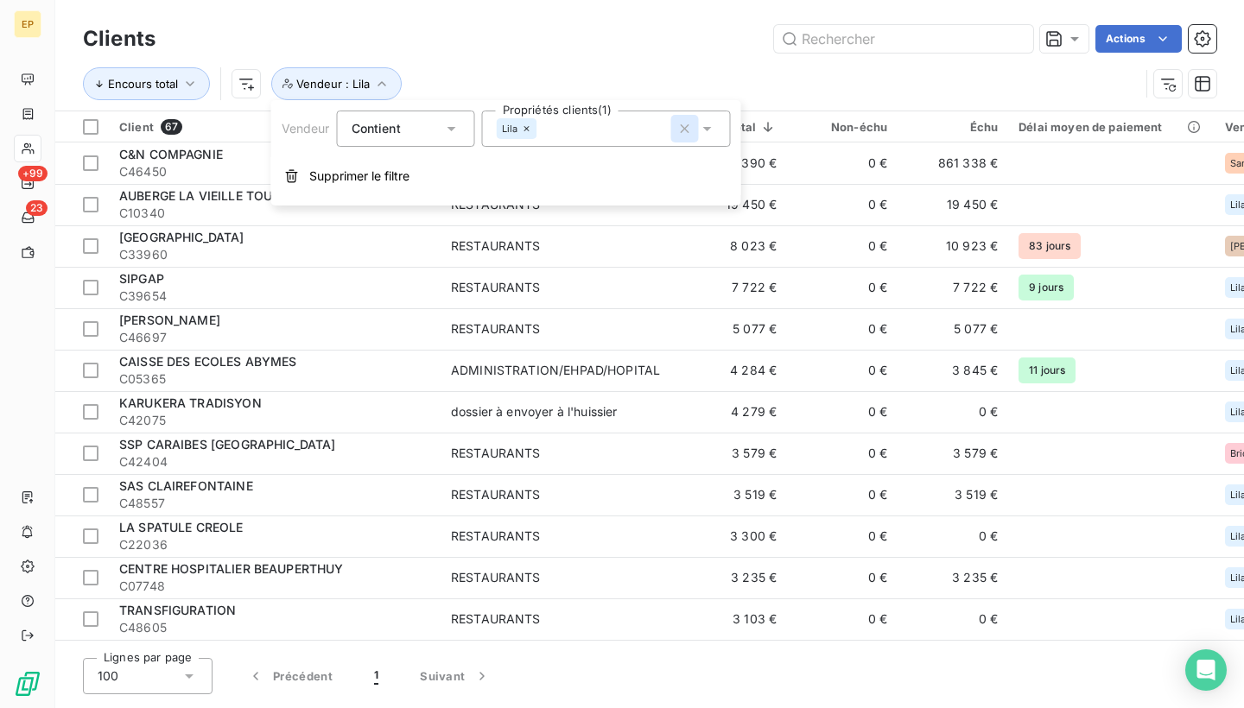
click at [687, 135] on icon "button" at bounding box center [684, 128] width 17 height 17
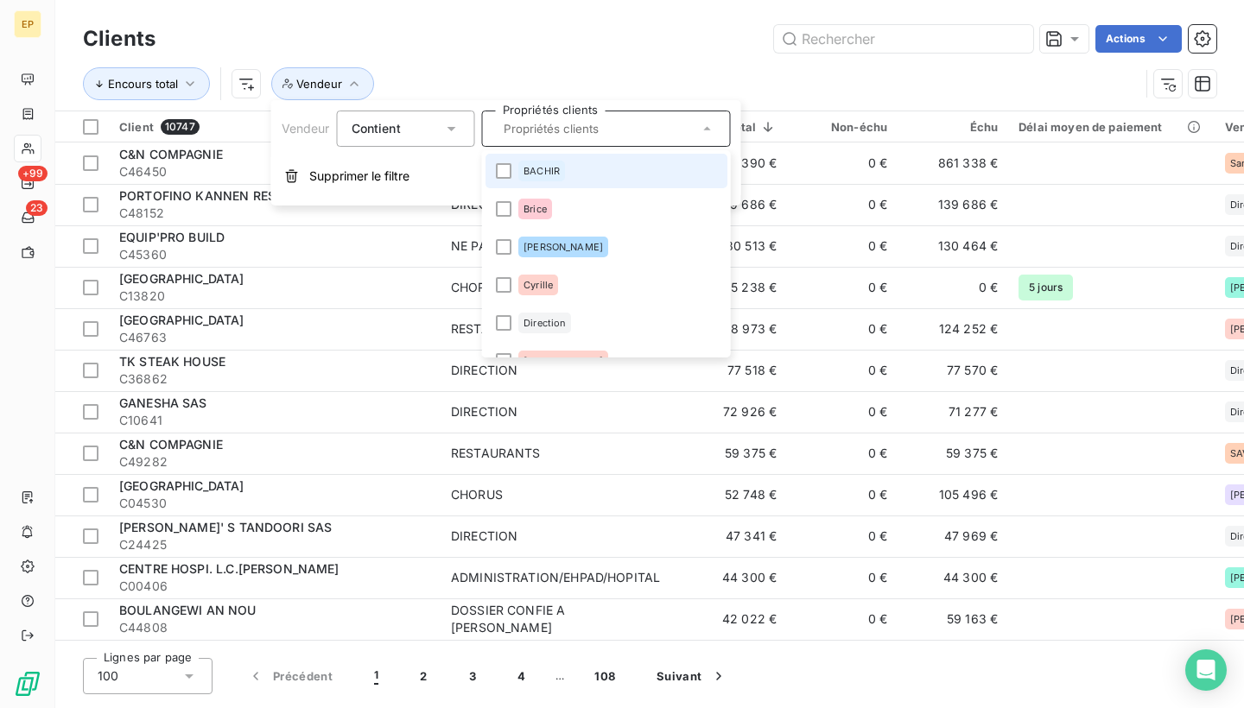
click at [703, 130] on icon at bounding box center [707, 128] width 17 height 17
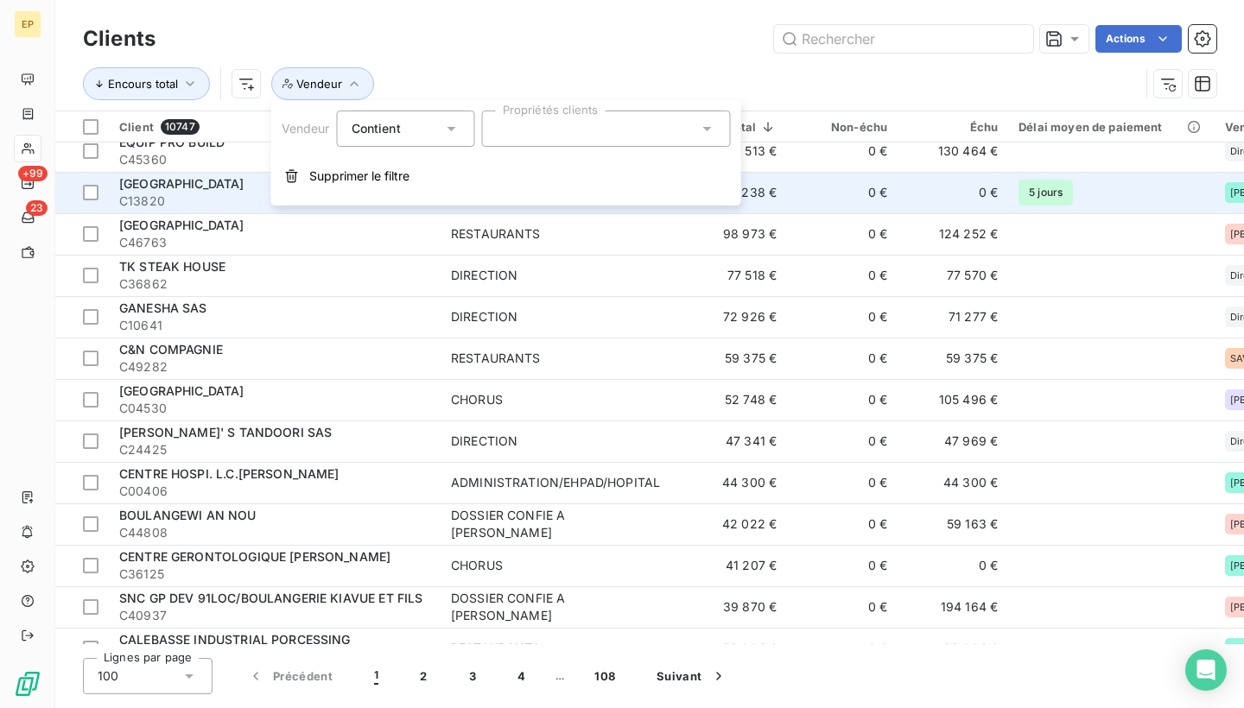
scroll to position [370, 0]
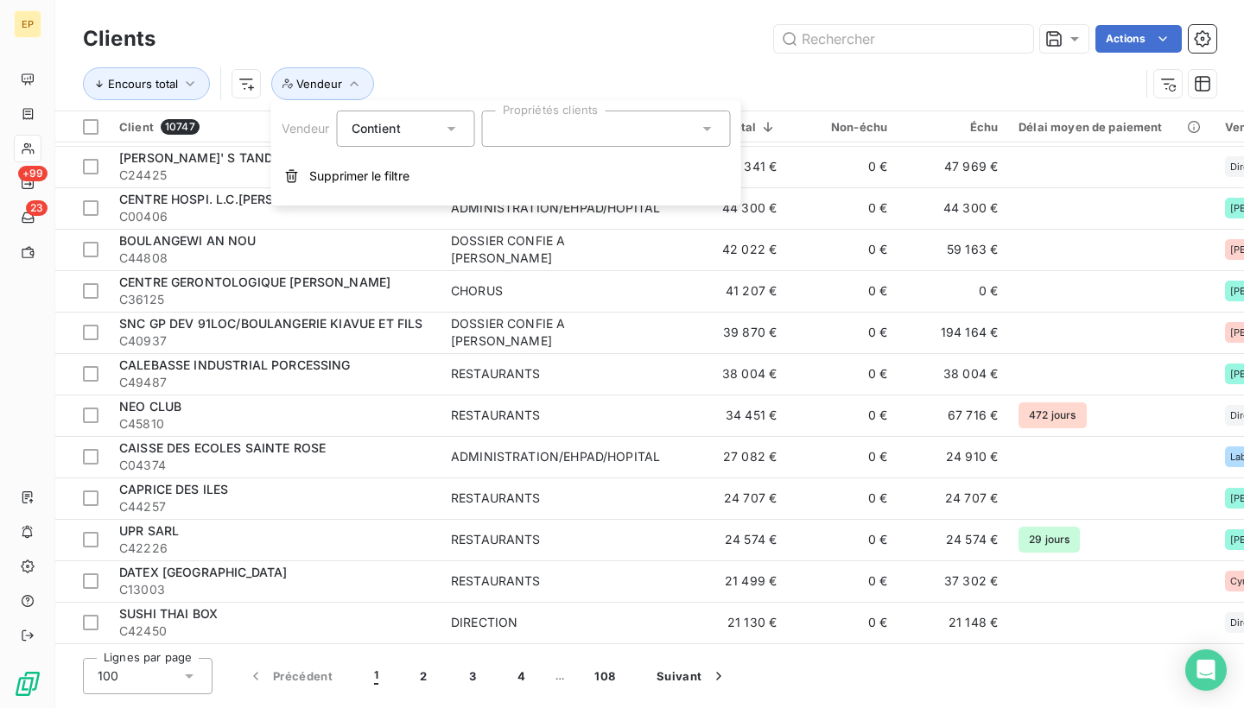
click at [705, 128] on icon at bounding box center [707, 129] width 9 height 4
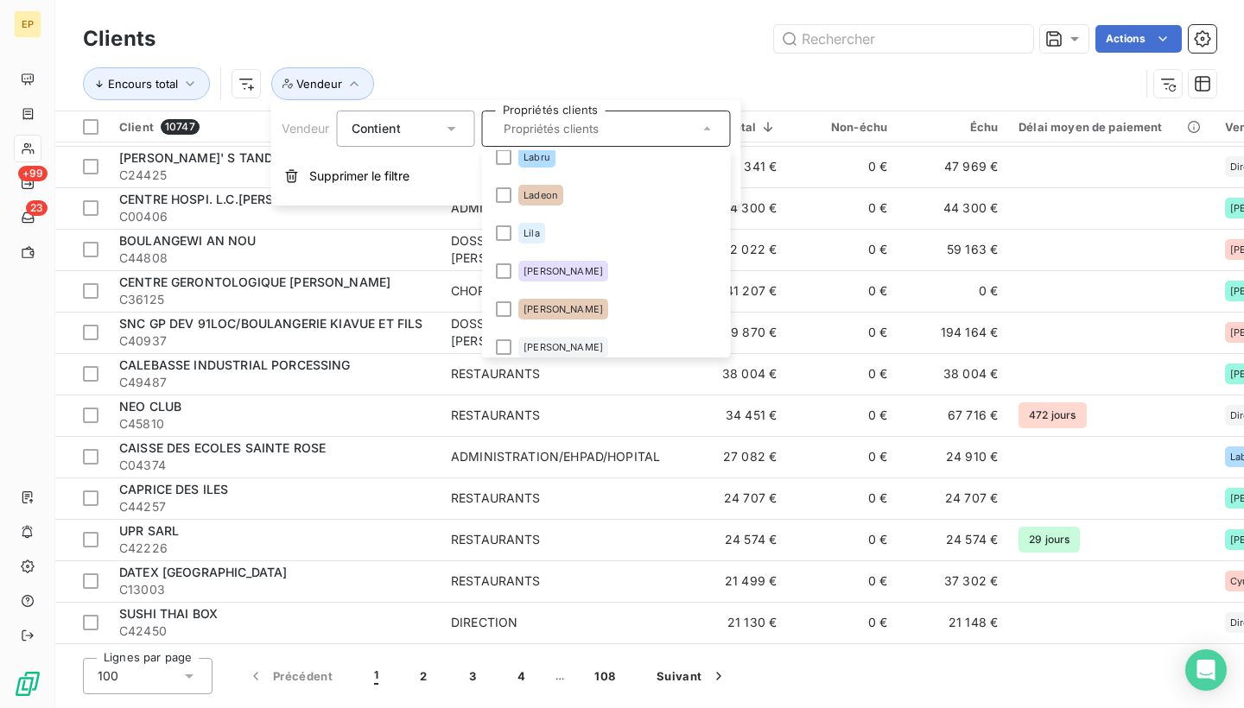
scroll to position [473, 0]
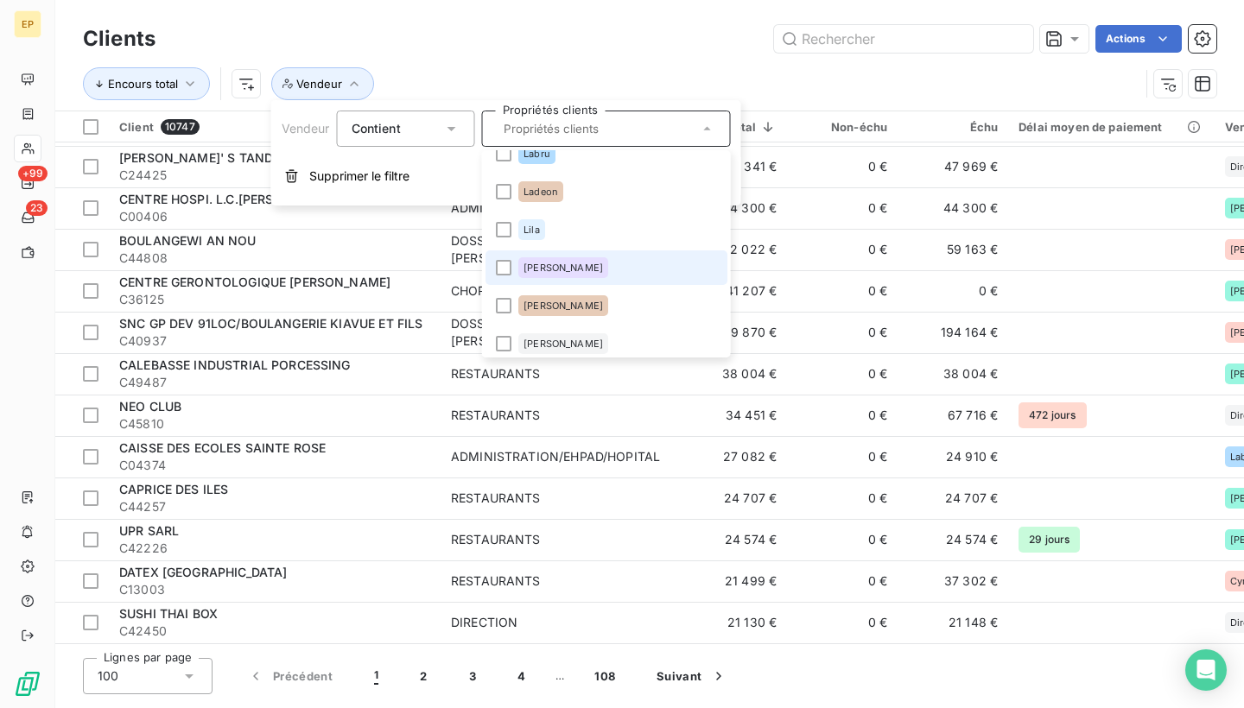
click at [615, 262] on li "Marie" at bounding box center [607, 268] width 242 height 35
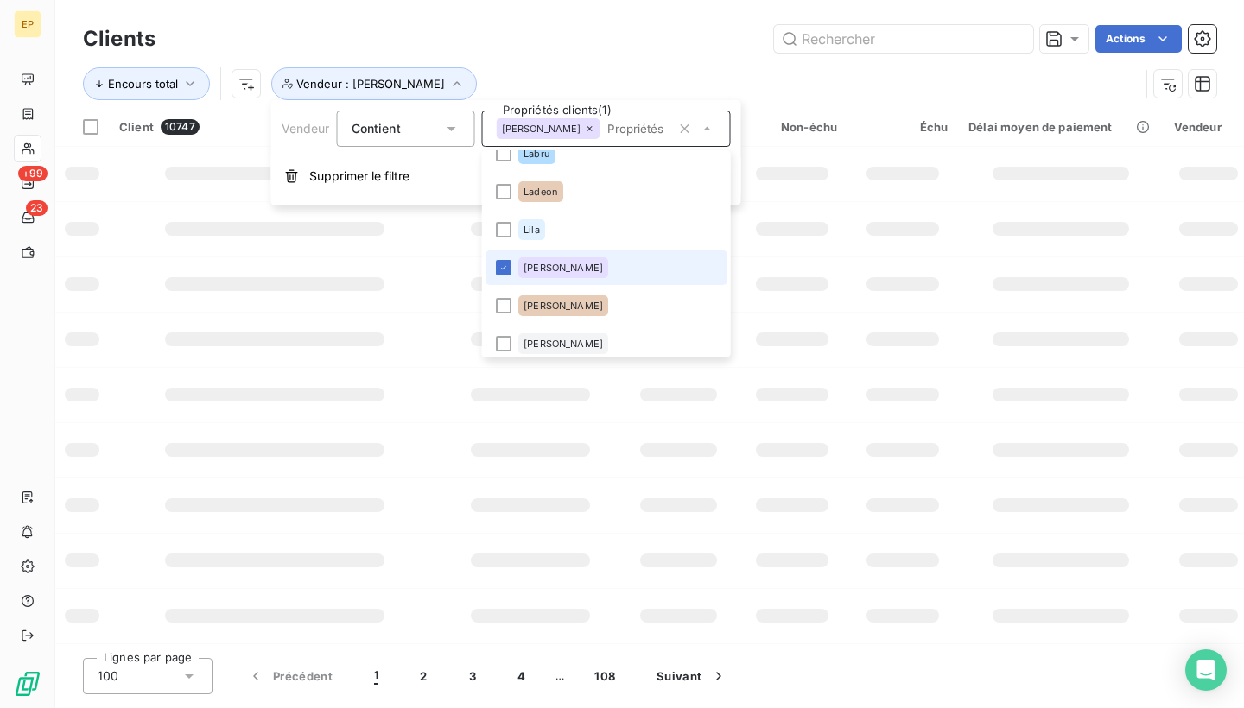
scroll to position [333, 0]
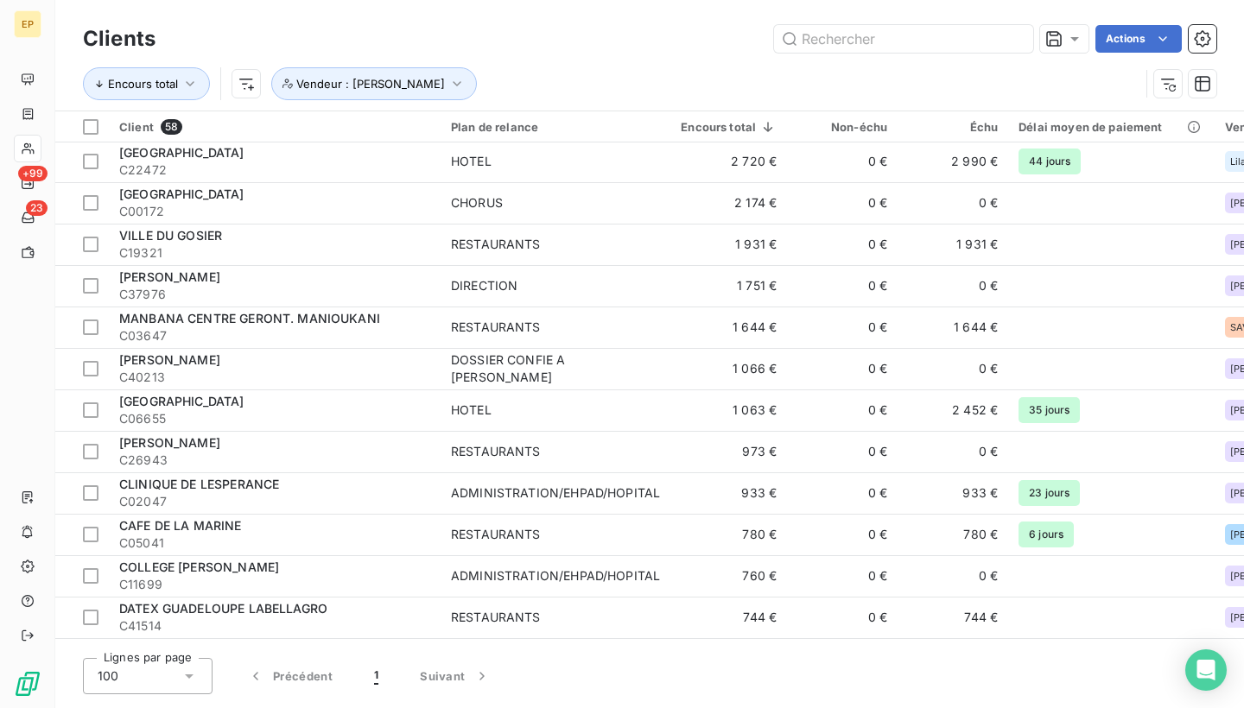
click at [618, 80] on div "Encours total Vendeur : Marie" at bounding box center [611, 83] width 1057 height 33
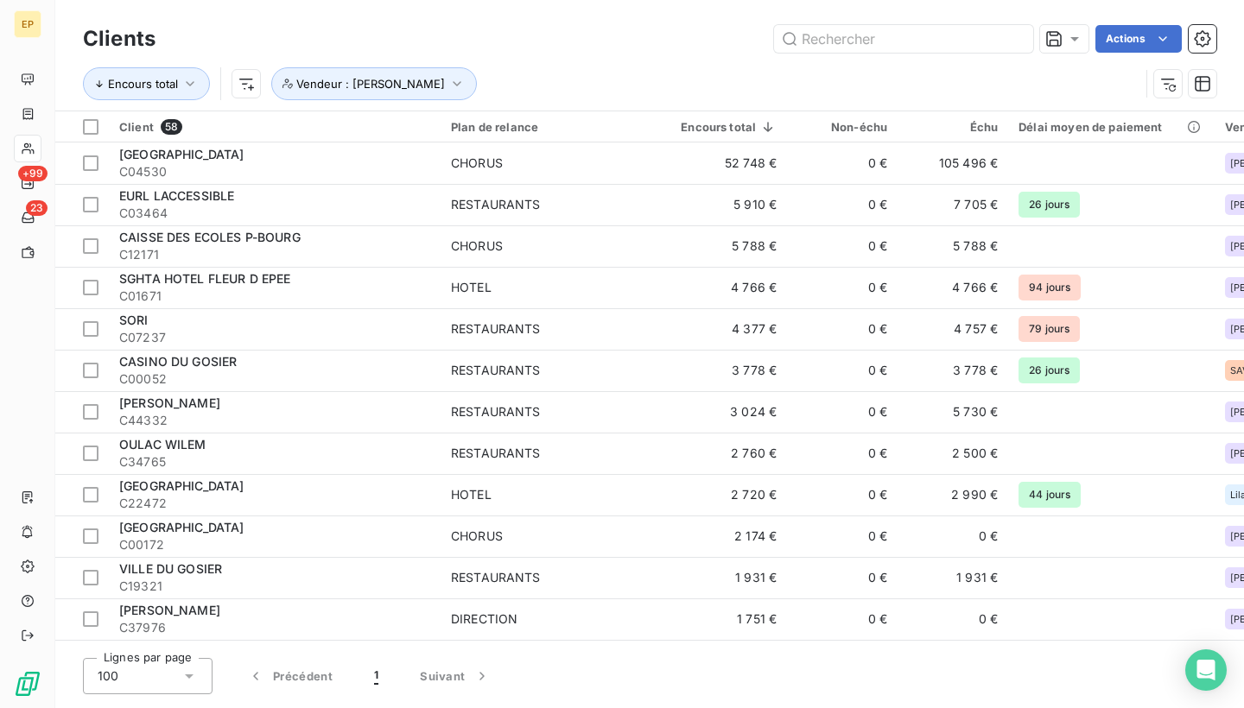
scroll to position [0, 0]
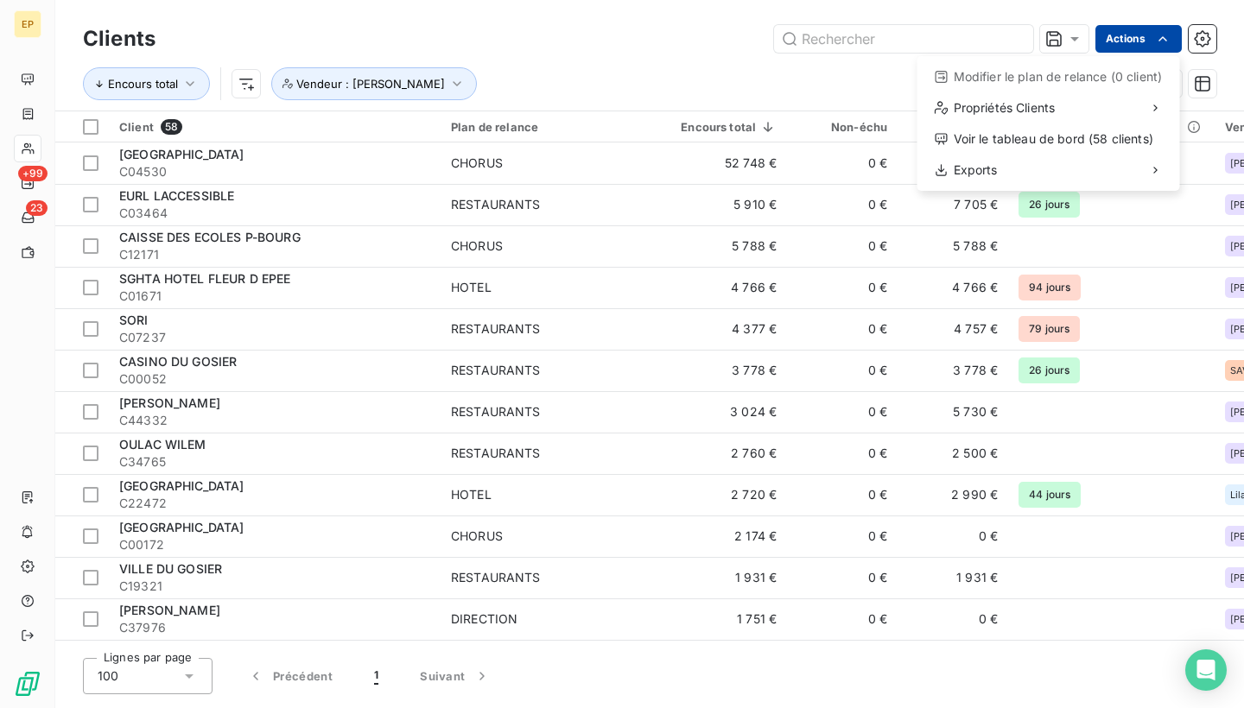
click at [1140, 33] on html "EP +99 23 Clients Actions Modifier le plan de relance (0 client) Propriétés Cli…" at bounding box center [622, 354] width 1244 height 708
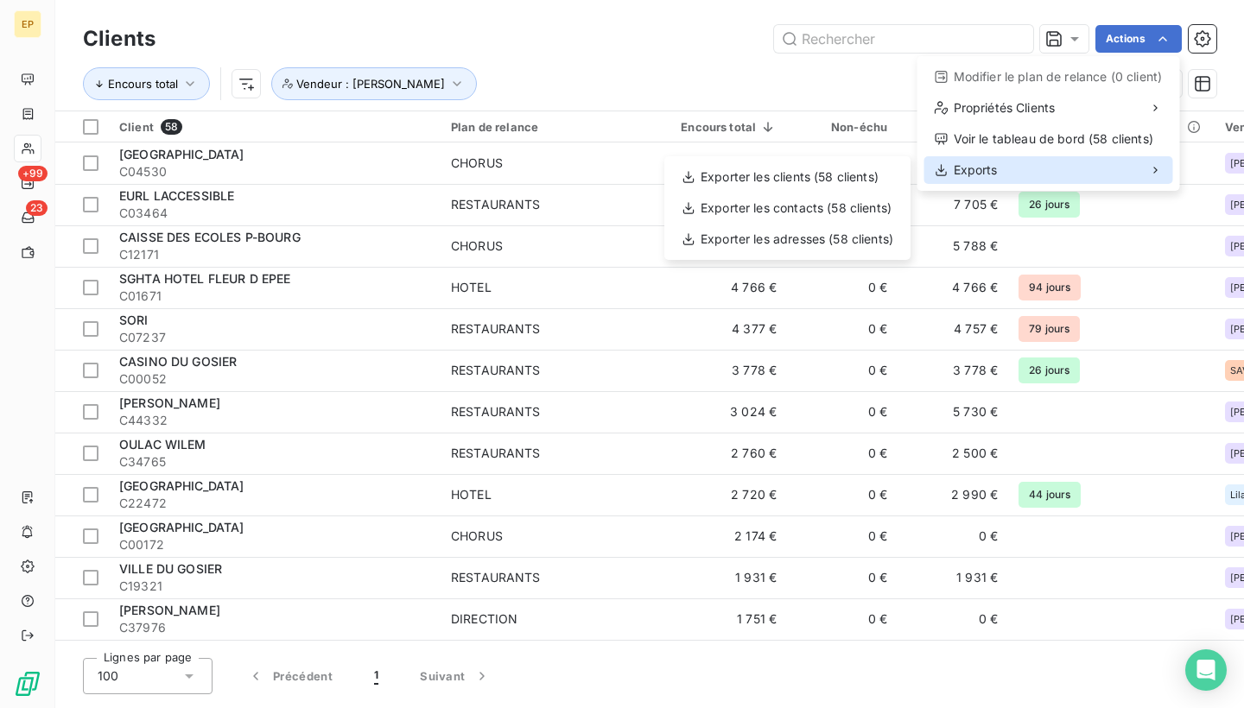
click at [1070, 173] on div "Exports" at bounding box center [1048, 170] width 249 height 28
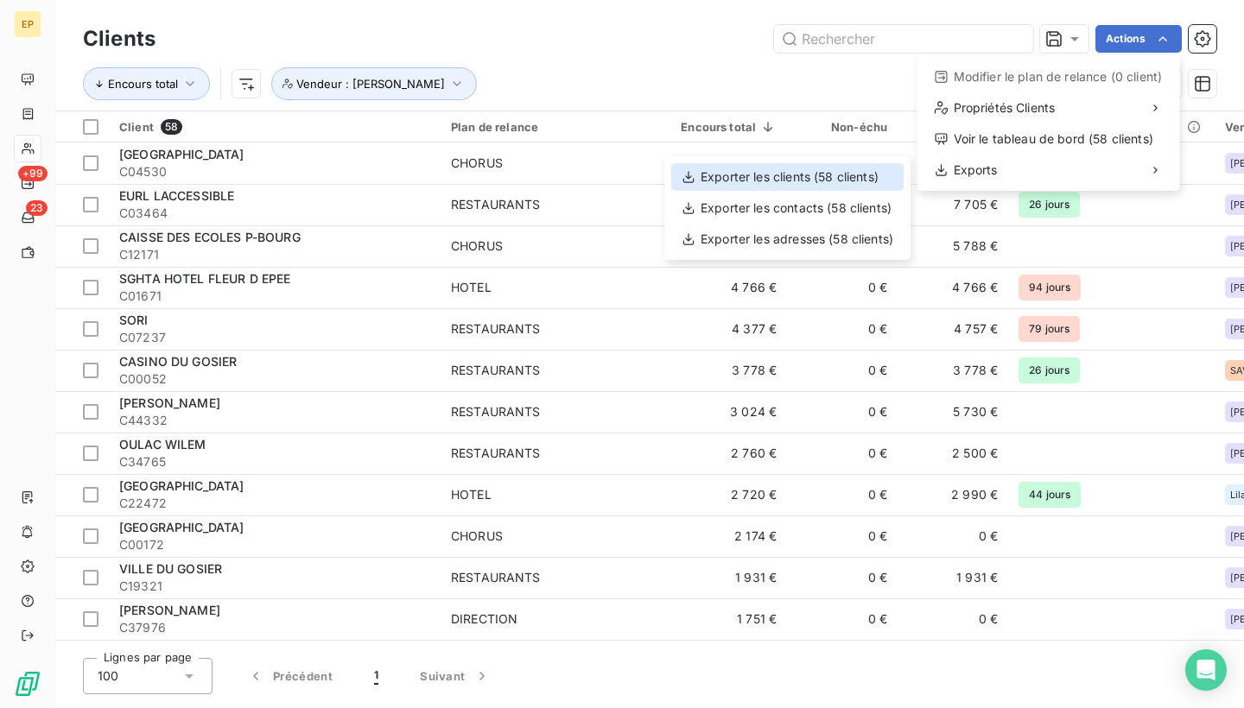
click at [872, 179] on div "Exporter les clients (58 clients)" at bounding box center [787, 177] width 232 height 28
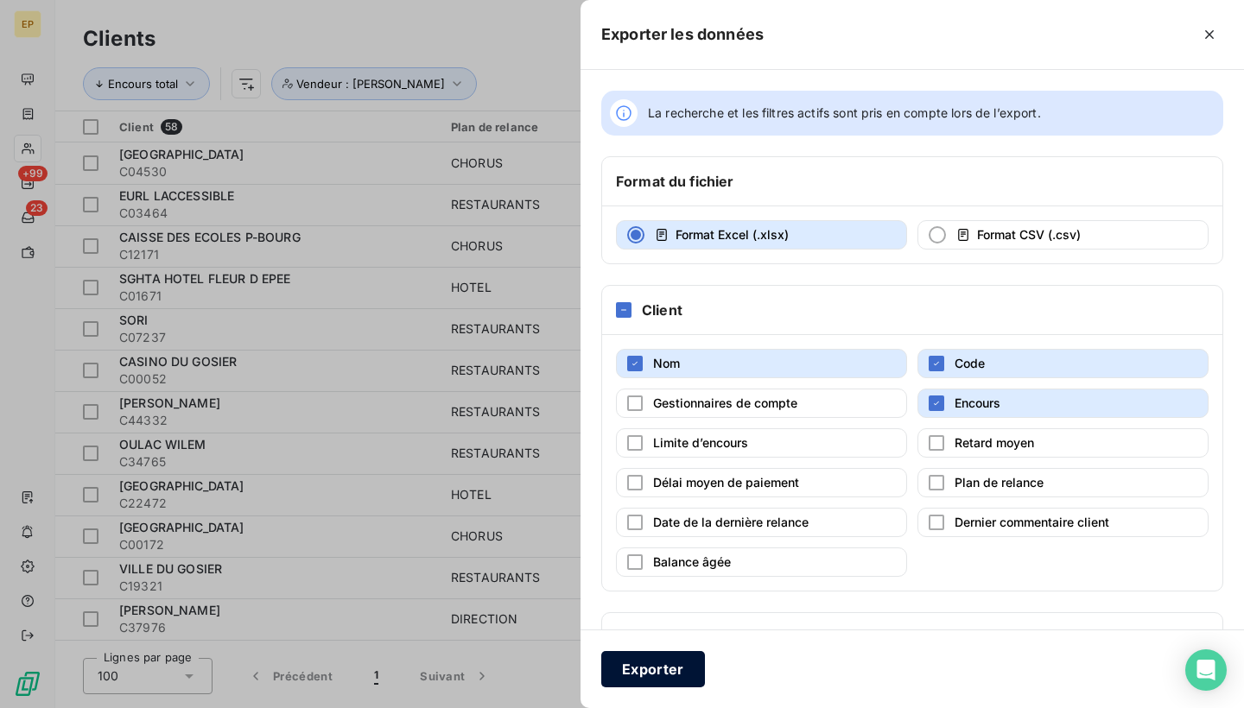
click at [660, 661] on button "Exporter" at bounding box center [653, 669] width 104 height 36
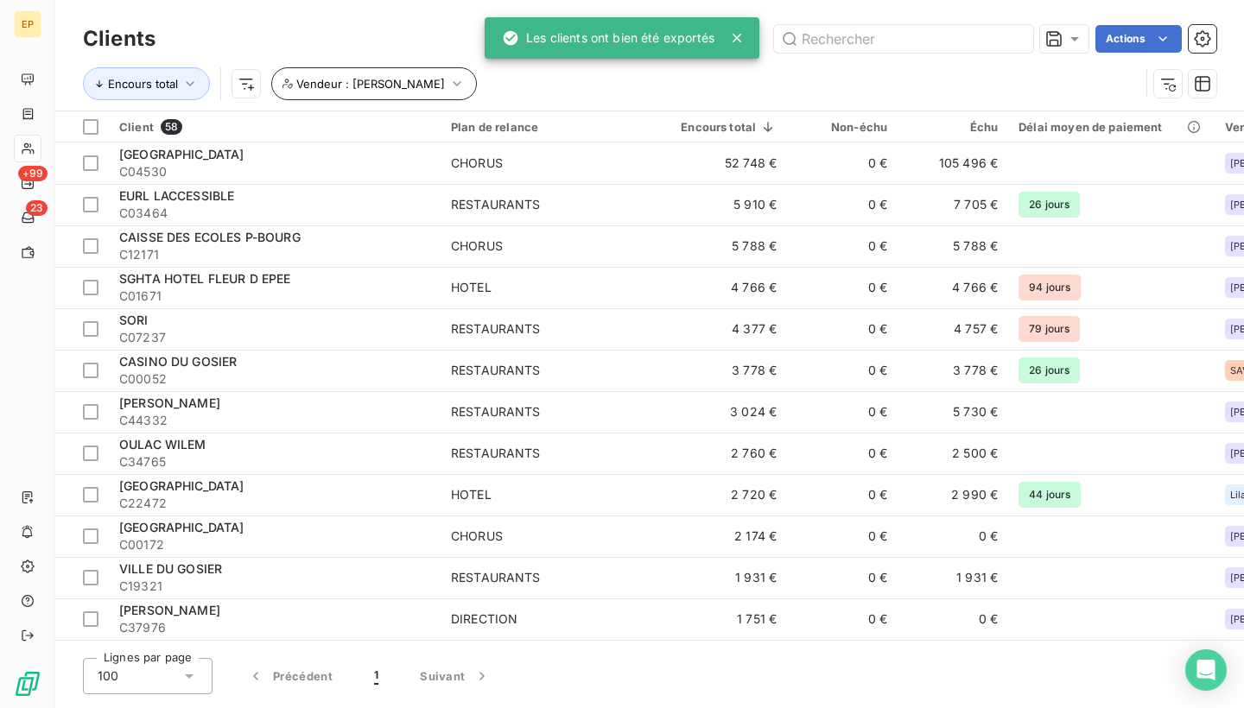
click at [448, 82] on icon "button" at bounding box center [456, 83] width 17 height 17
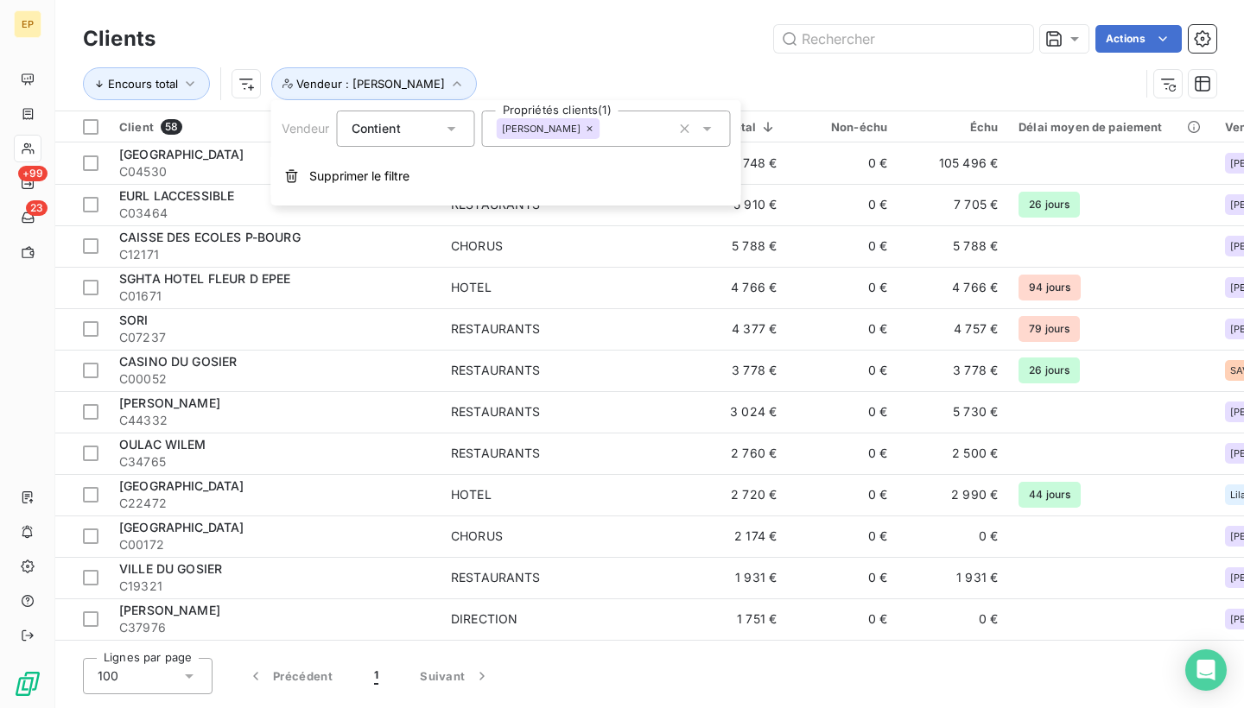
click at [707, 130] on icon at bounding box center [707, 129] width 9 height 4
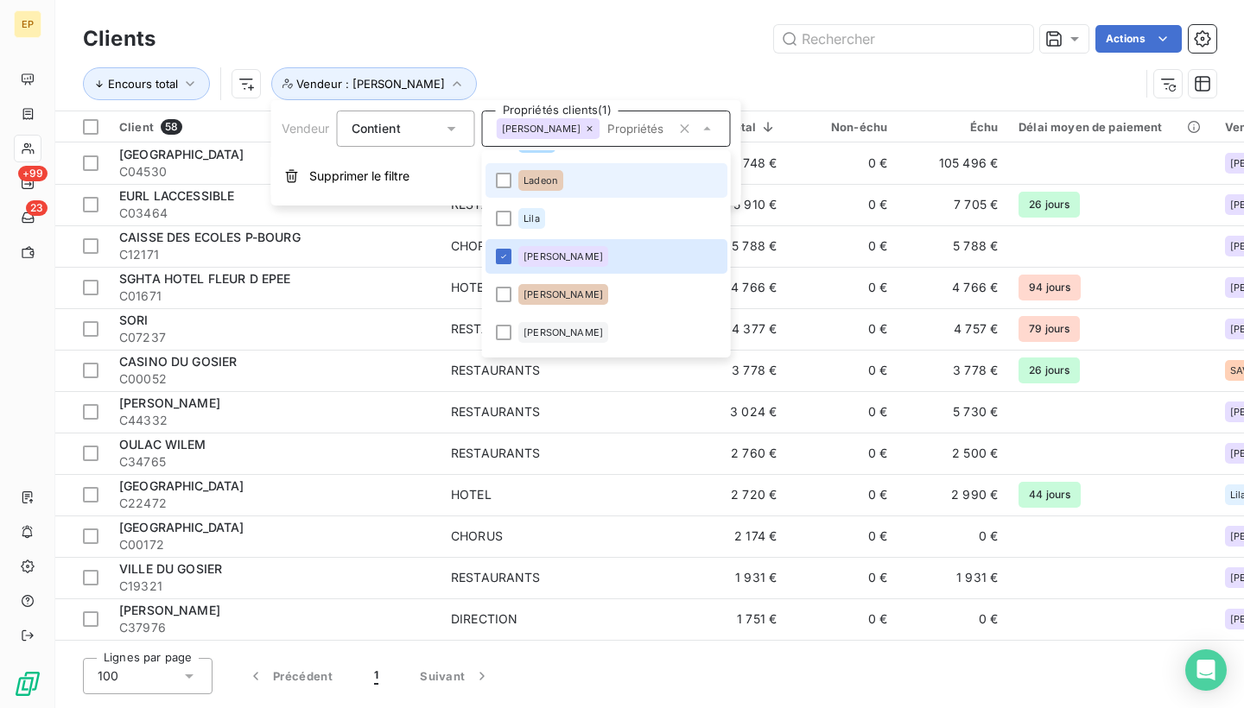
scroll to position [498, 0]
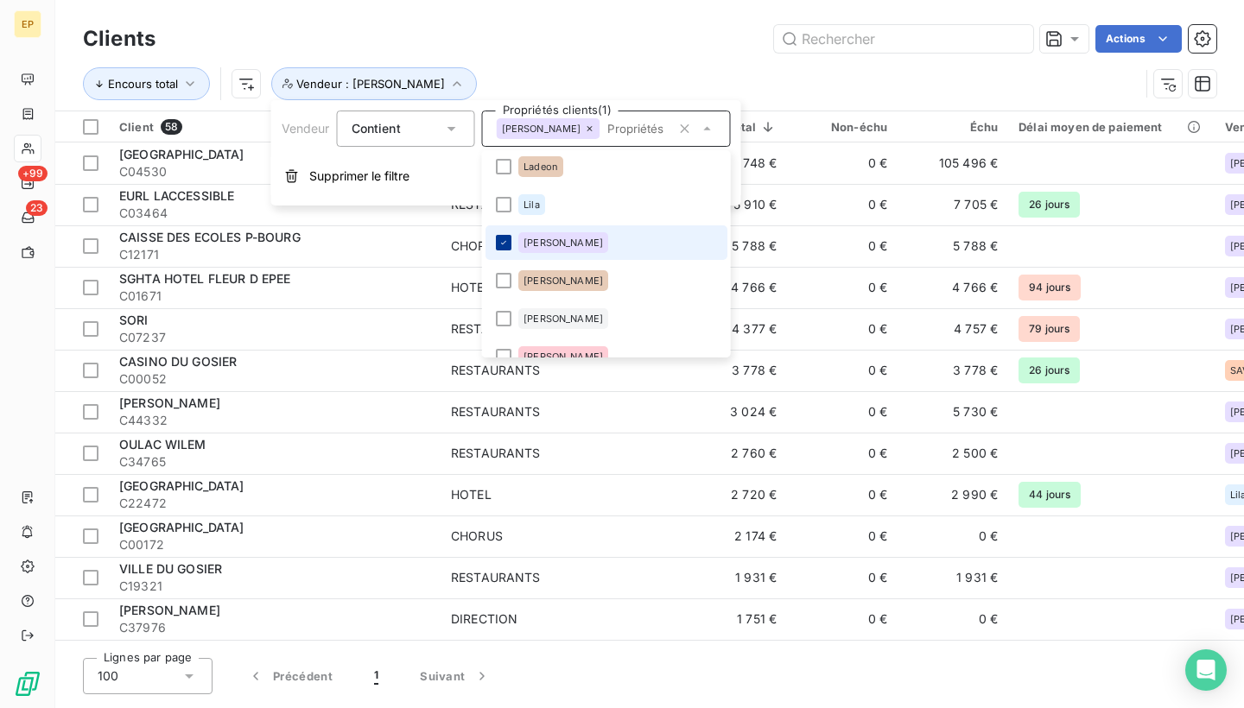
click at [502, 243] on icon at bounding box center [503, 243] width 10 height 10
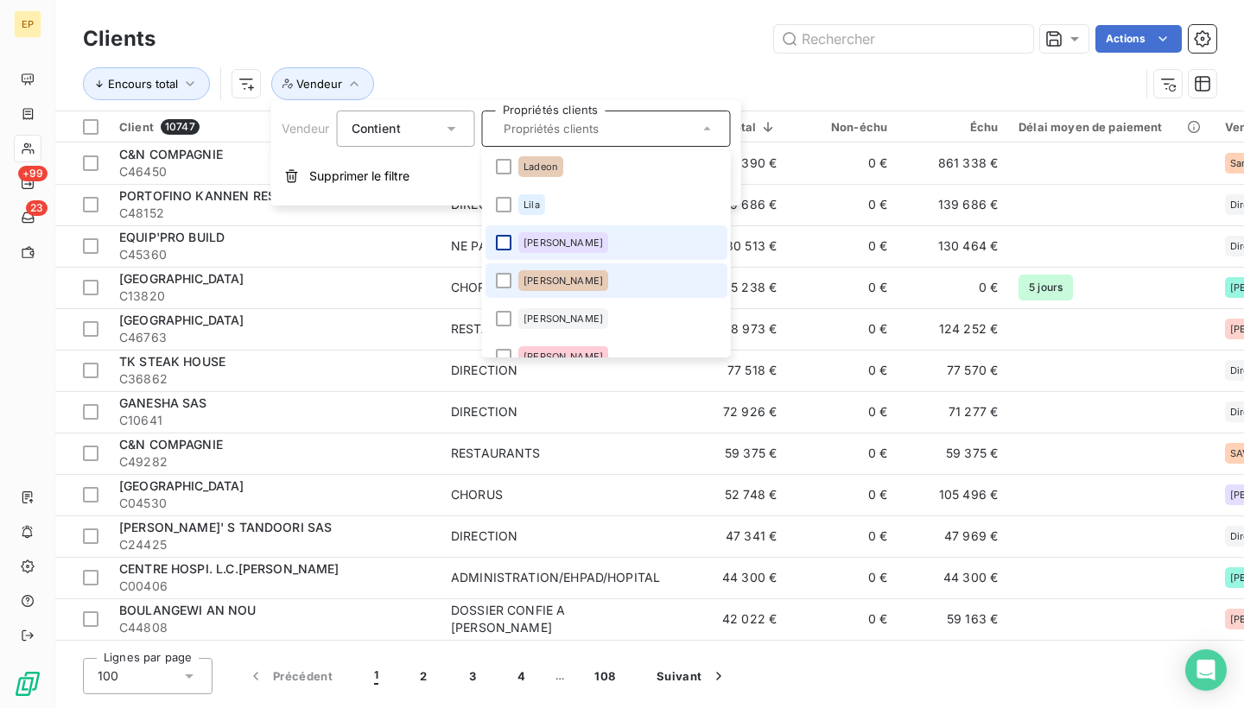
click at [504, 286] on div at bounding box center [504, 281] width 16 height 16
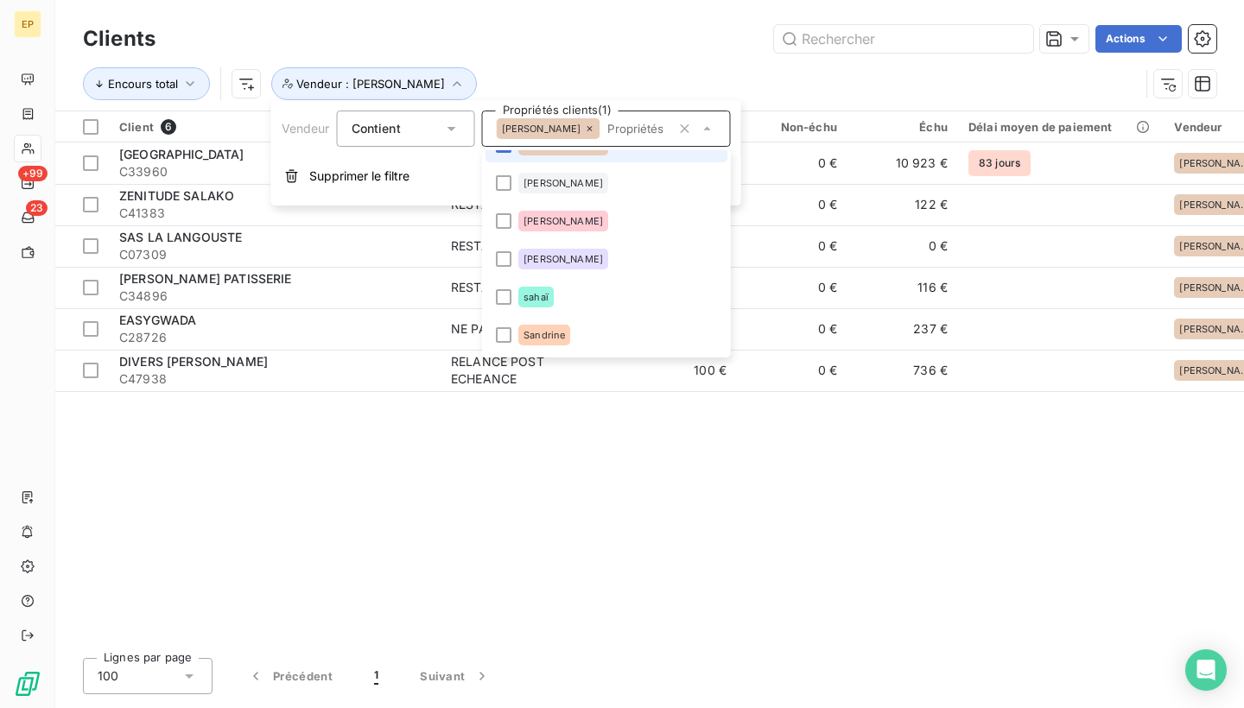
scroll to position [637, 0]
click at [502, 259] on div at bounding box center [504, 257] width 16 height 16
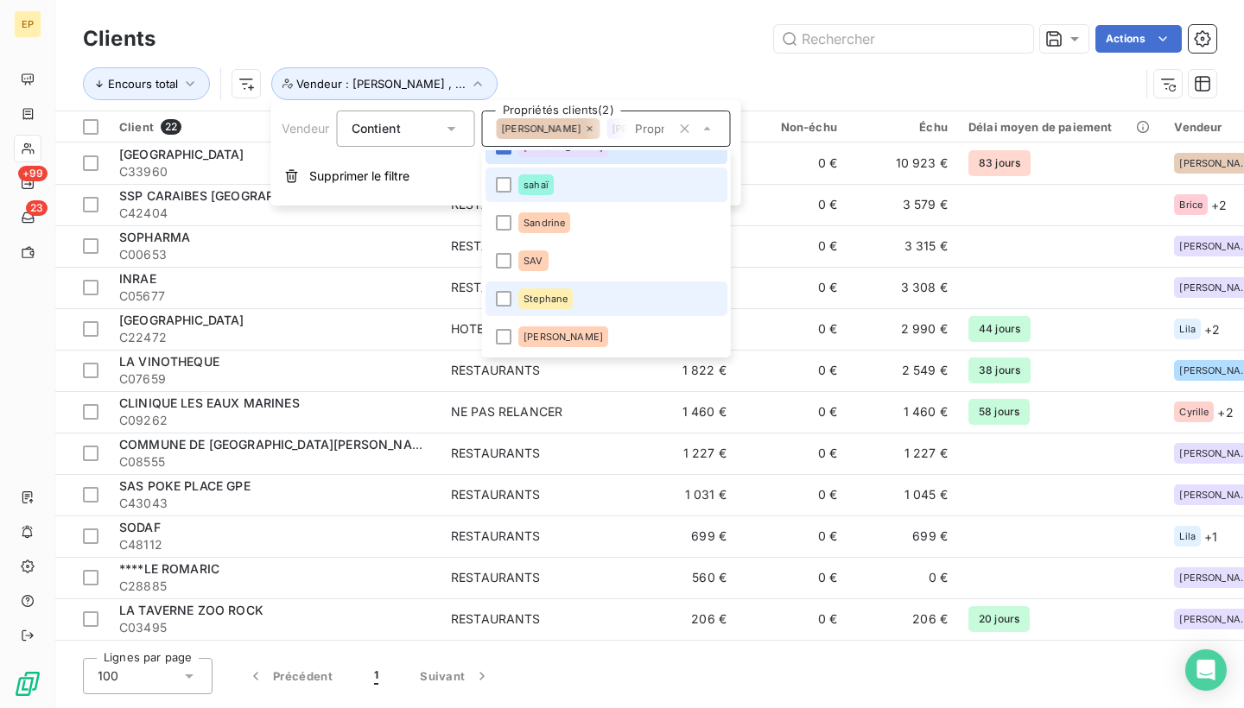
scroll to position [746, 0]
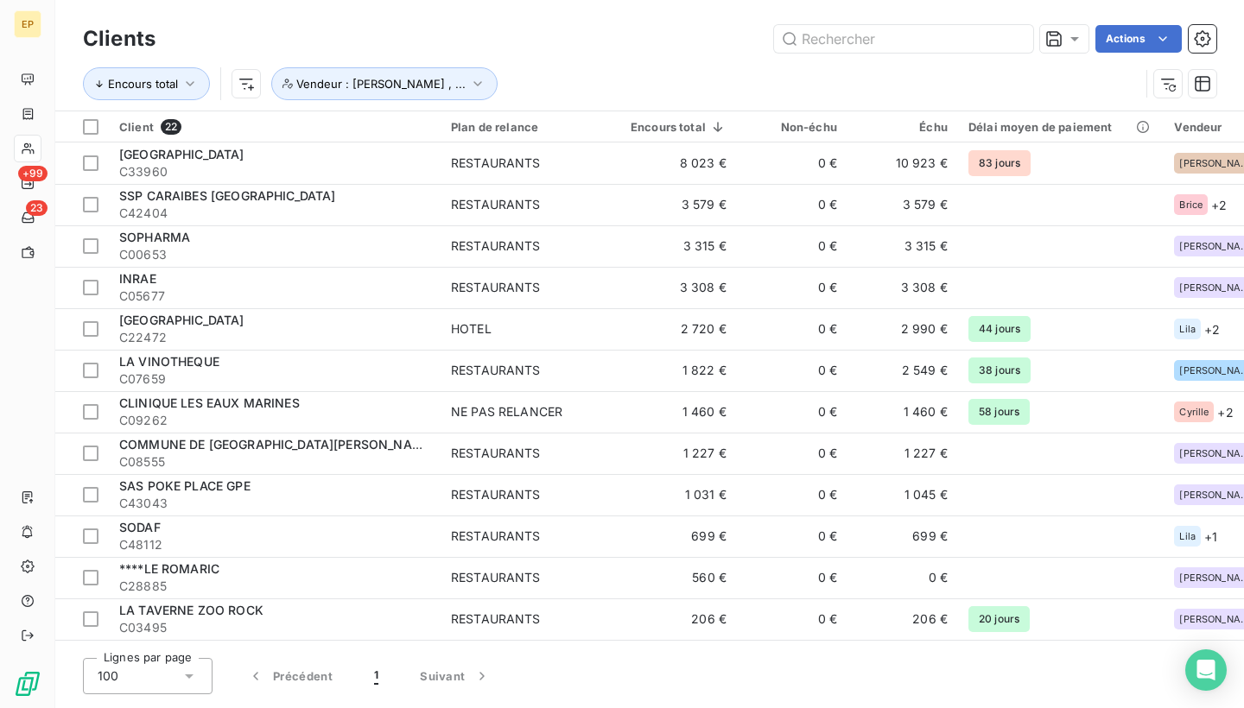
click at [649, 61] on div "Encours total Vendeur : Michel Ange , ..." at bounding box center [649, 84] width 1133 height 54
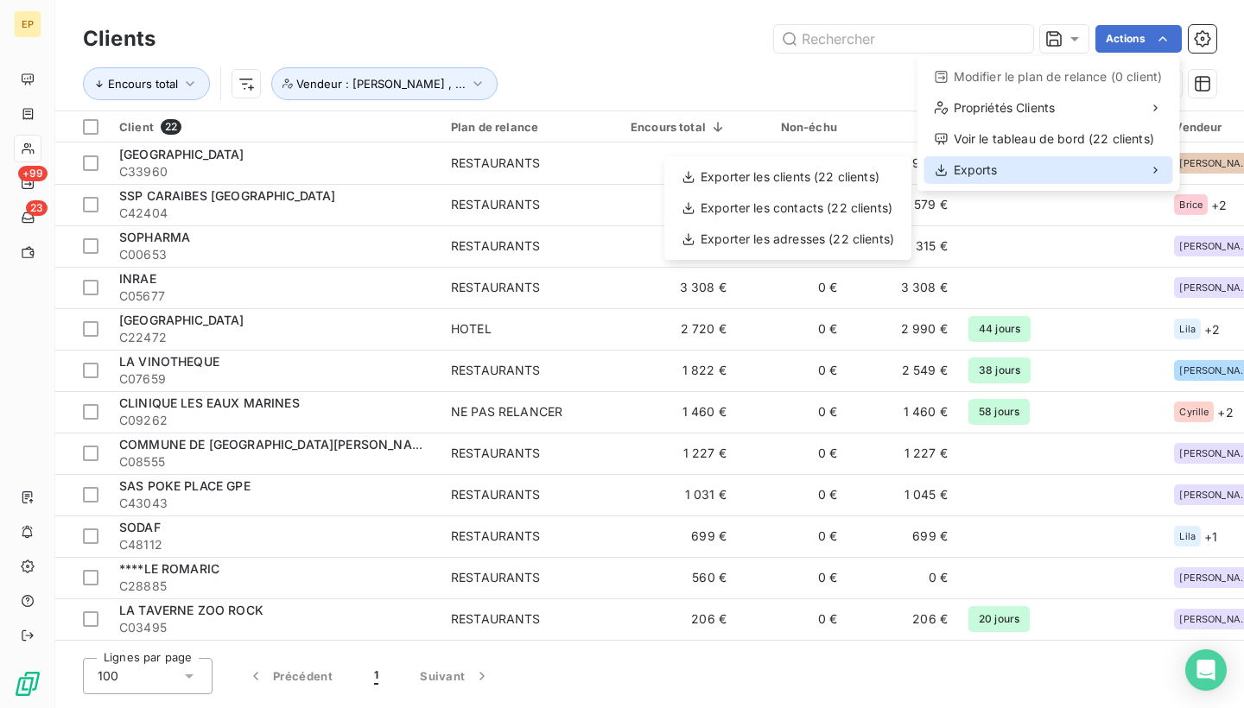
click at [1067, 168] on div "Exports" at bounding box center [1048, 170] width 249 height 28
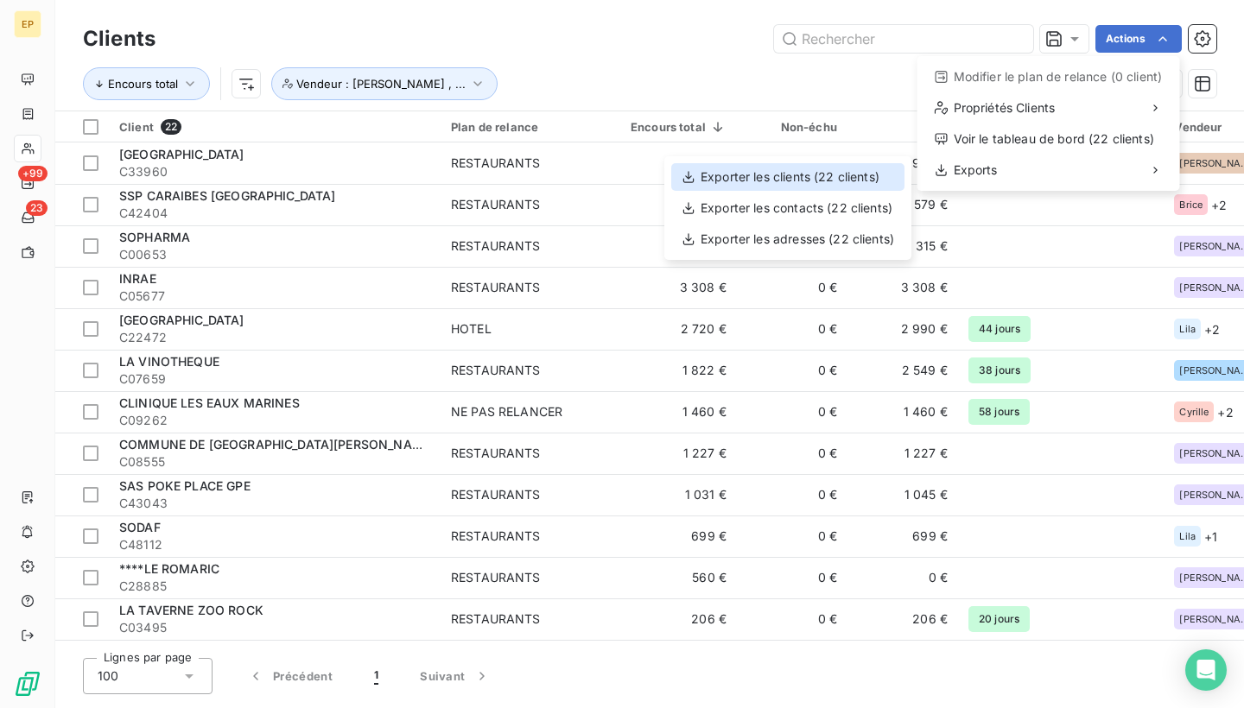
click at [883, 175] on div "Exporter les clients (22 clients)" at bounding box center [787, 177] width 233 height 28
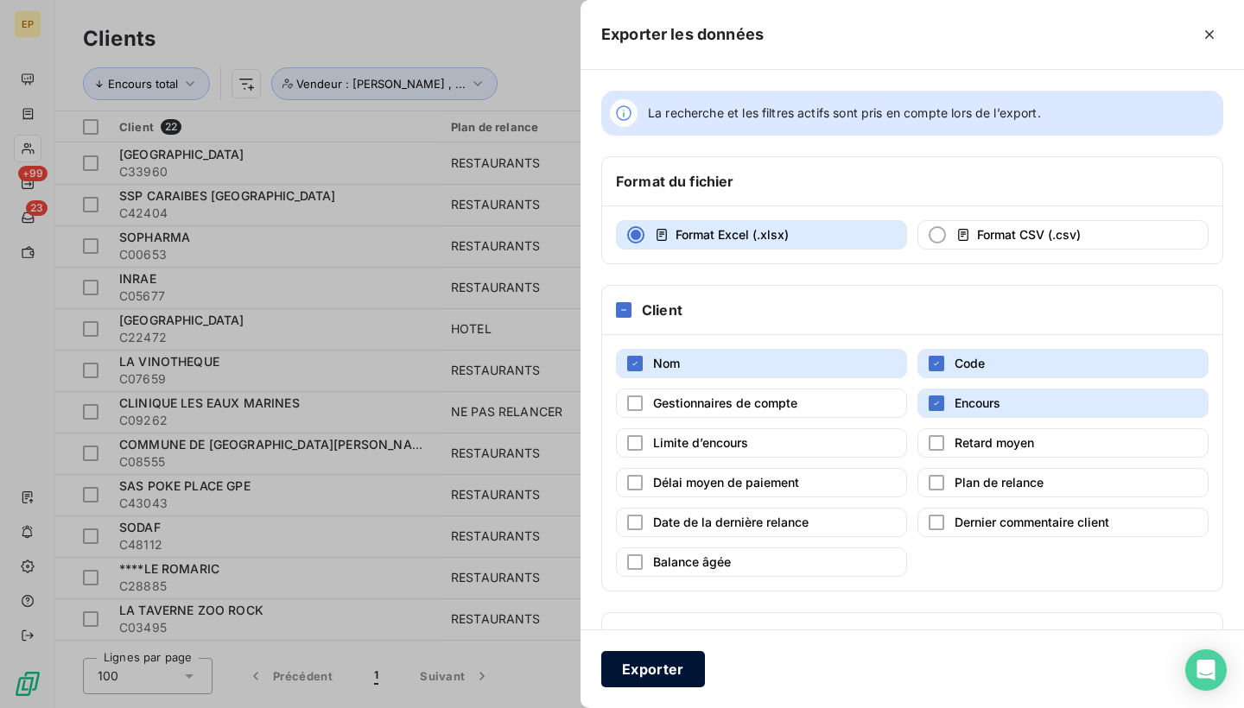
click at [659, 670] on button "Exporter" at bounding box center [653, 669] width 104 height 36
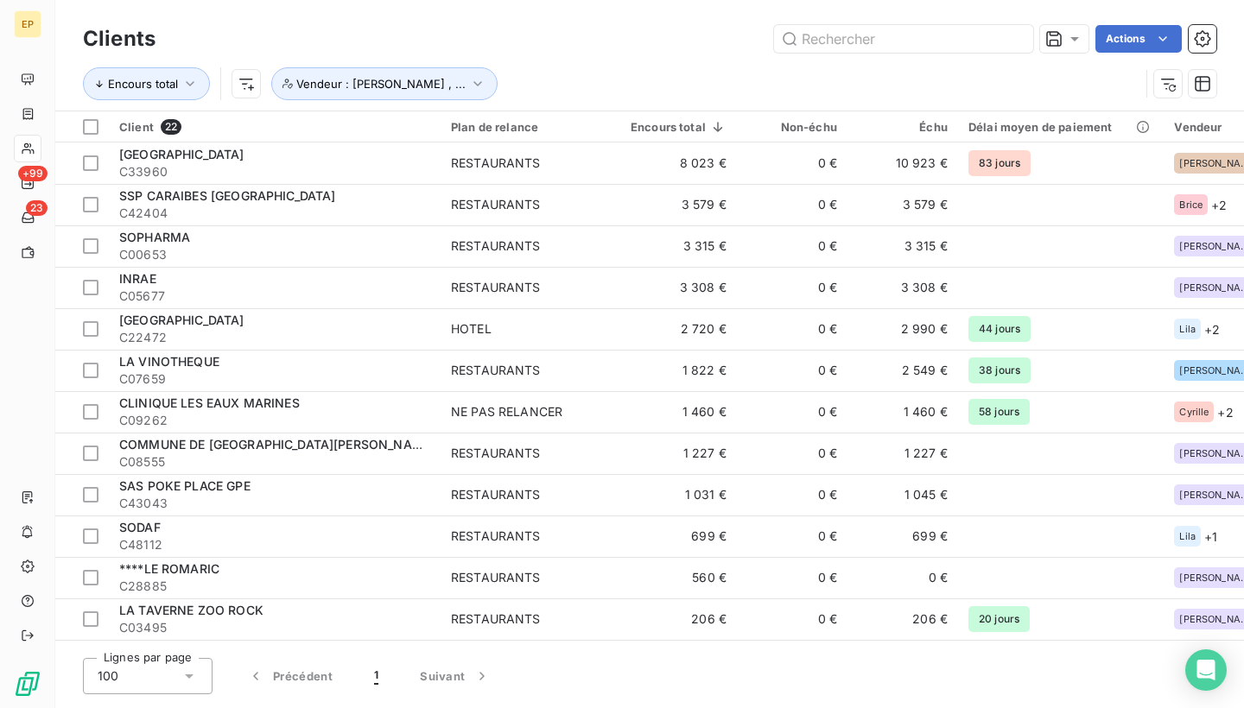
scroll to position [0, 0]
